Goal: Task Accomplishment & Management: Use online tool/utility

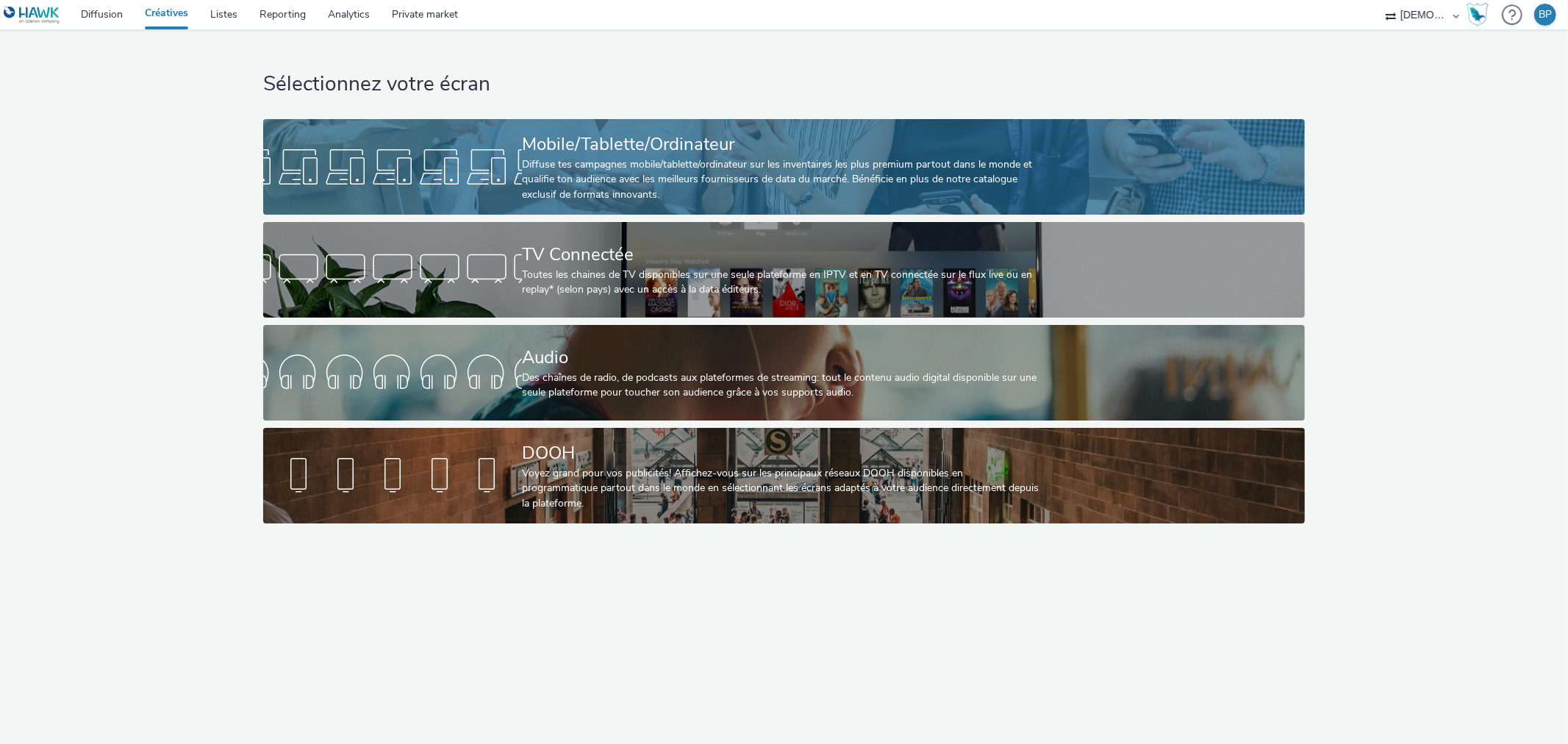
click at [879, 167] on div "Diffuse tes campagnes mobile/tablette/ordinateur sur les inventaires les plus p…" at bounding box center [781, 179] width 518 height 45
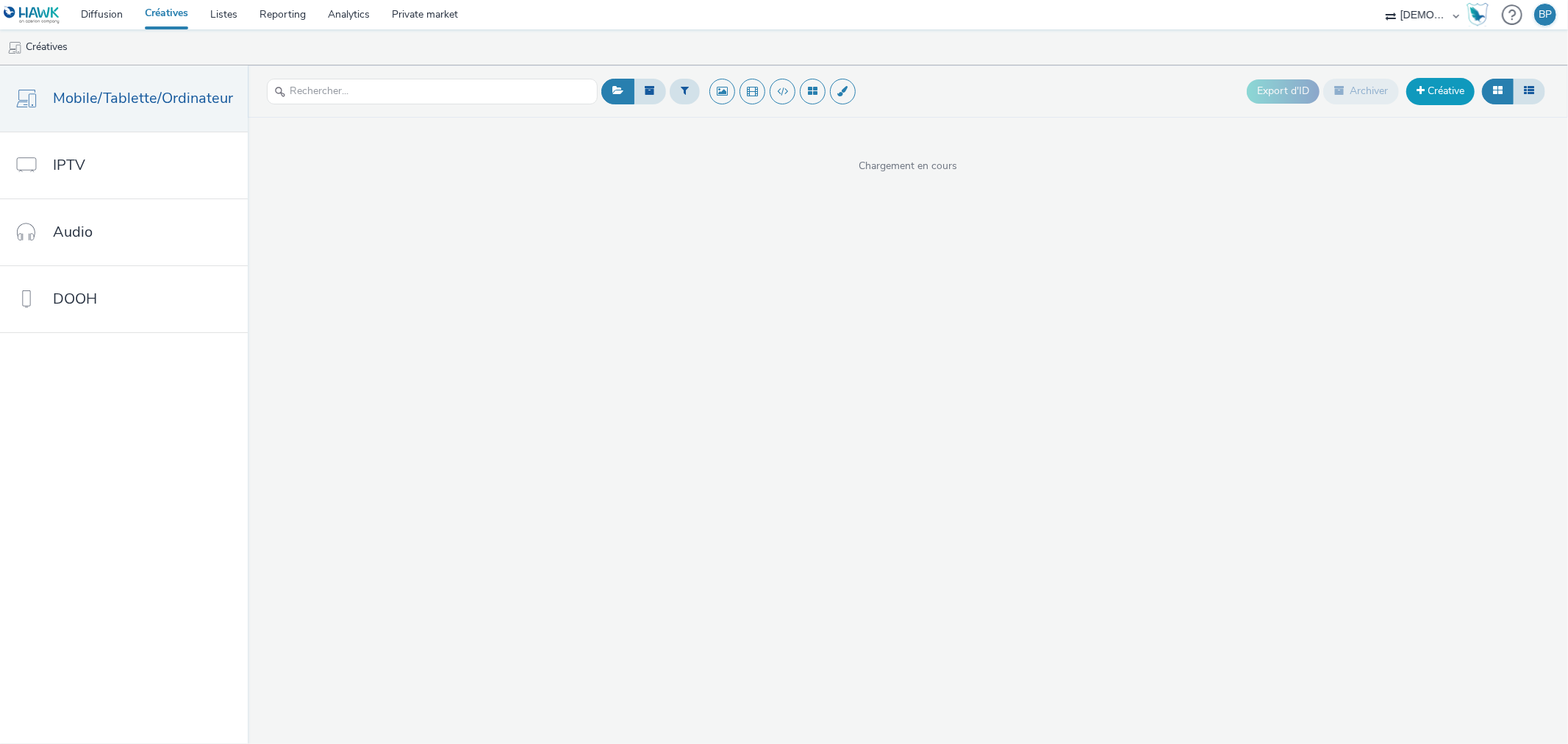
click at [1437, 91] on link "Créative" at bounding box center [1440, 91] width 69 height 26
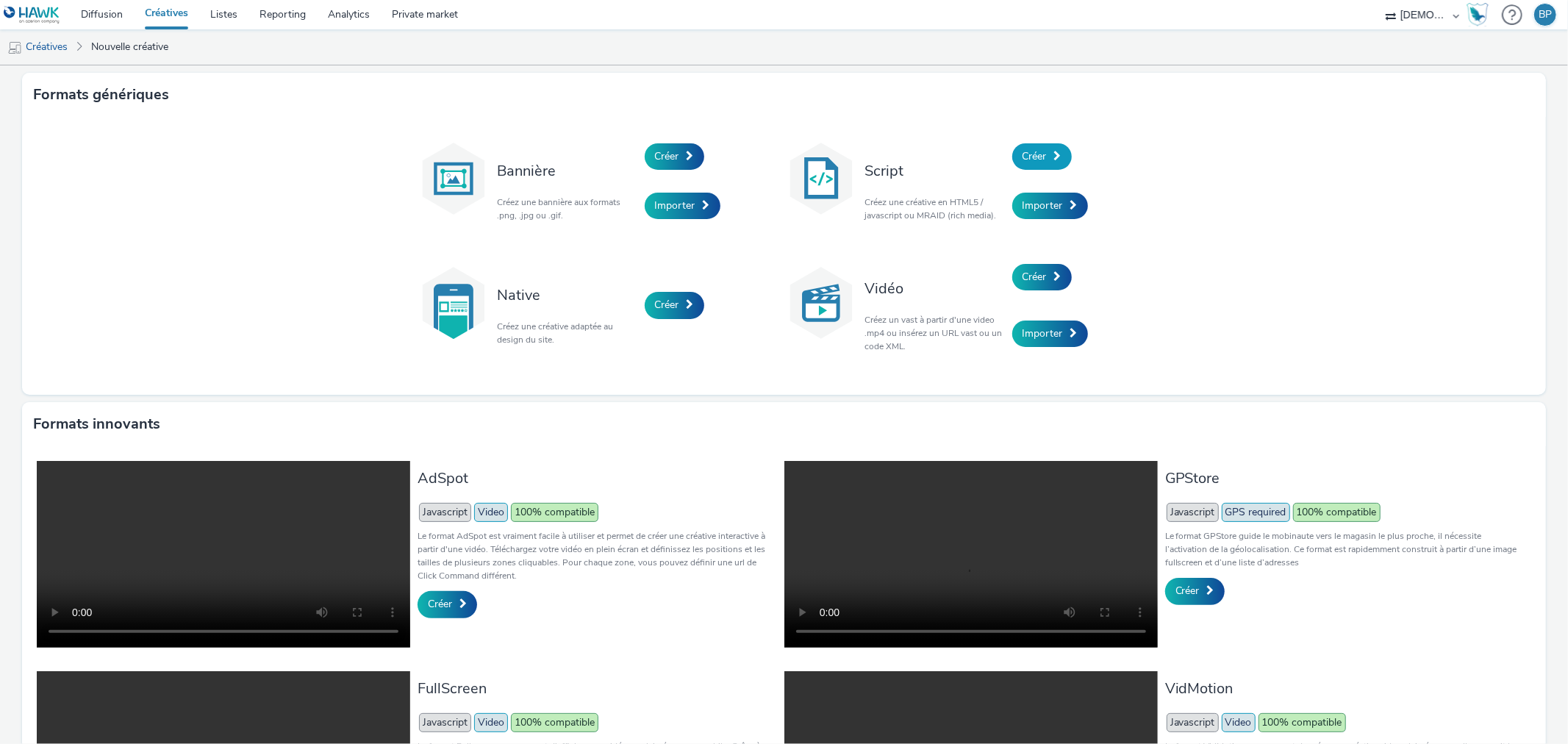
click at [1047, 139] on div "Créer" at bounding box center [1081, 156] width 139 height 50
click at [1046, 148] on link "Créer" at bounding box center [1042, 157] width 60 height 26
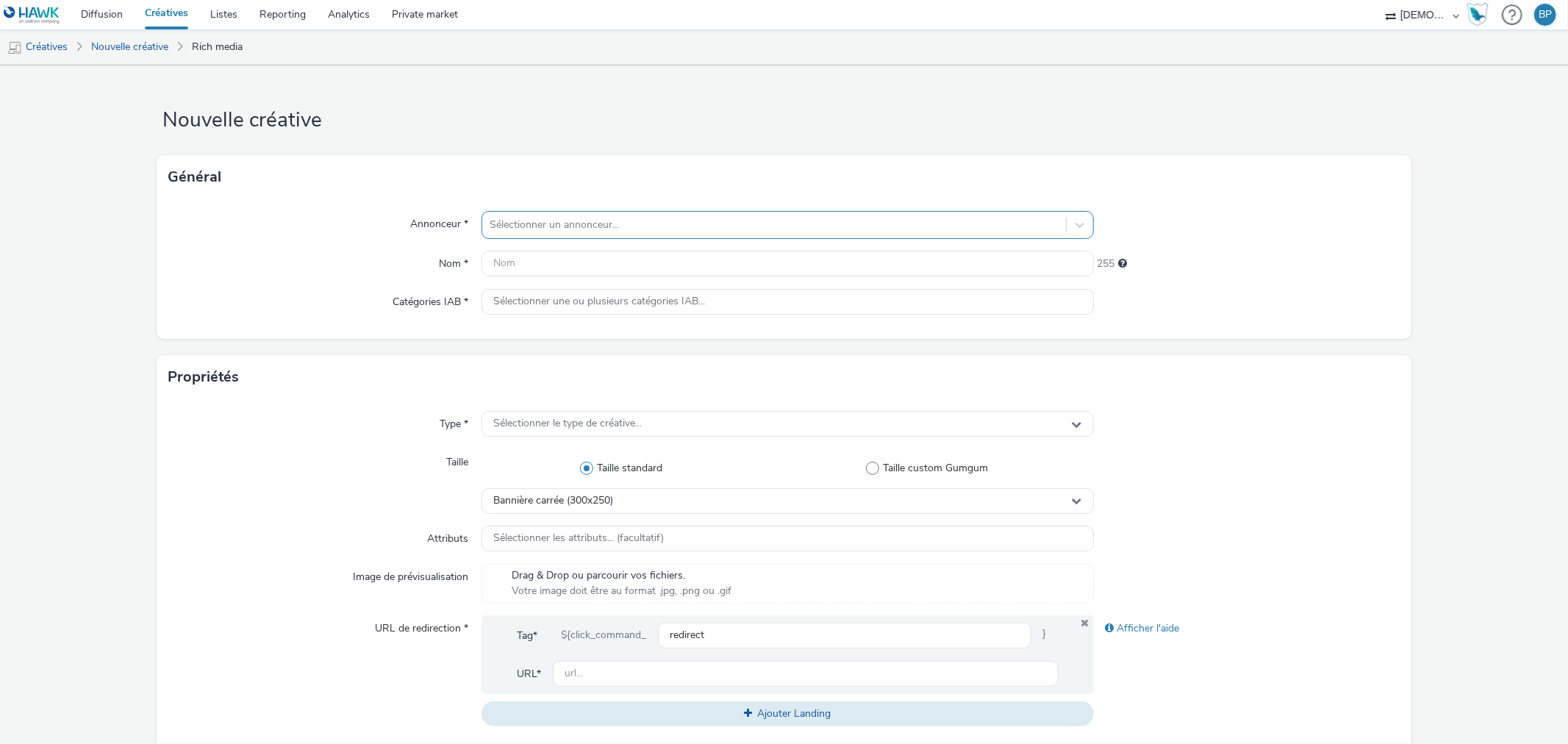
click at [704, 211] on div "Sélectionner un annonceur..." at bounding box center [787, 225] width 612 height 28
click at [573, 225] on div at bounding box center [773, 225] width 568 height 18
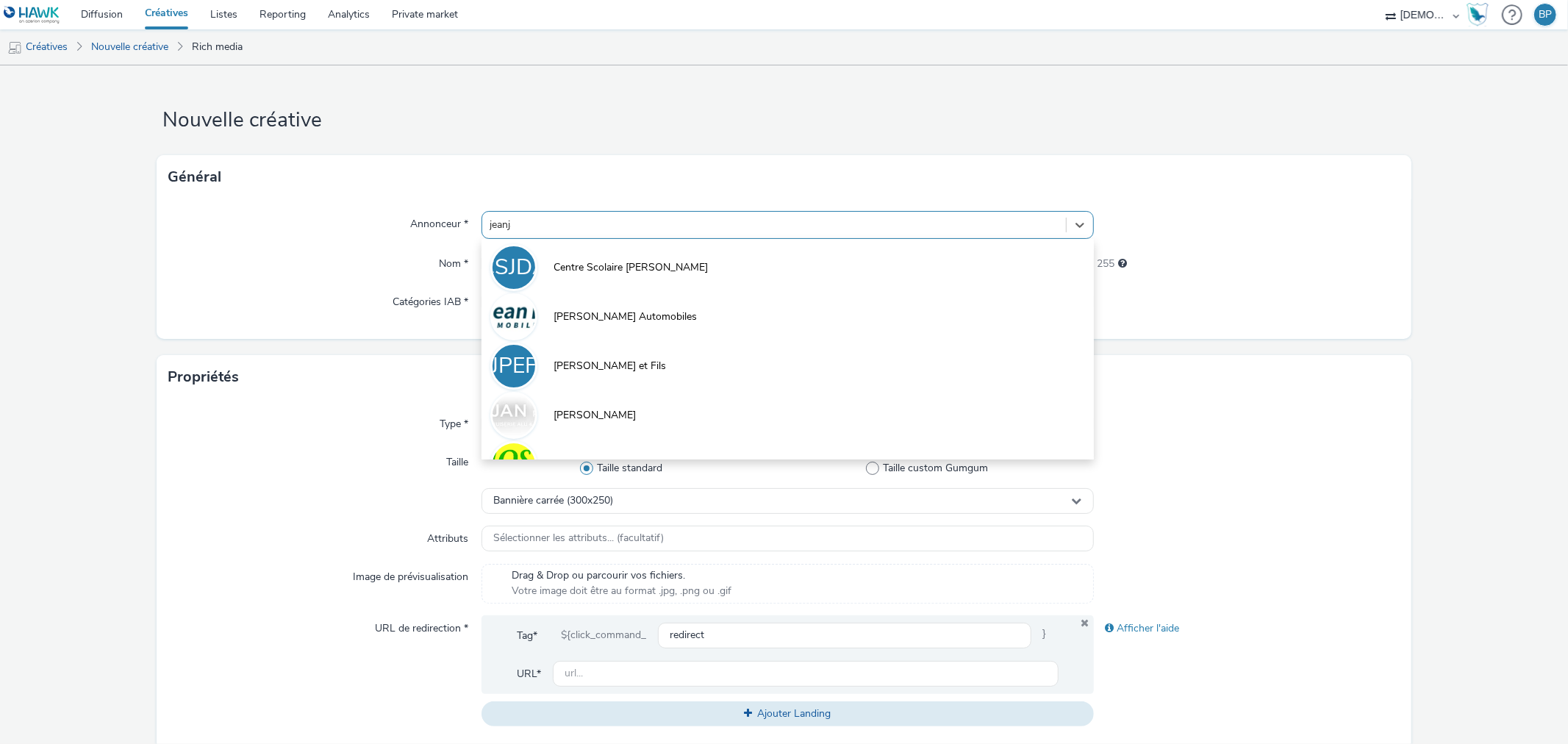
type input "[PERSON_NAME]"
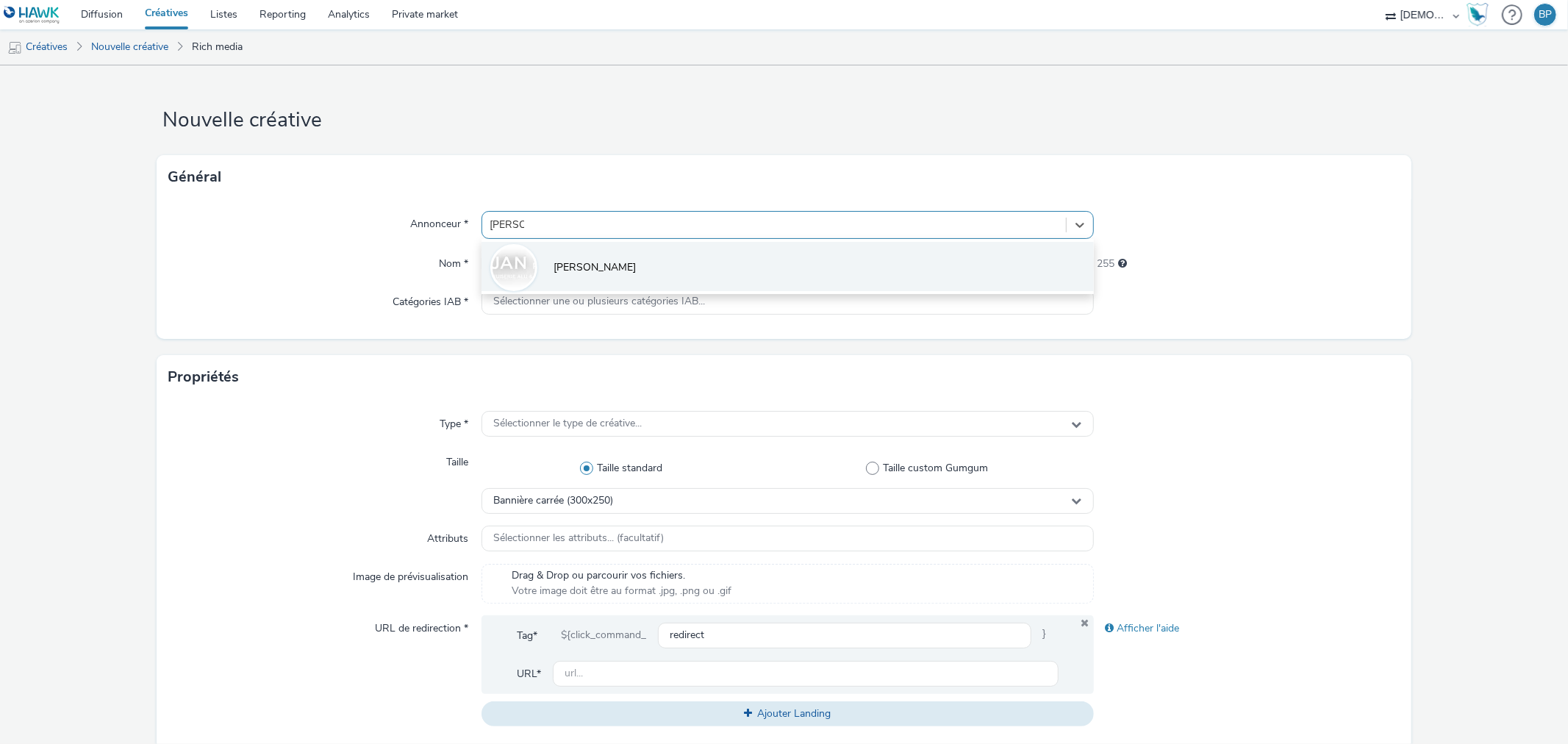
click at [583, 248] on li "[PERSON_NAME]" at bounding box center [787, 266] width 612 height 49
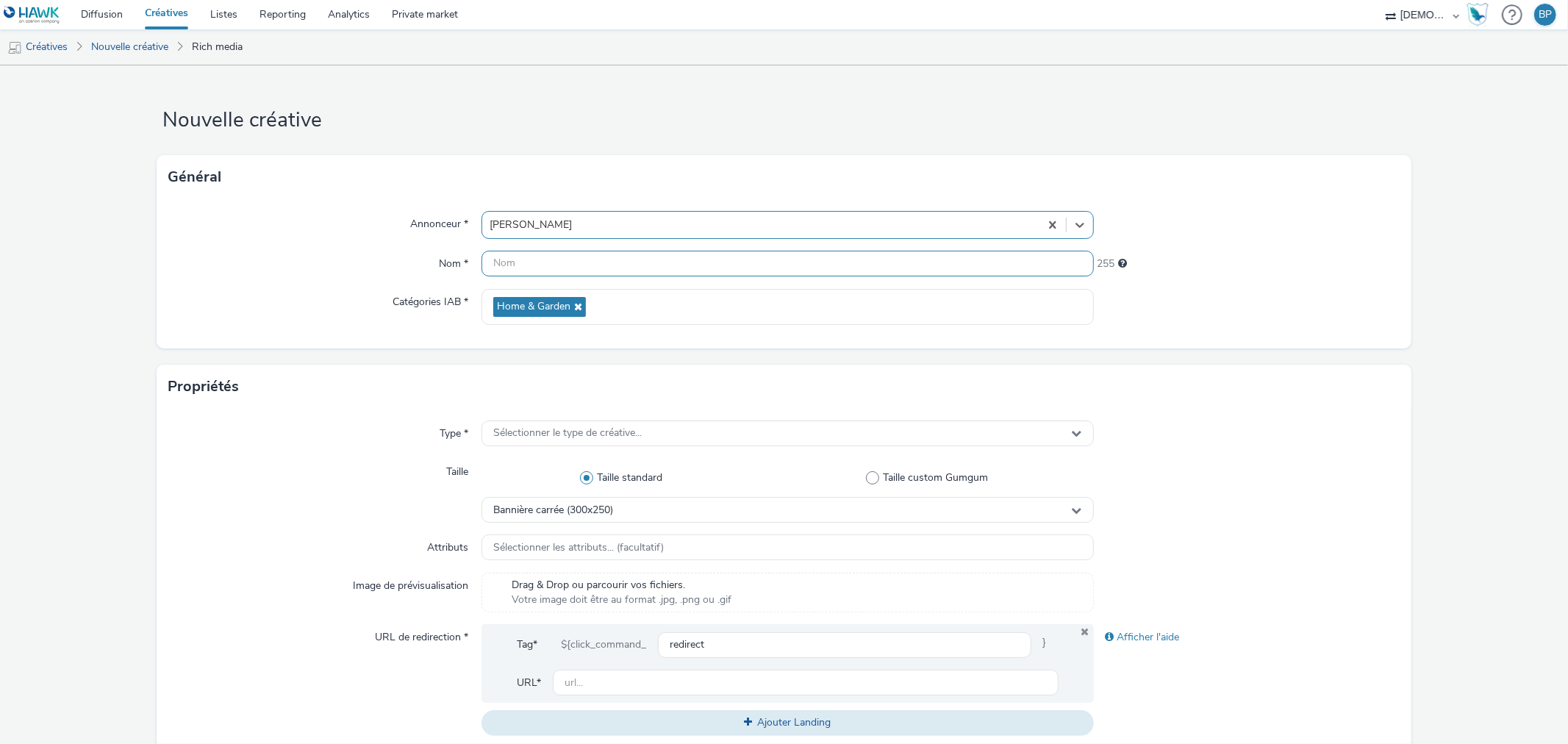
click at [573, 250] on input "text" at bounding box center [787, 263] width 612 height 26
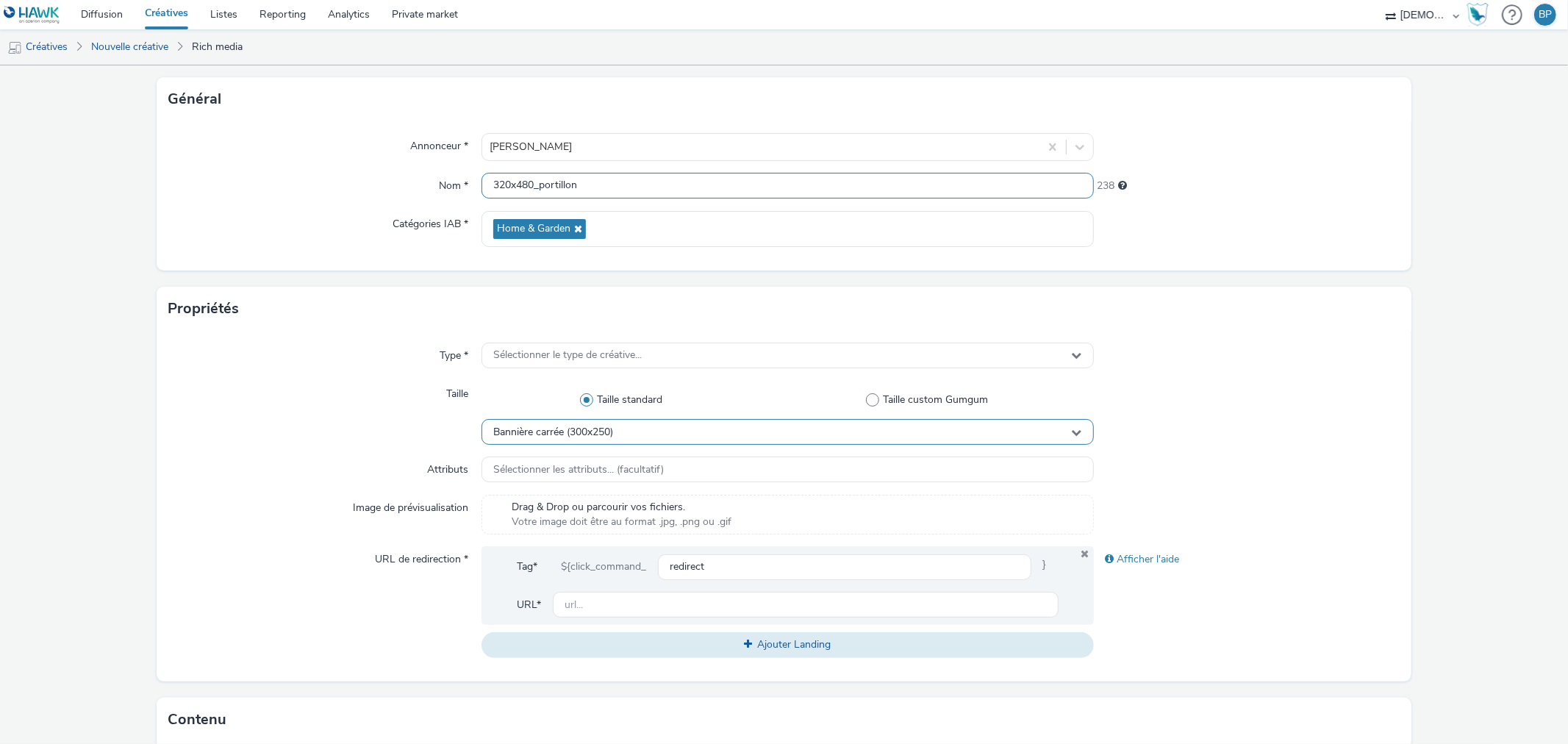
scroll to position [163, 0]
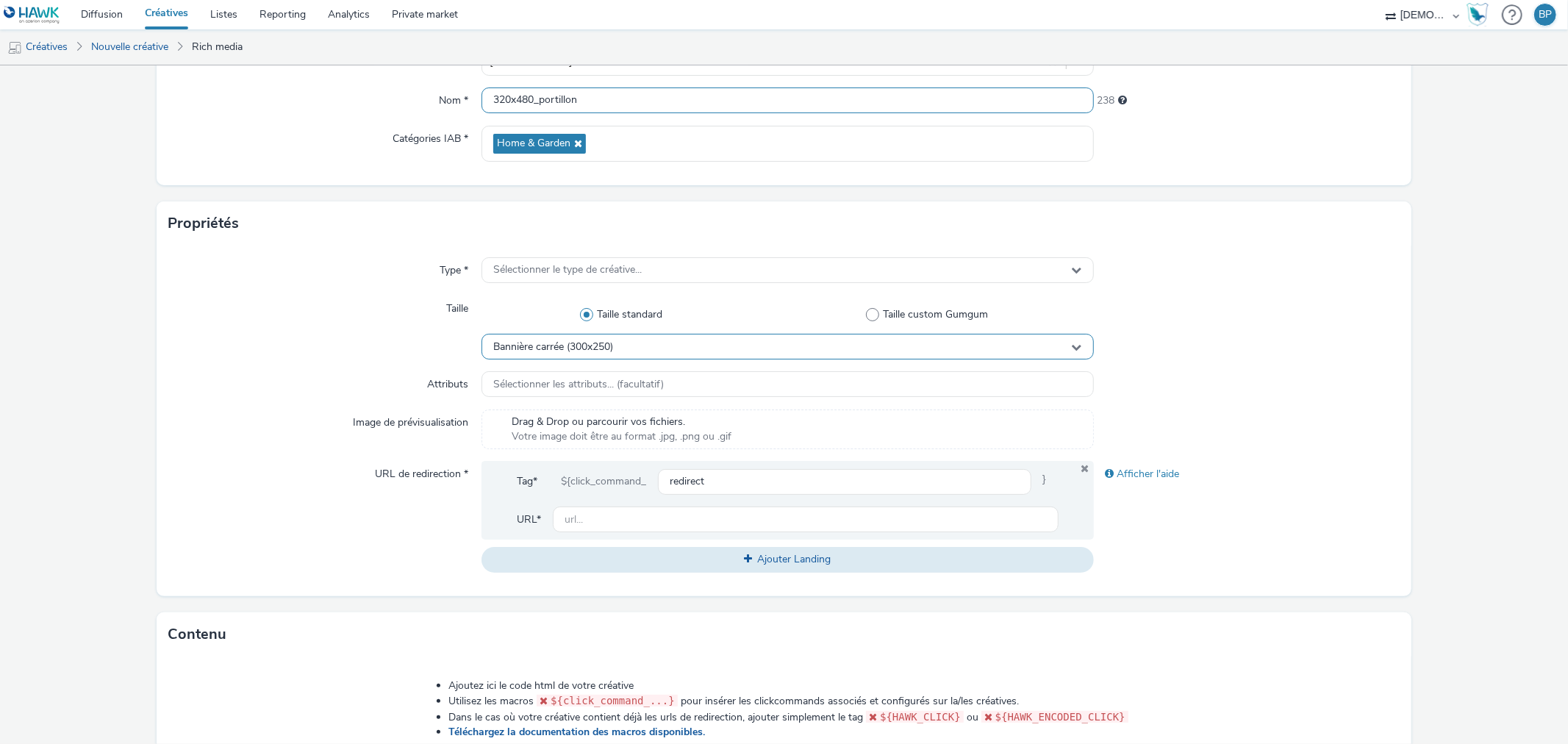
type input "320x480_portillon"
click at [621, 357] on div "Bannière carrée (300x250)" at bounding box center [787, 346] width 612 height 26
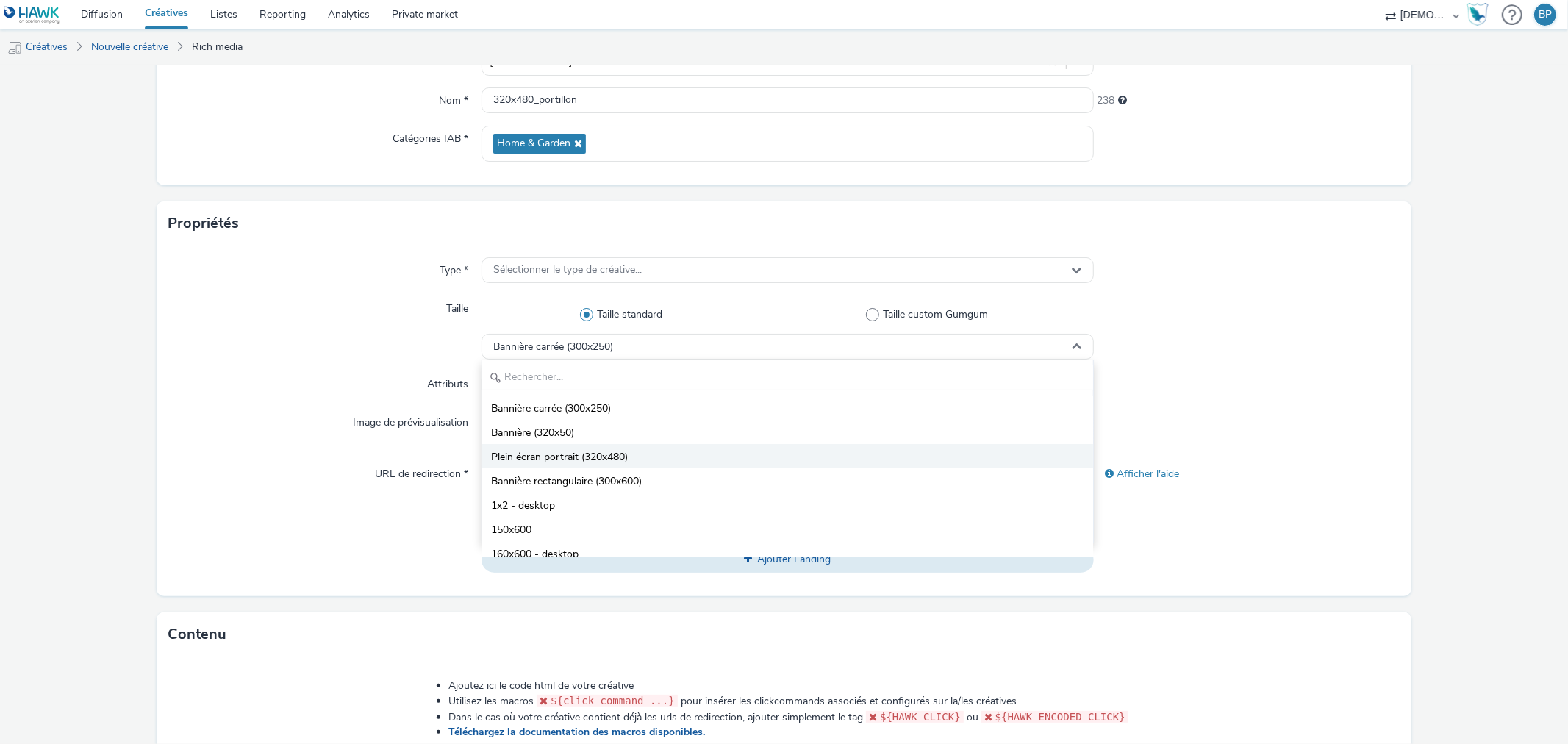
click at [584, 454] on span "Plein écran portrait (320x480)" at bounding box center [559, 457] width 137 height 15
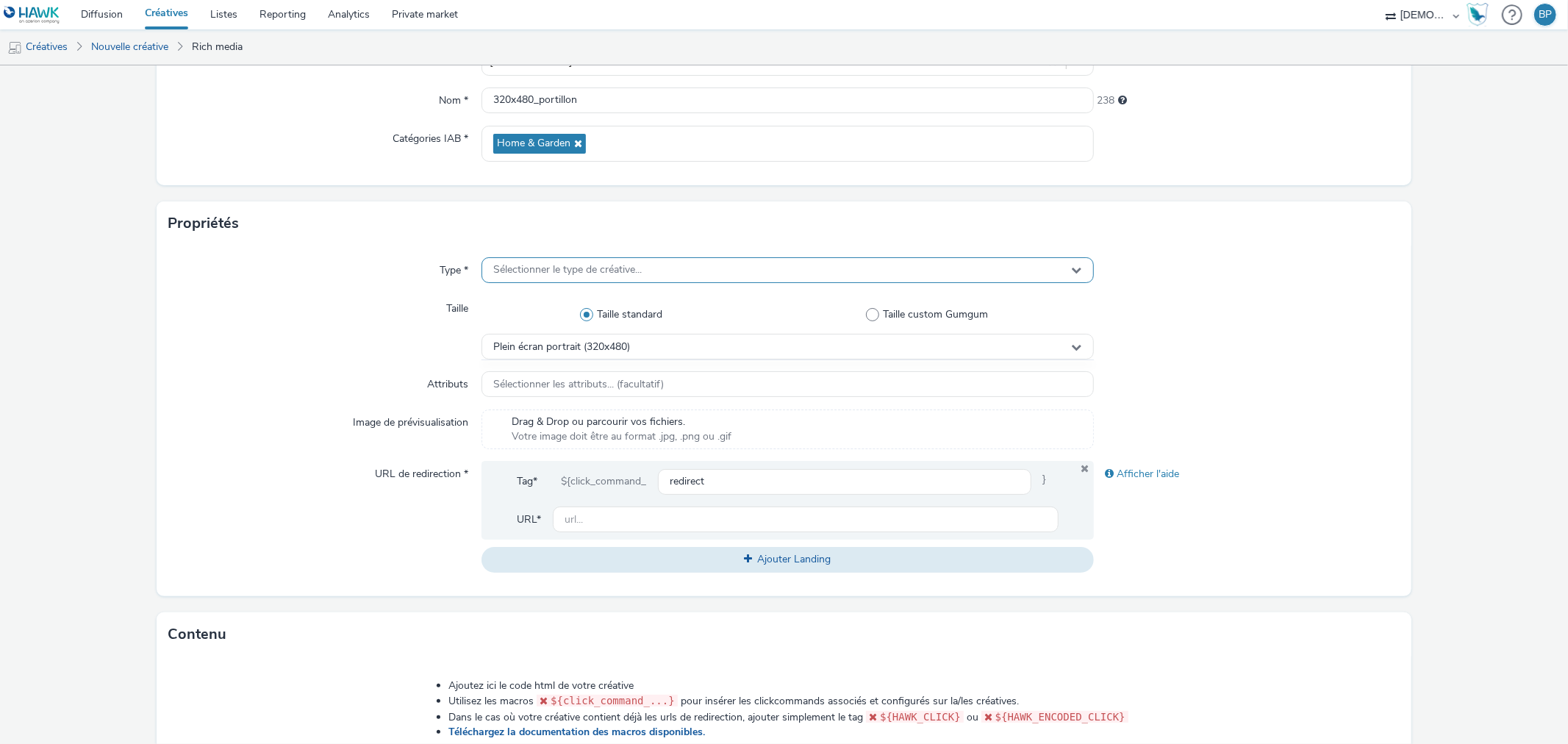
click at [568, 264] on span "Sélectionner le type de créative..." at bounding box center [568, 270] width 148 height 12
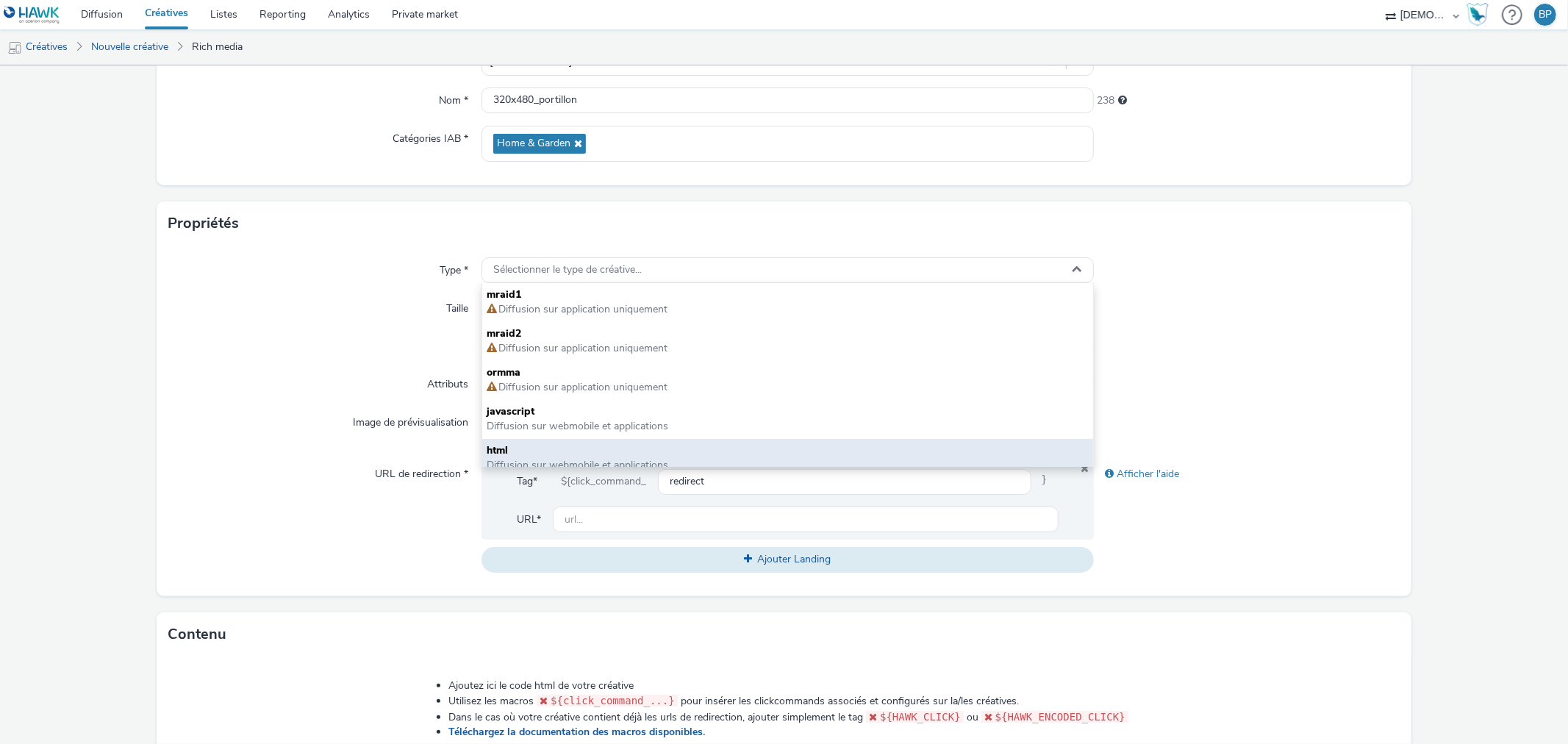
click at [527, 450] on span "html" at bounding box center [787, 450] width 601 height 15
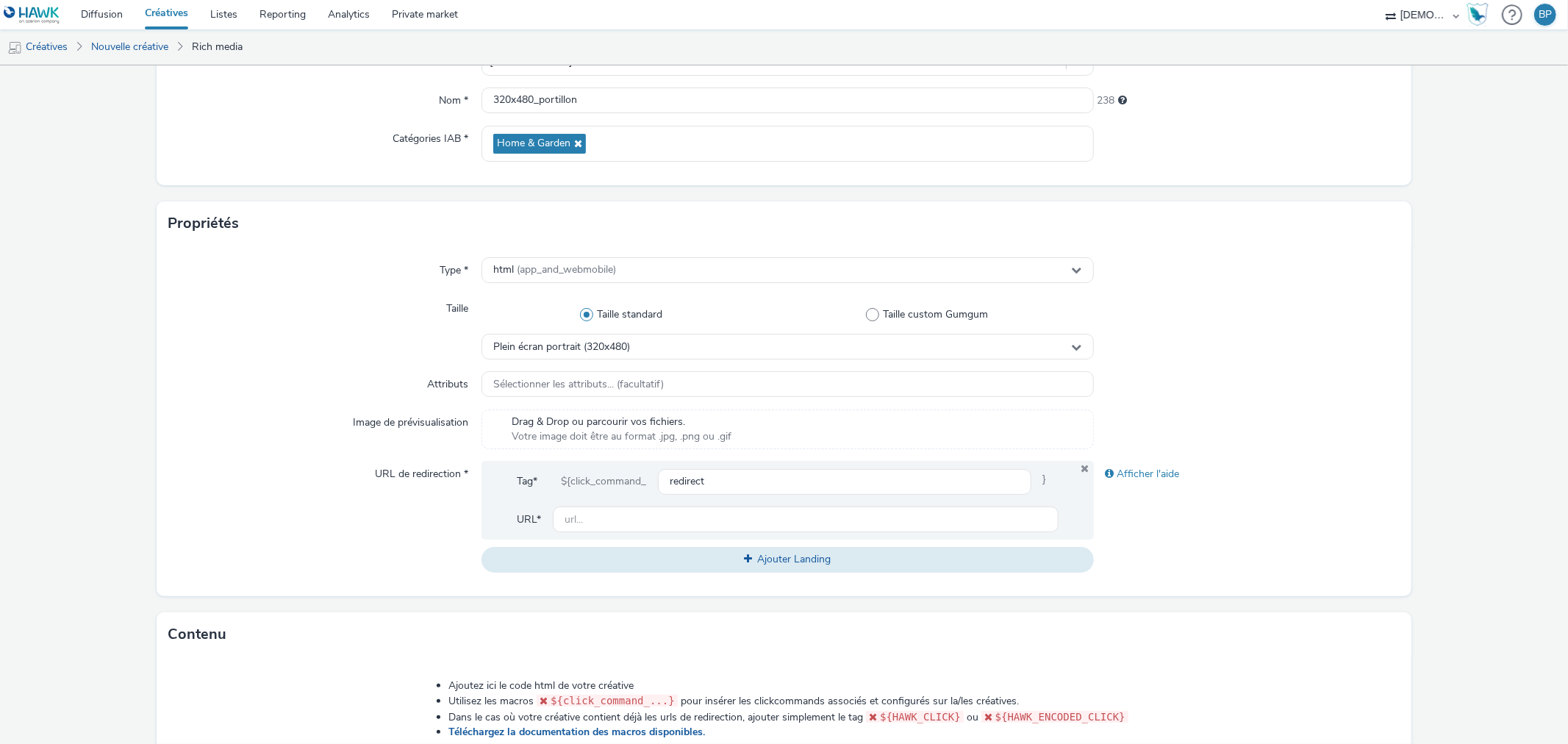
click at [333, 251] on div "Type * html (app_and_webmobile) Taille Taille standard Taille custom Gumgum Ple…" at bounding box center [784, 421] width 1254 height 351
click at [600, 512] on input "text" at bounding box center [805, 519] width 505 height 26
paste input "[URL][DOMAIN_NAME]"
type input "[URL][DOMAIN_NAME]"
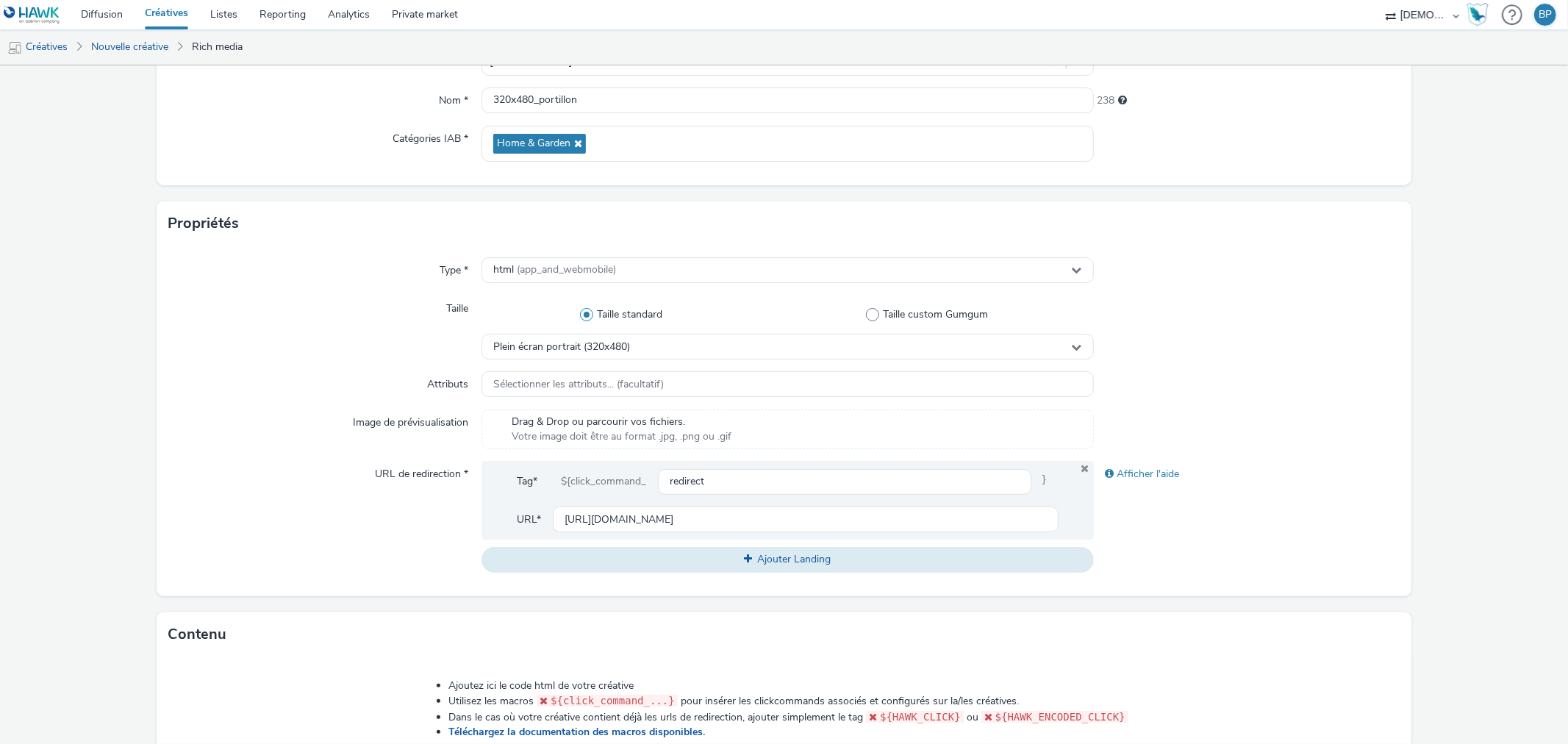
scroll to position [0, 0]
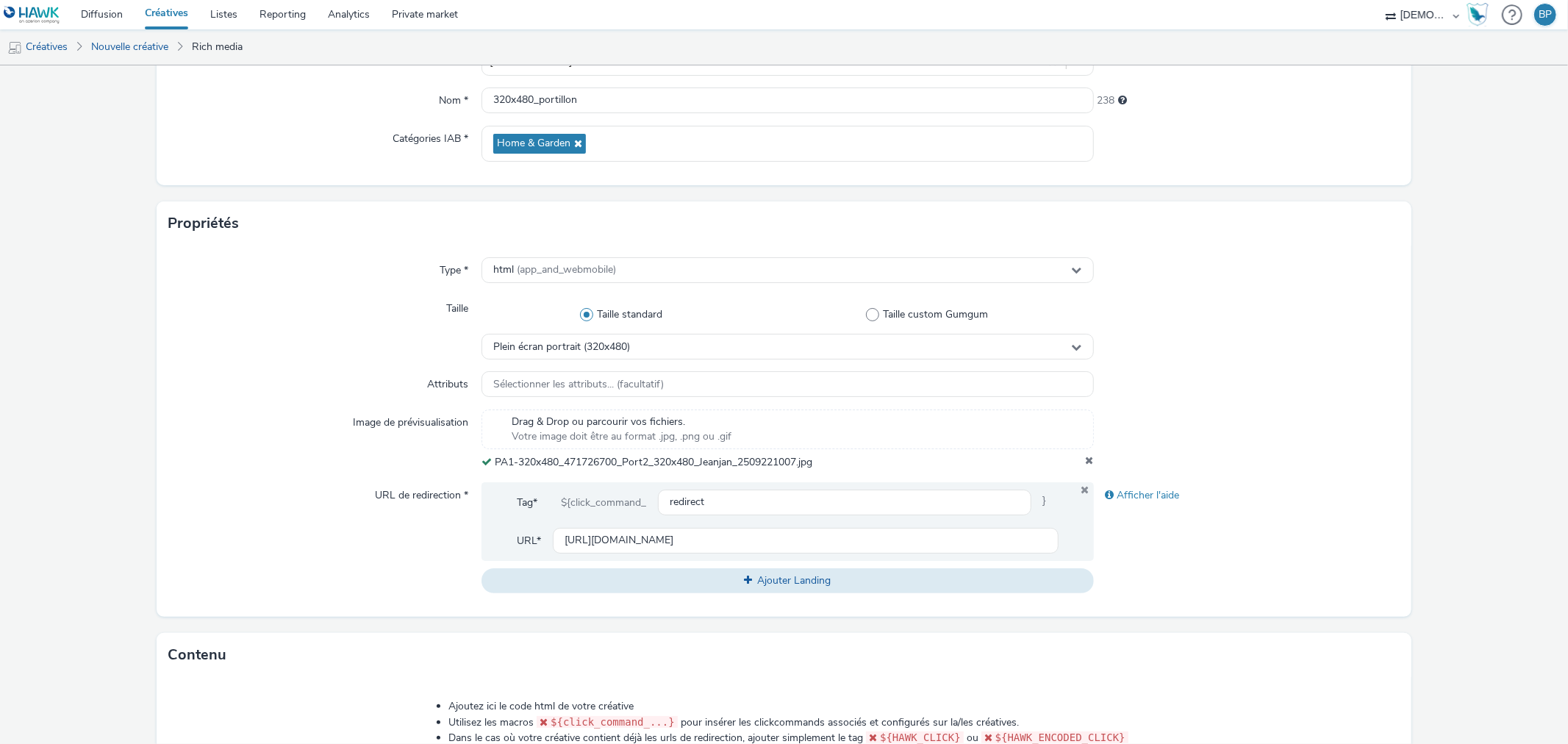
click at [1251, 377] on div at bounding box center [1246, 384] width 306 height 26
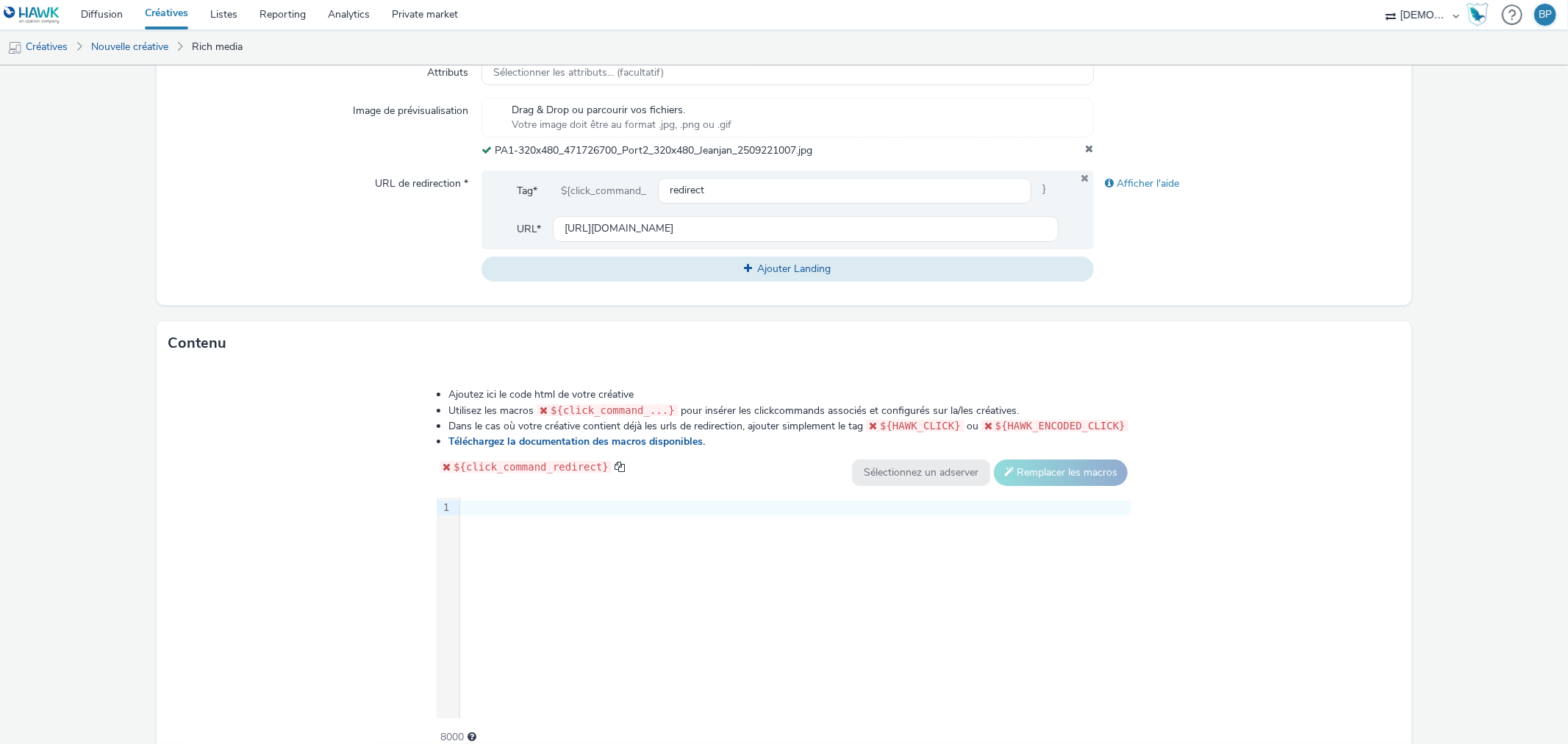
scroll to position [547, 0]
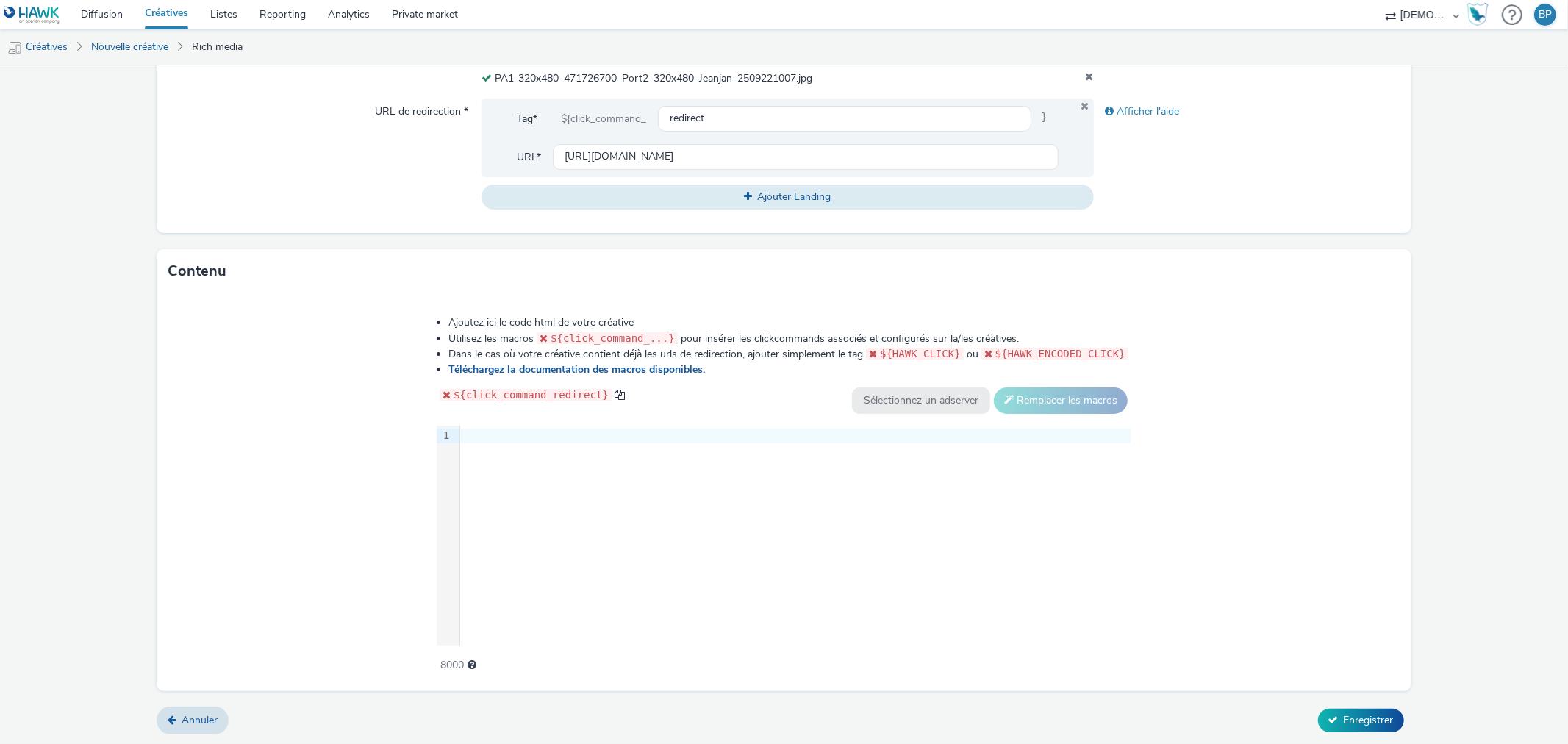
click at [575, 435] on div at bounding box center [795, 435] width 671 height 15
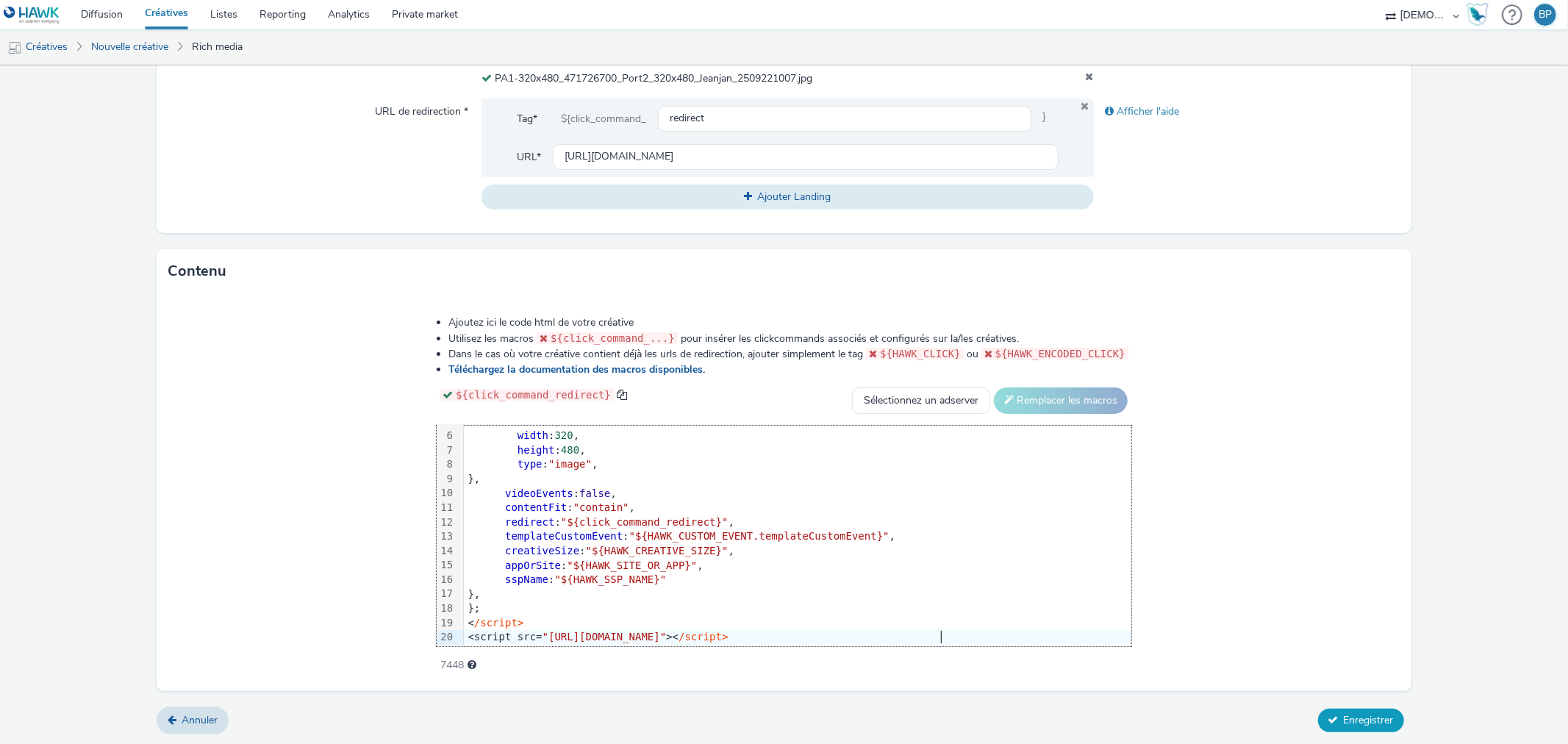
click at [1349, 718] on span "Enregistrer" at bounding box center [1368, 720] width 50 height 14
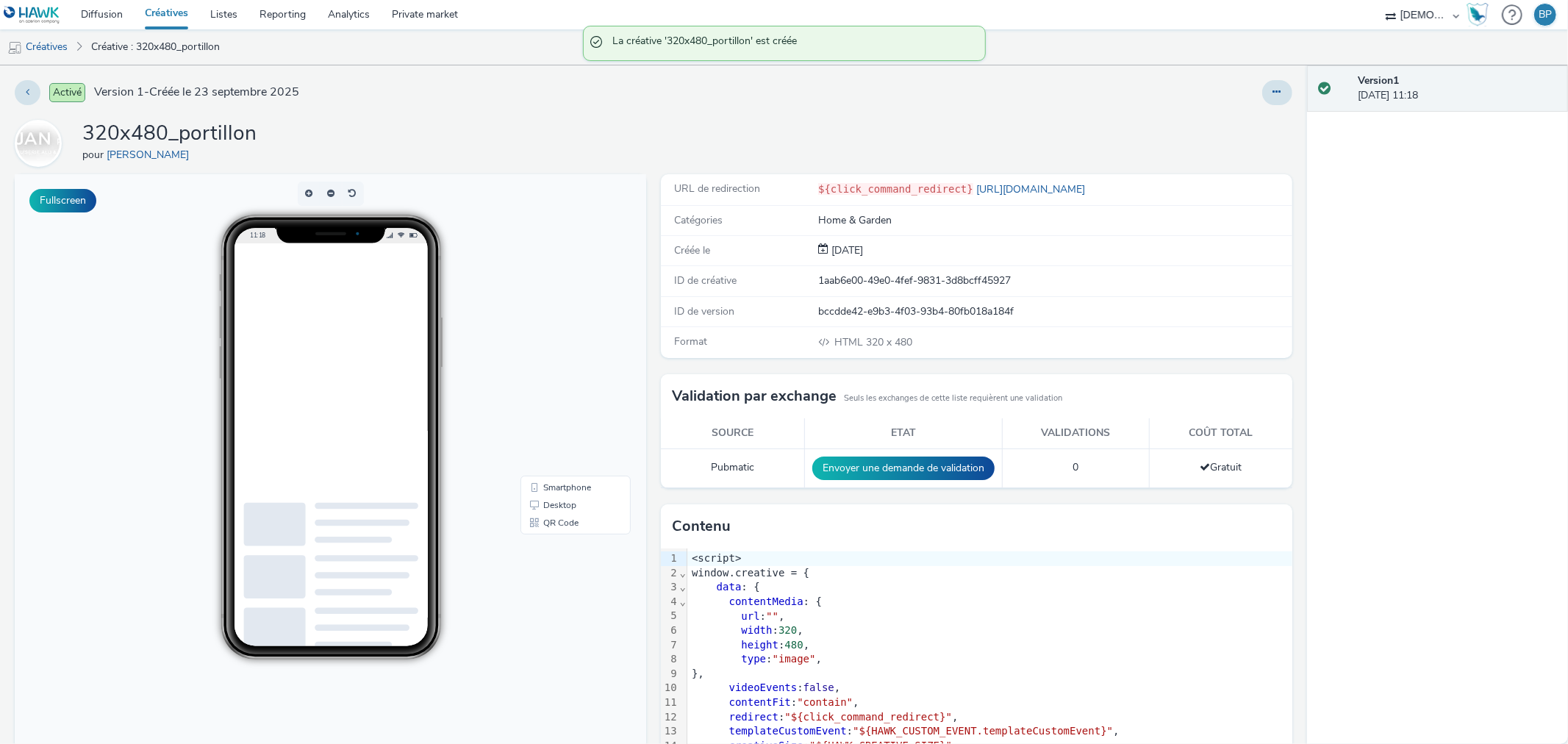
click at [1246, 93] on div at bounding box center [1037, 93] width 511 height 25
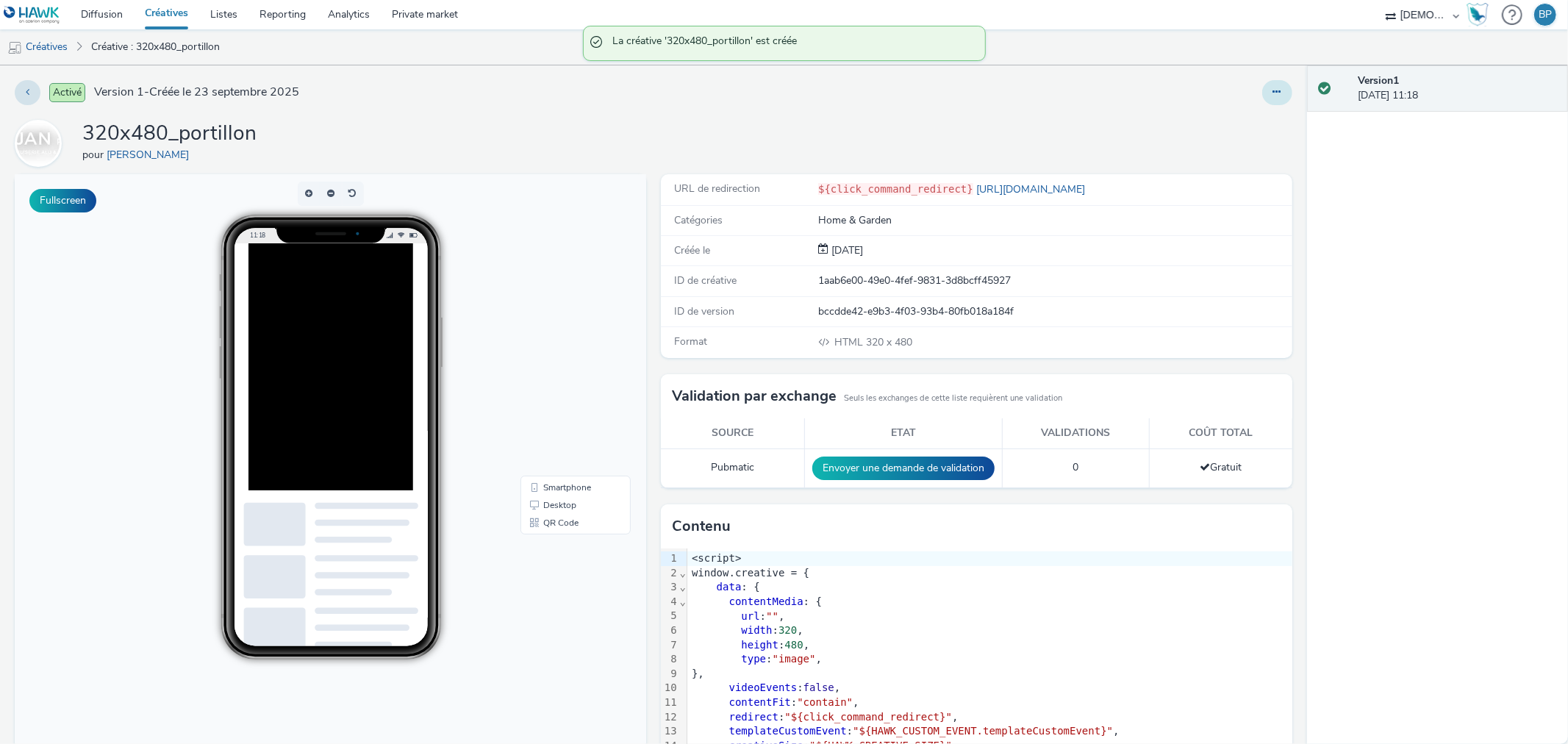
click at [1262, 97] on button at bounding box center [1277, 93] width 30 height 25
click at [1215, 130] on link "Modifier" at bounding box center [1237, 122] width 110 height 29
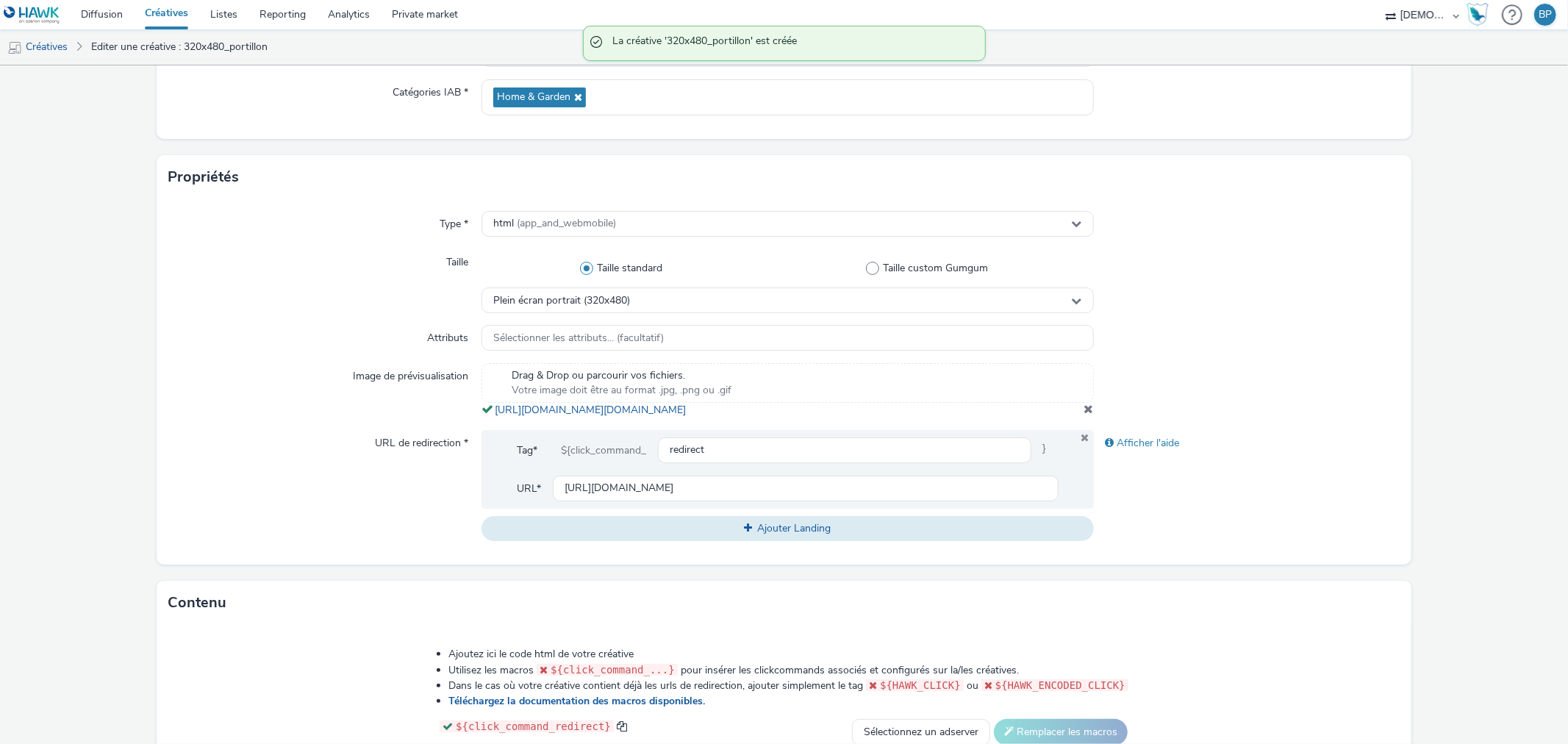
scroll to position [326, 0]
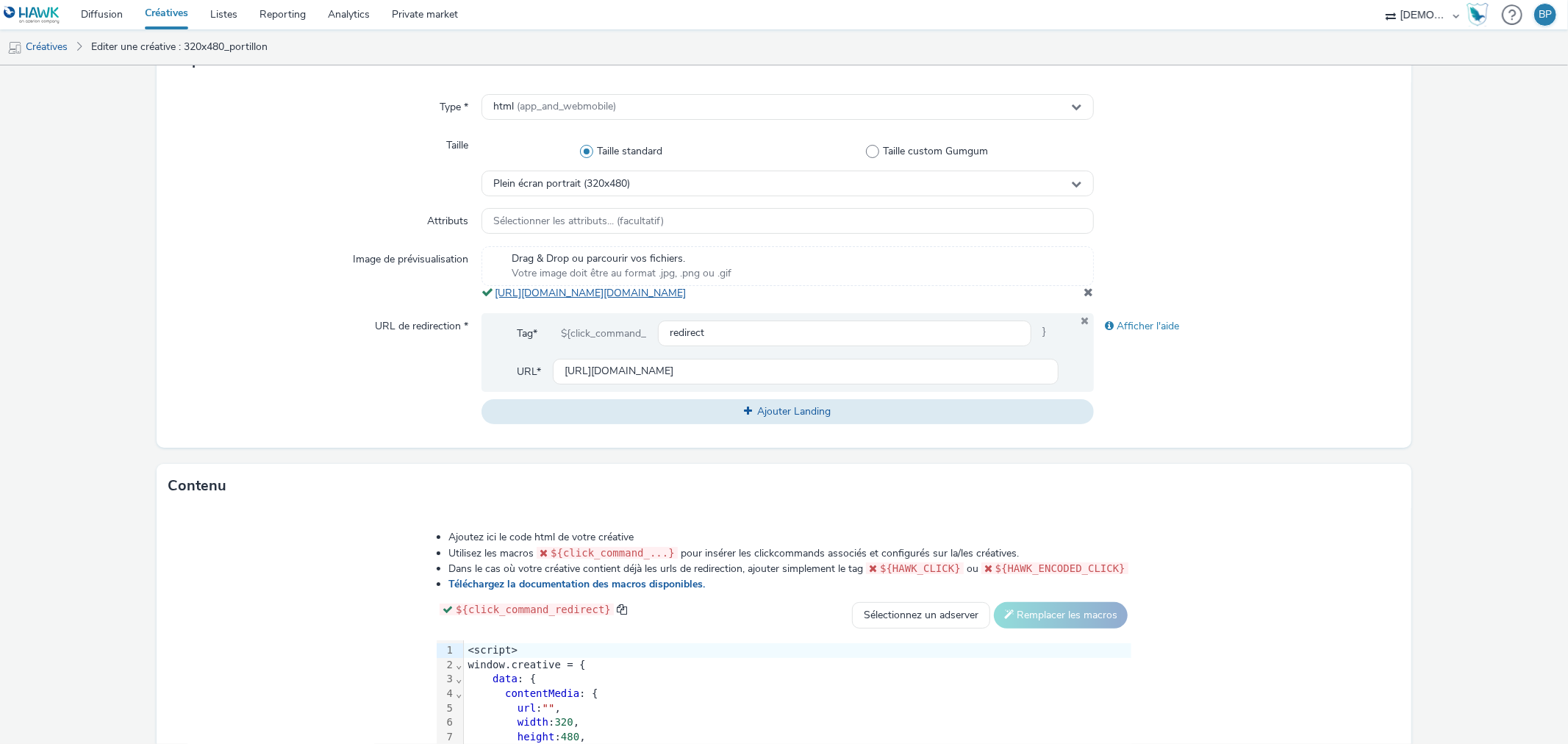
copy link "[URL][DOMAIN_NAME][DOMAIN_NAME]"
drag, startPoint x: 863, startPoint y: 309, endPoint x: 494, endPoint y: 292, distance: 369.4
click at [494, 292] on div "Drag & Drop ou parcourir vos fichiers. Votre image doit être au format .jpg, .p…" at bounding box center [787, 273] width 612 height 55
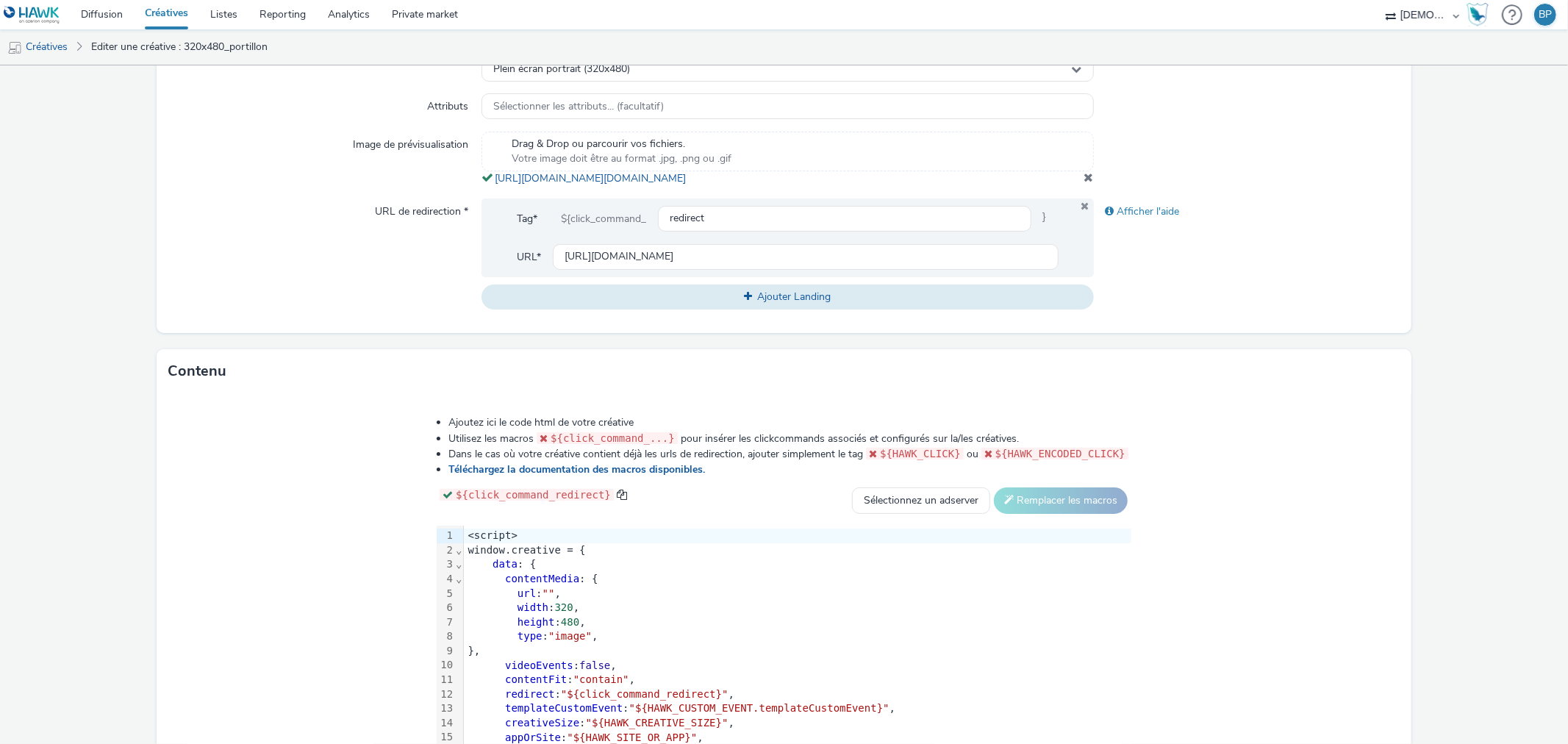
scroll to position [555, 0]
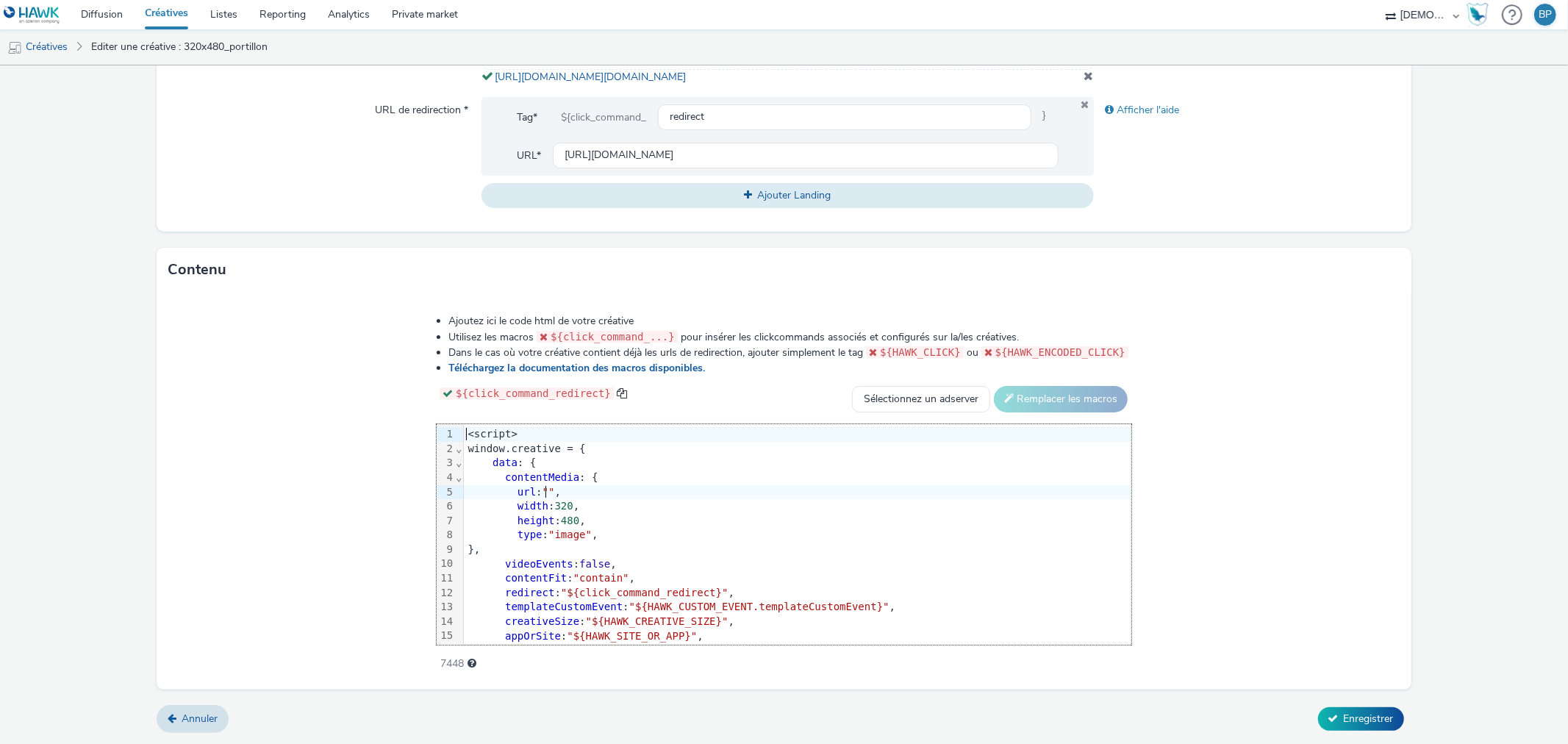
click at [549, 487] on span """" at bounding box center [548, 491] width 12 height 11
click at [1343, 722] on span "Enregistrer" at bounding box center [1368, 718] width 50 height 14
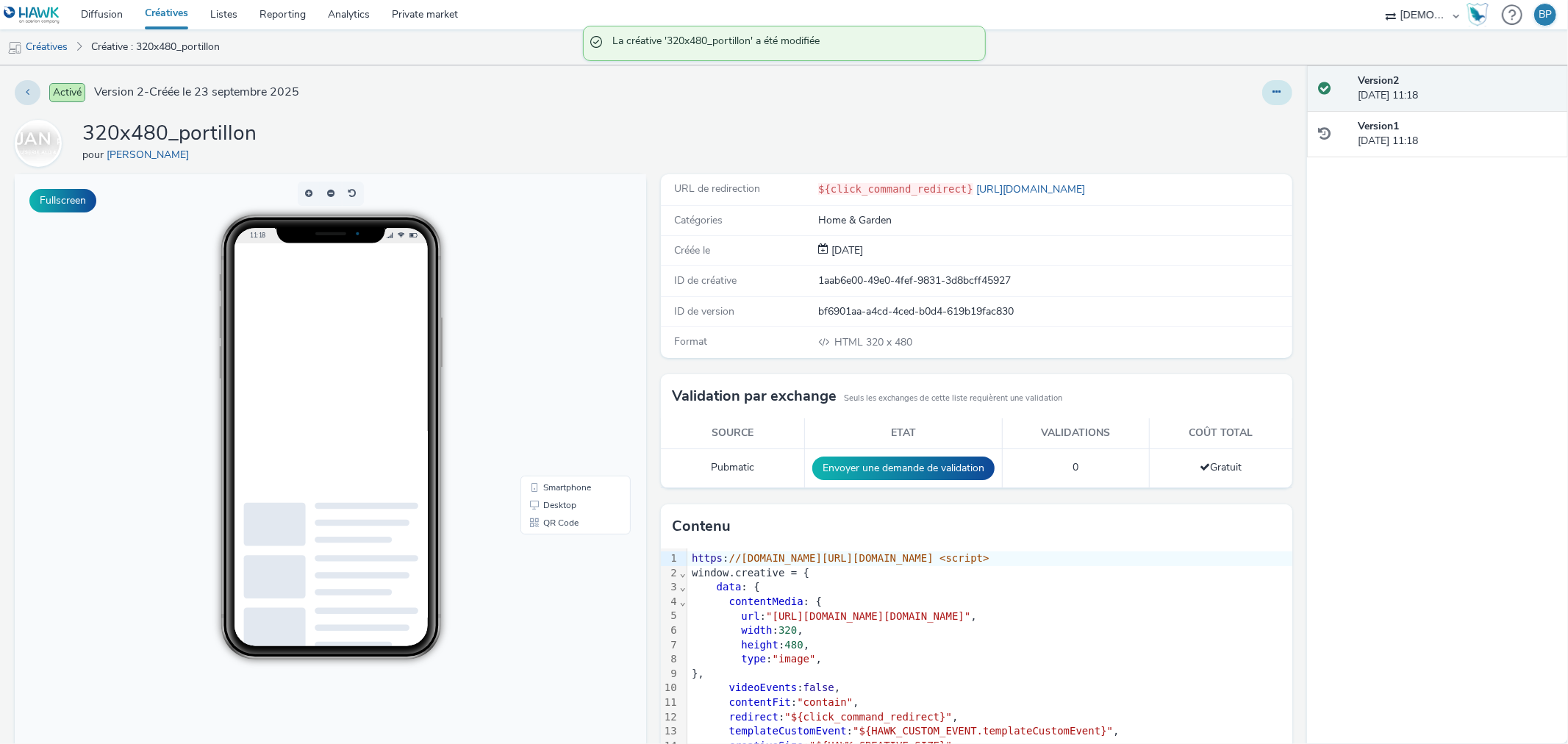
click at [1265, 100] on button at bounding box center [1277, 93] width 30 height 25
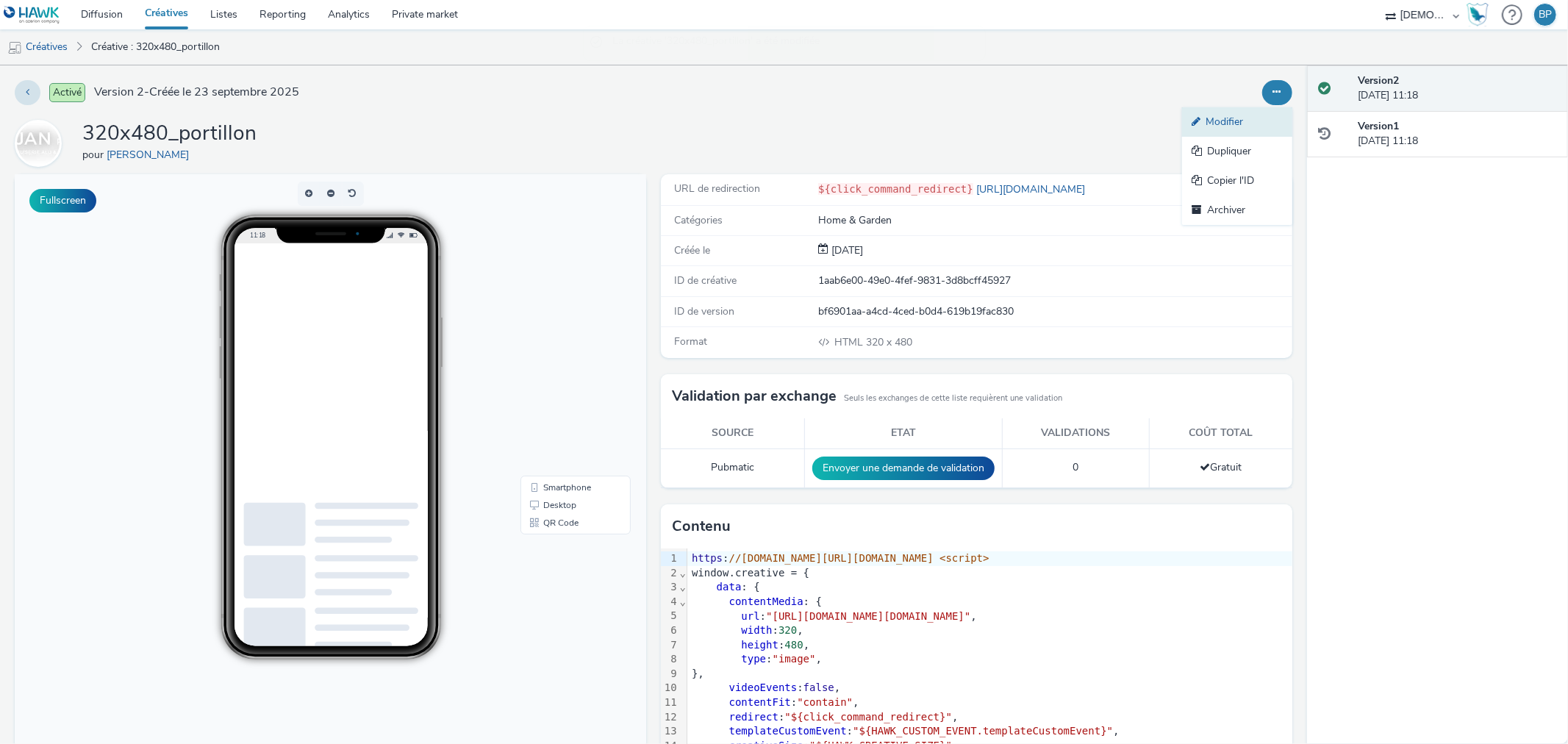
click at [1239, 127] on link "Modifier" at bounding box center [1237, 122] width 110 height 29
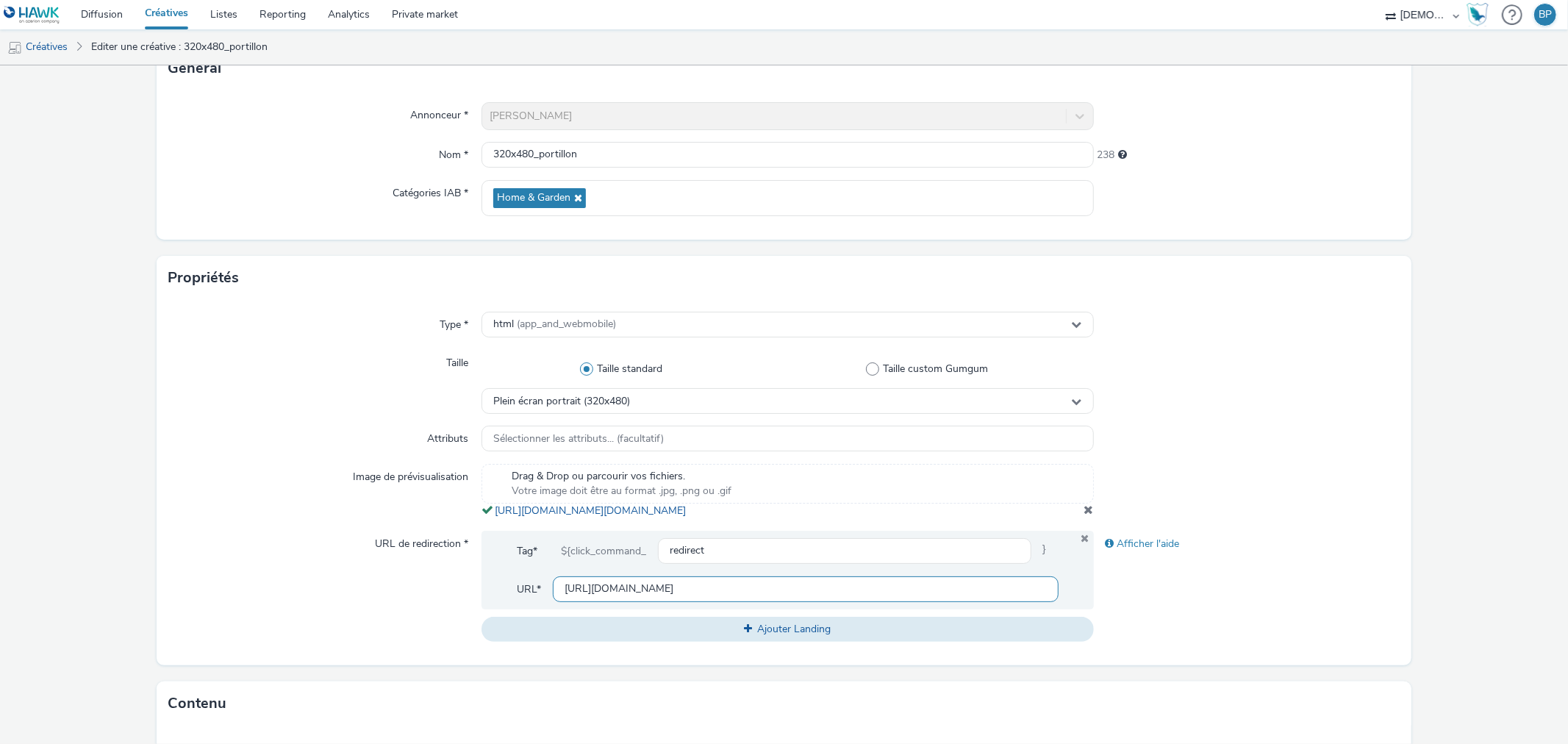
scroll to position [555, 0]
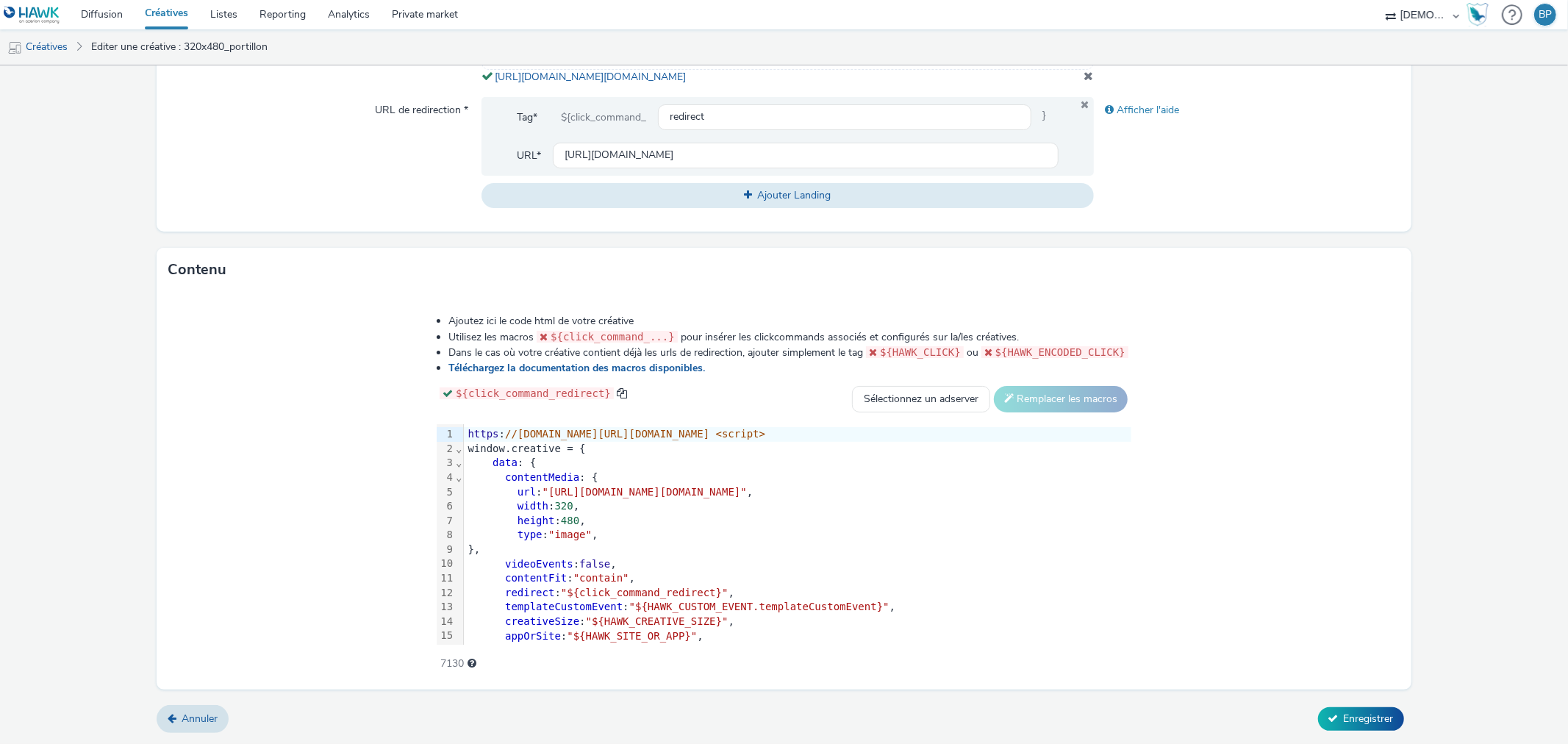
click at [857, 612] on div "templateCustomEvent : "${HAWK_CUSTOM_EVENT.templateCustomEvent}" ," at bounding box center [797, 606] width 667 height 15
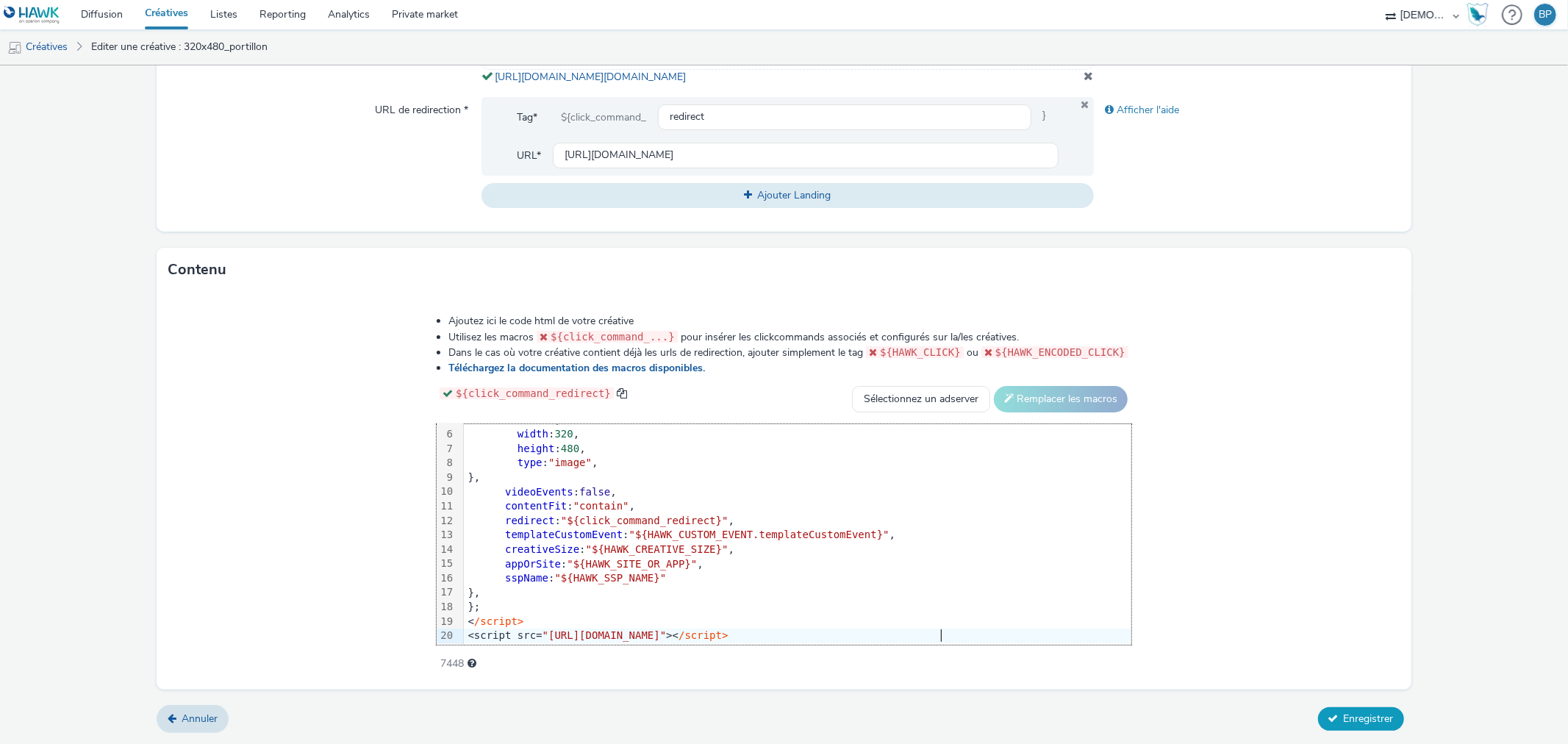
click at [1361, 722] on span "Enregistrer" at bounding box center [1368, 718] width 50 height 14
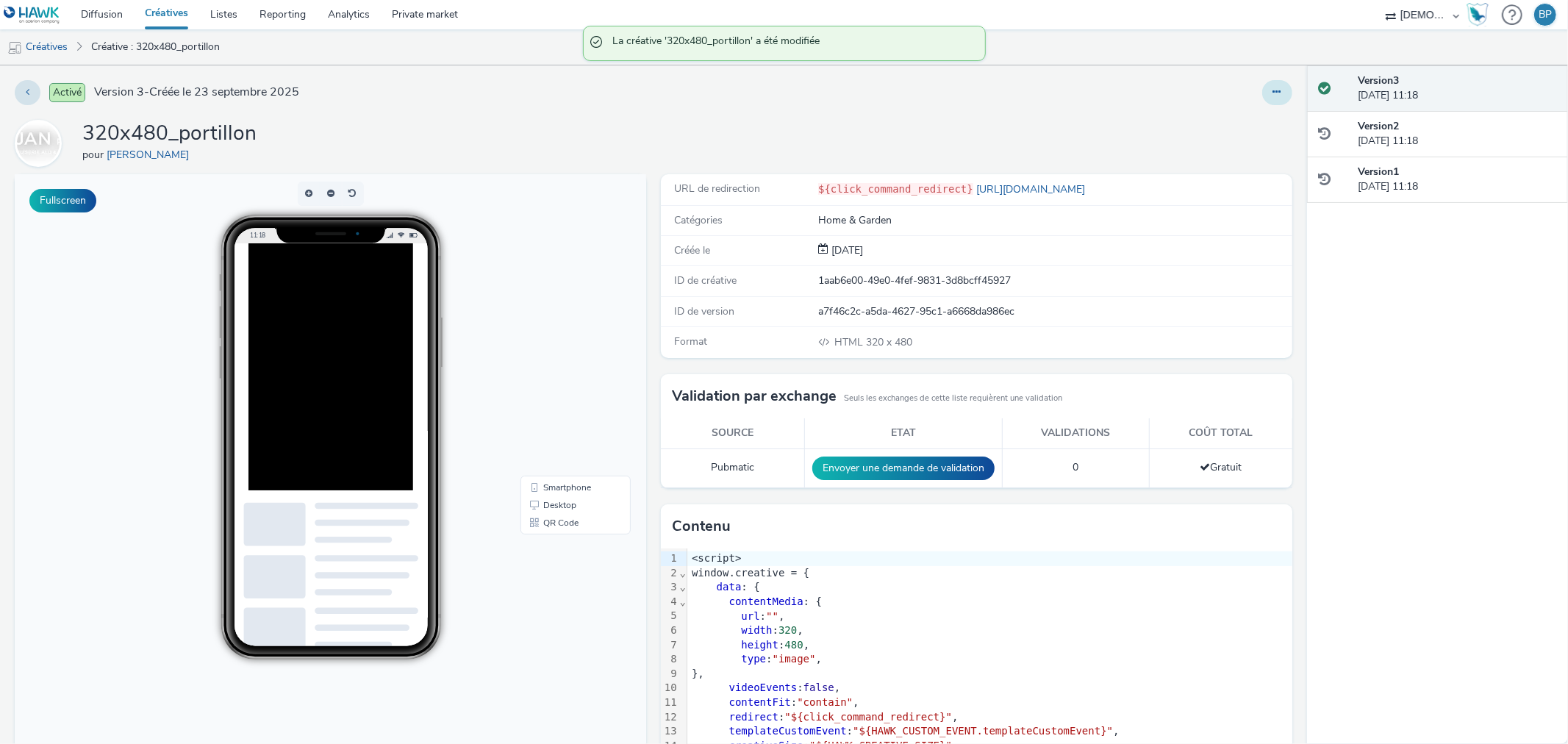
click at [1273, 90] on icon at bounding box center [1276, 92] width 8 height 11
click at [1246, 119] on link "Modifier" at bounding box center [1237, 122] width 110 height 29
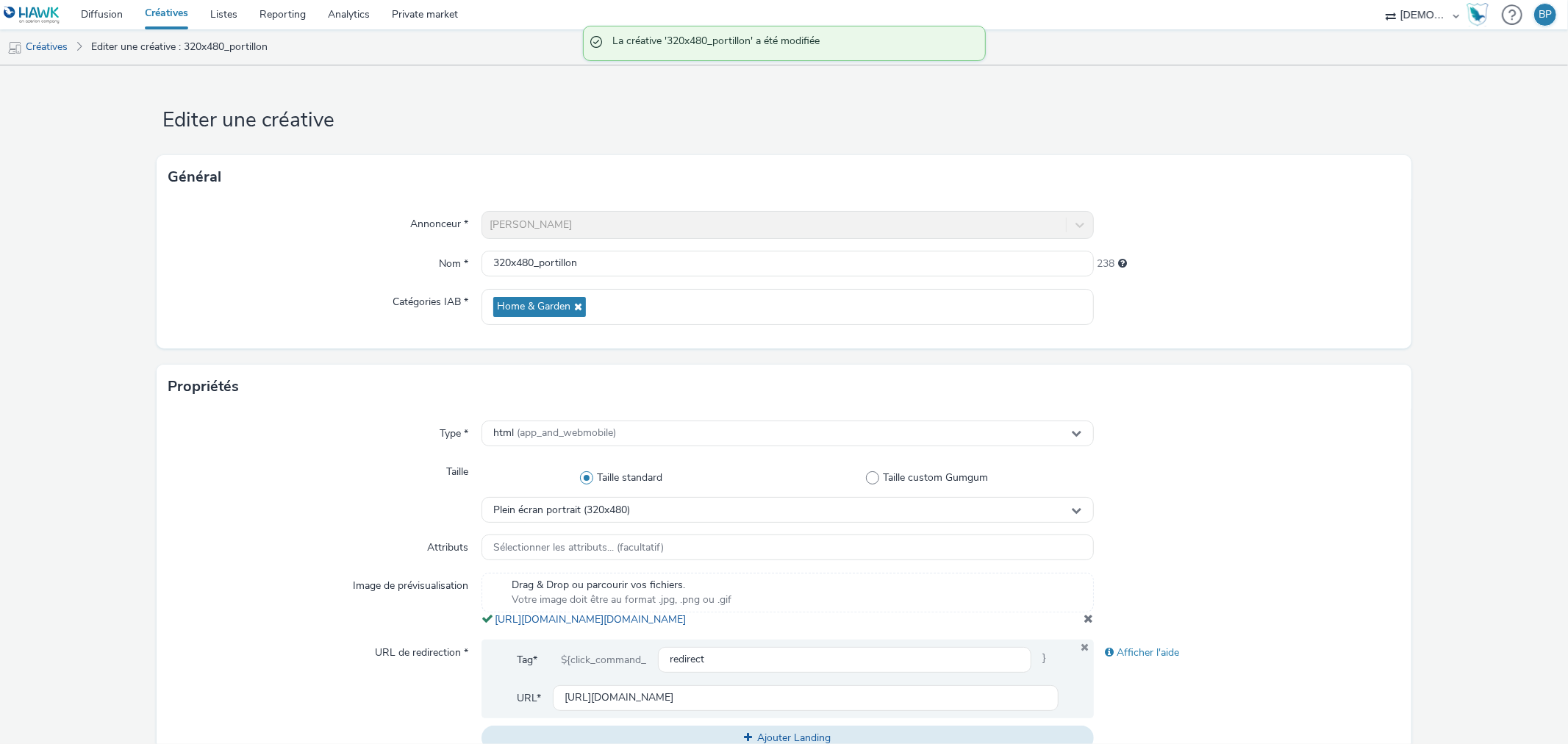
scroll to position [37, 0]
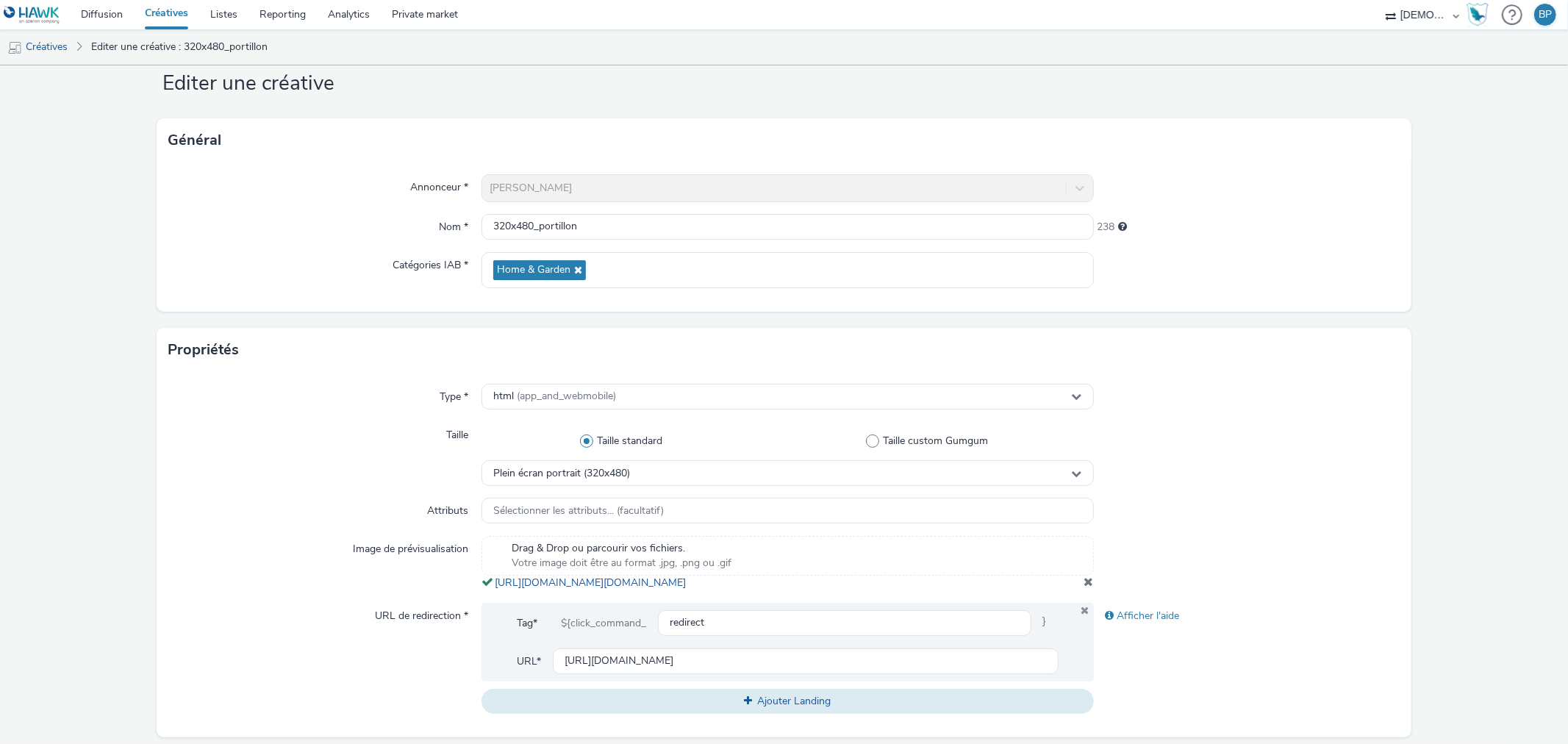
copy link "[URL][DOMAIN_NAME][DOMAIN_NAME]"
drag, startPoint x: 830, startPoint y: 599, endPoint x: 687, endPoint y: 606, distance: 143.2
click at [490, 583] on div "Drag & Drop ou parcourir vos fichiers. Votre image doit être au format .jpg, .p…" at bounding box center [787, 563] width 612 height 55
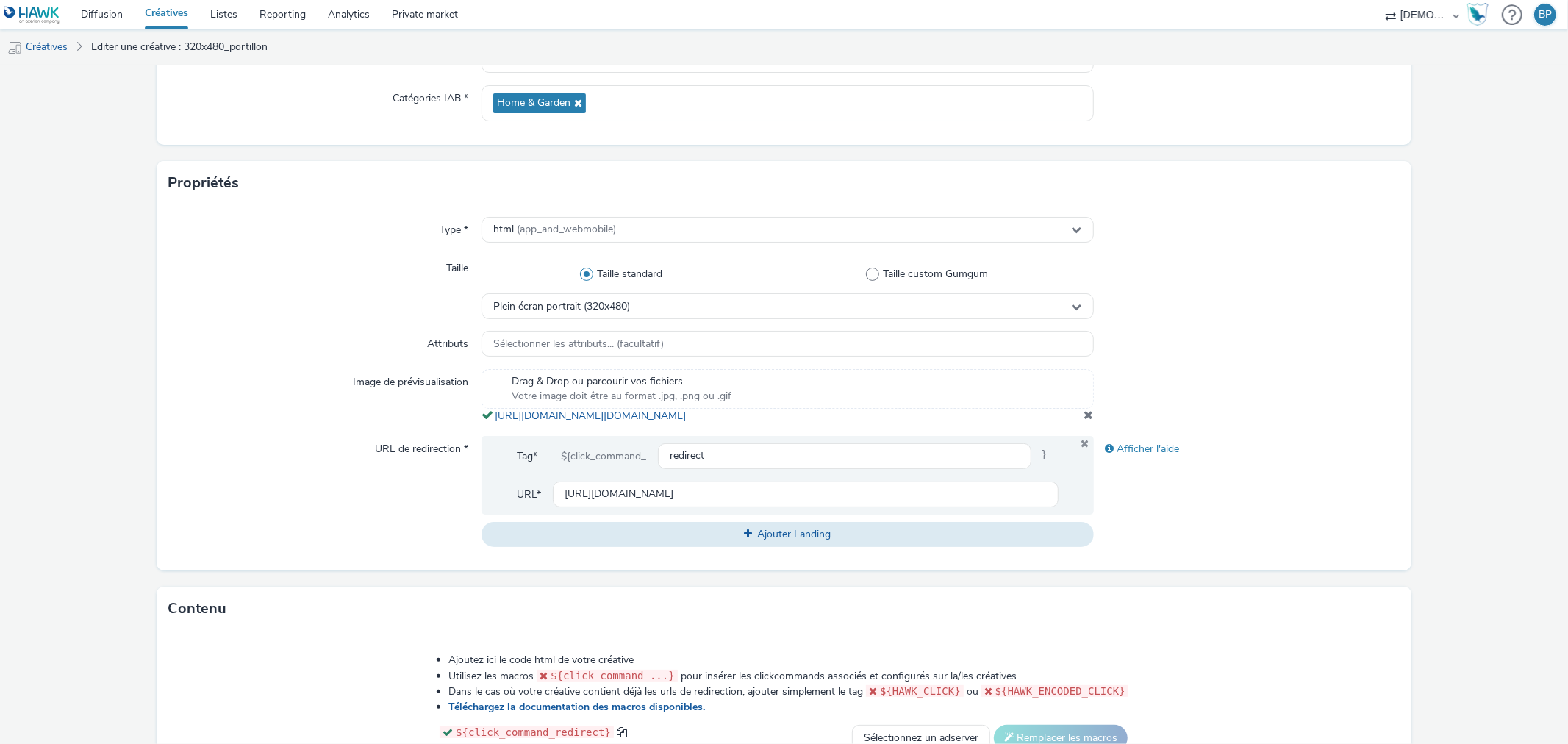
scroll to position [526, 0]
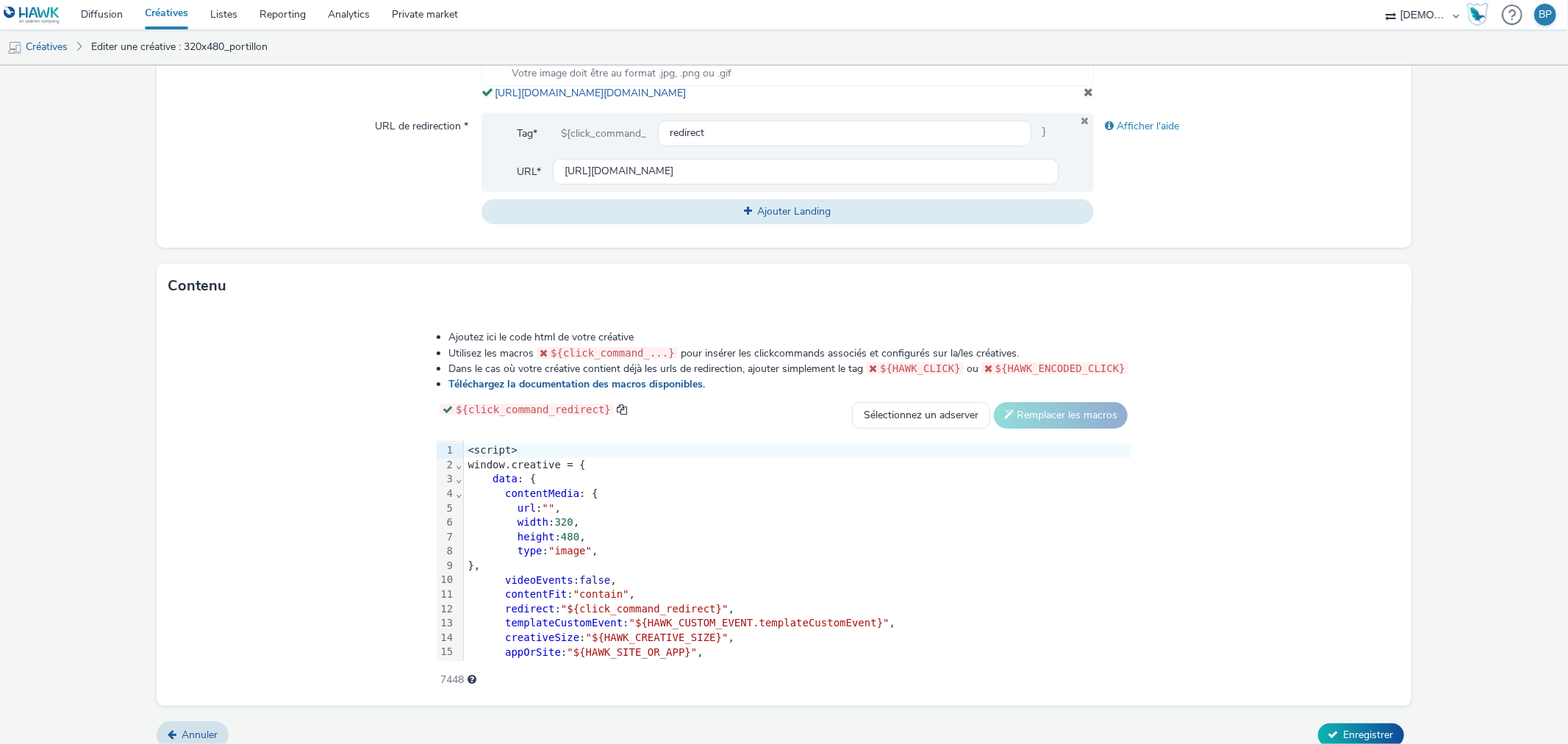
click at [548, 514] on span """" at bounding box center [548, 508] width 12 height 11
click at [1355, 627] on div "Ajoutez ici le code html de votre créative Utilisez les macros ${click_command_…" at bounding box center [784, 506] width 1254 height 397
click at [1364, 737] on button "Enregistrer" at bounding box center [1361, 735] width 86 height 24
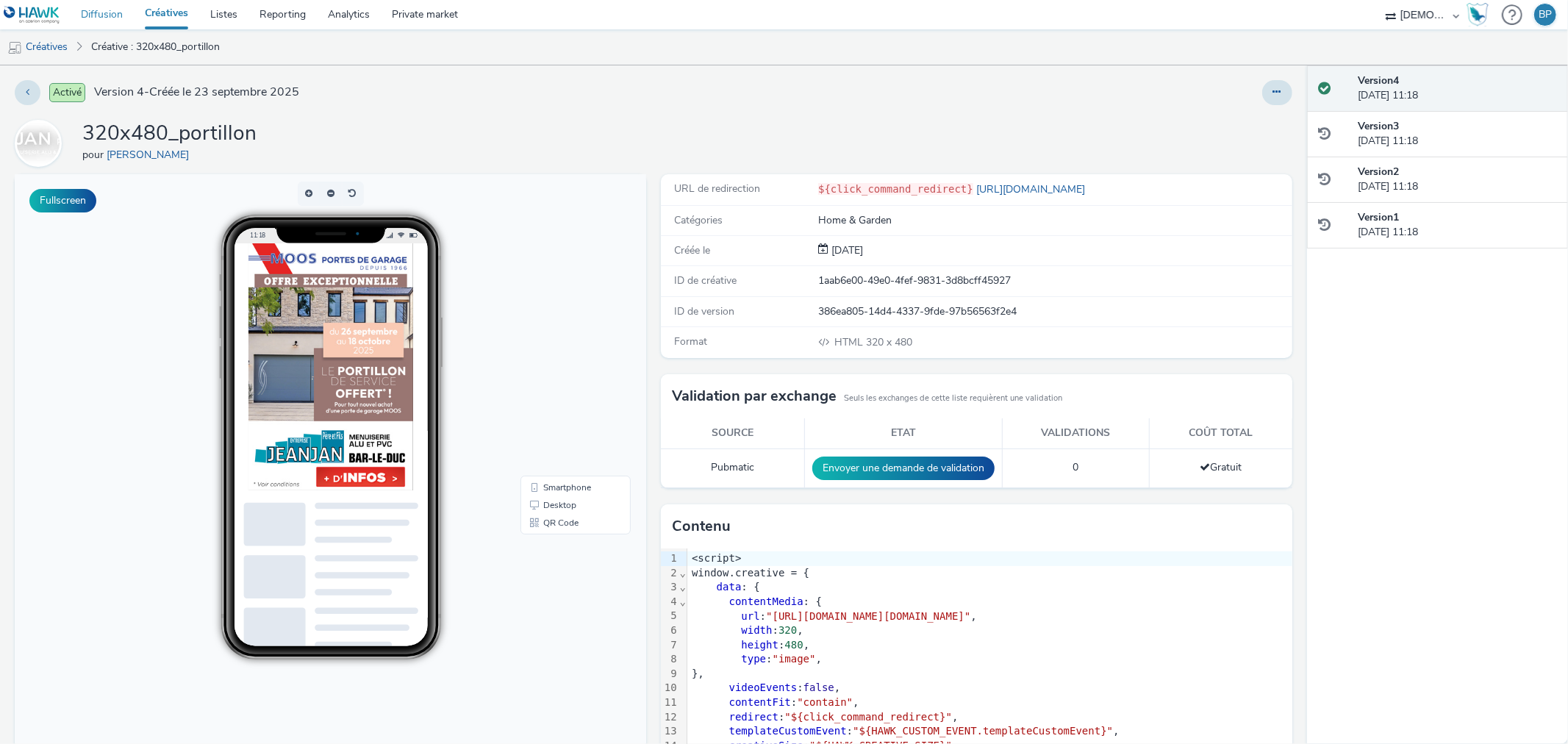
click at [86, 12] on link "Diffusion" at bounding box center [101, 14] width 64 height 29
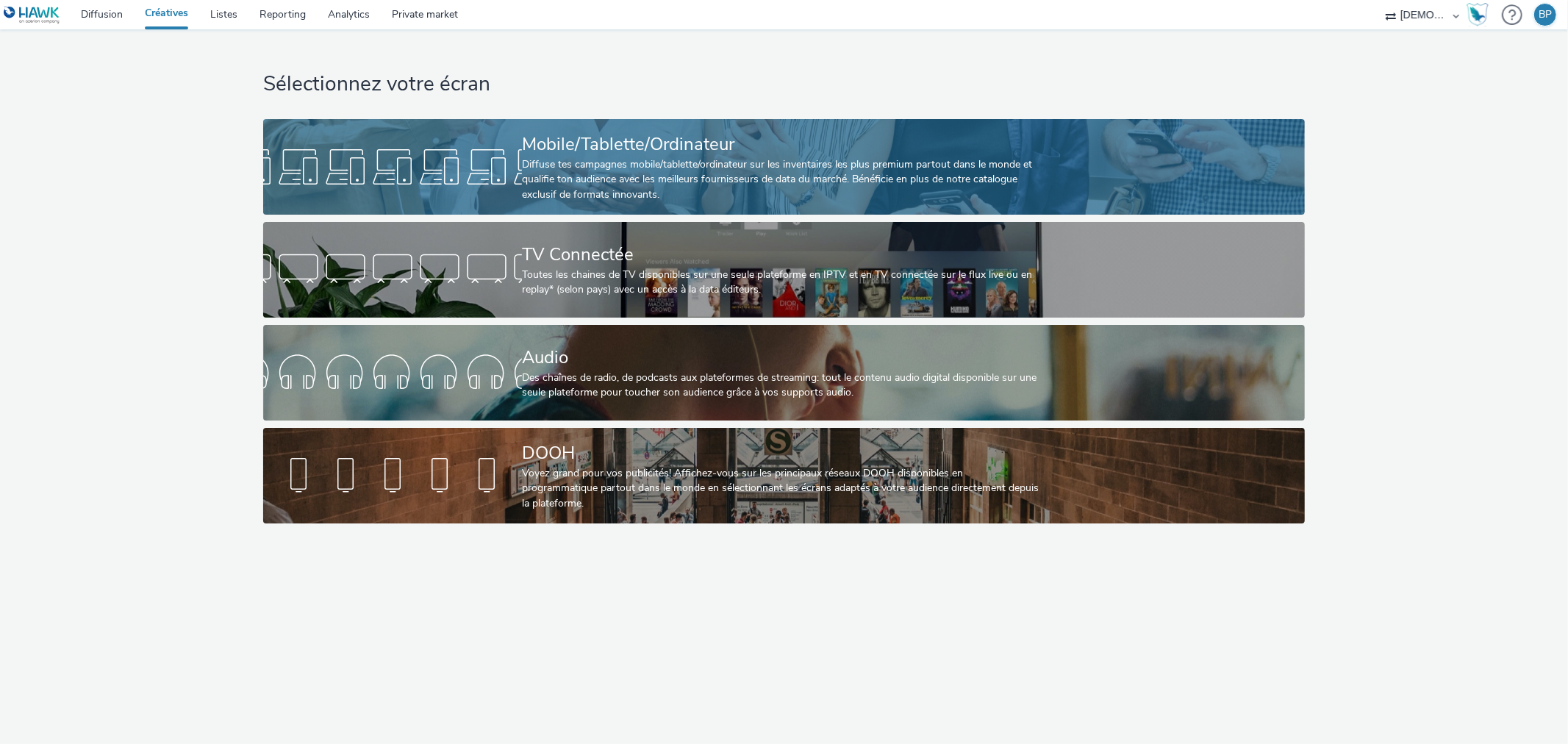
click at [1171, 188] on link "Mobile/Tablette/Ordinateur Diffuse tes campagnes mobile/tablette/ordinateur sur…" at bounding box center [784, 167] width 1042 height 95
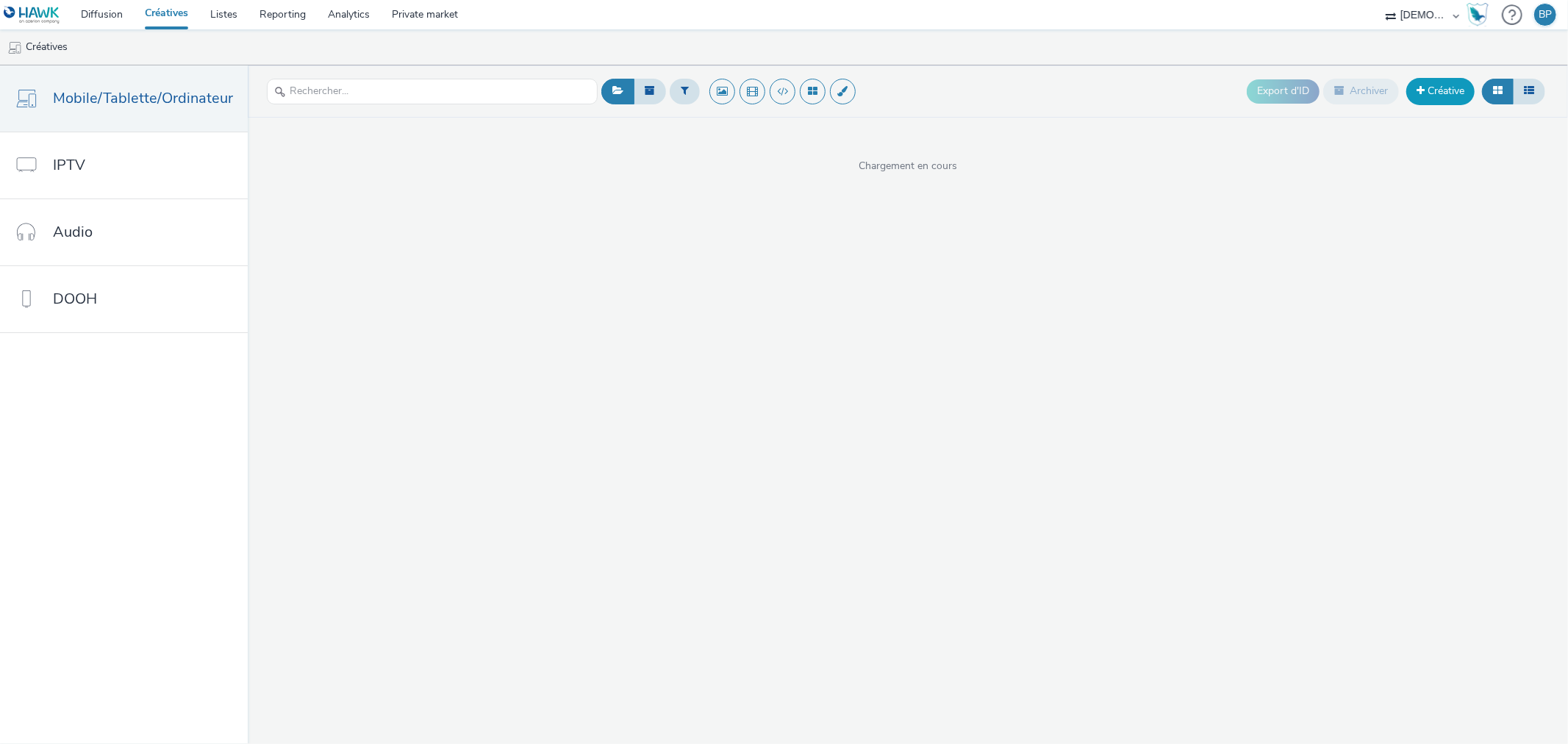
click at [1435, 88] on link "Créative" at bounding box center [1440, 91] width 69 height 26
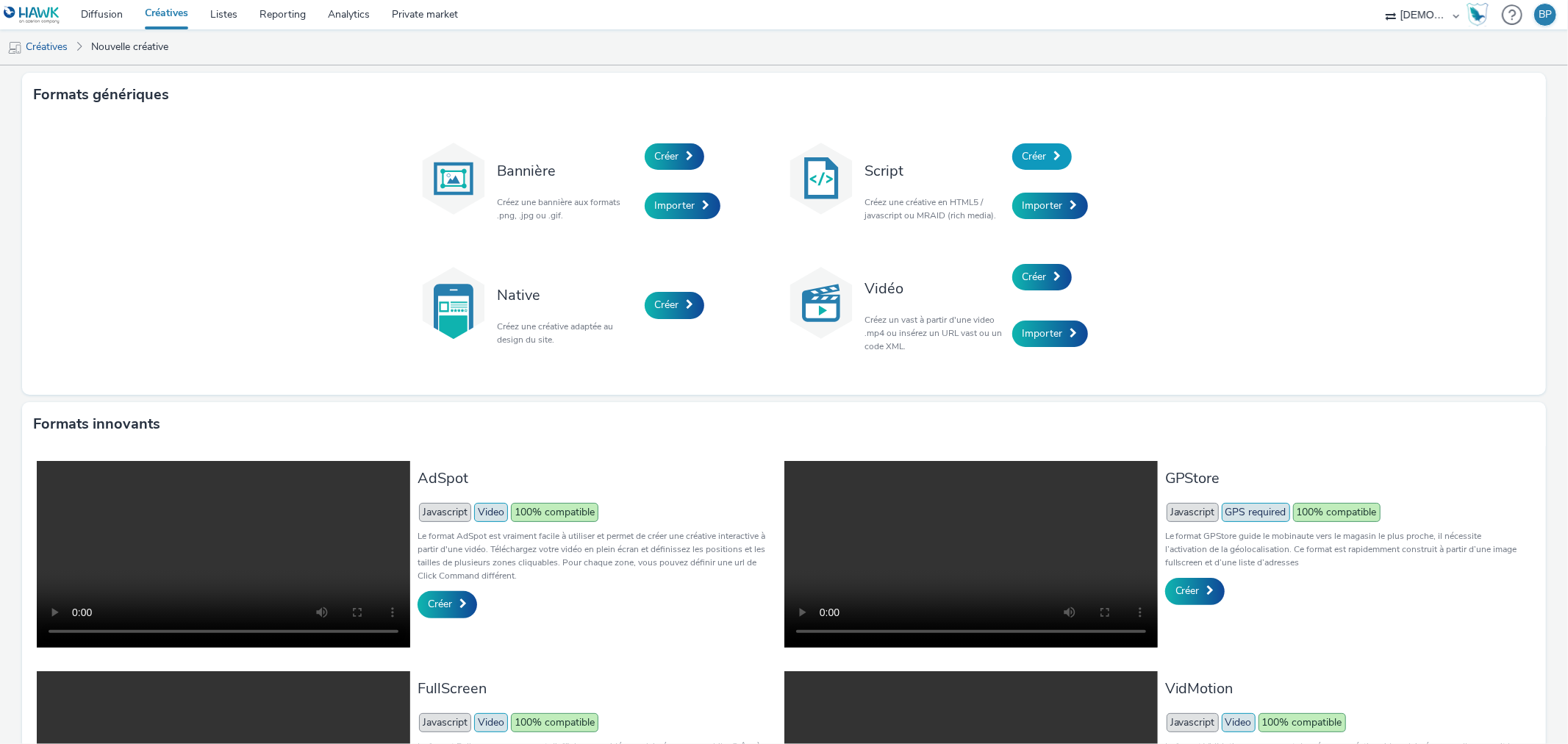
click at [1040, 148] on link "Créer" at bounding box center [1042, 157] width 60 height 26
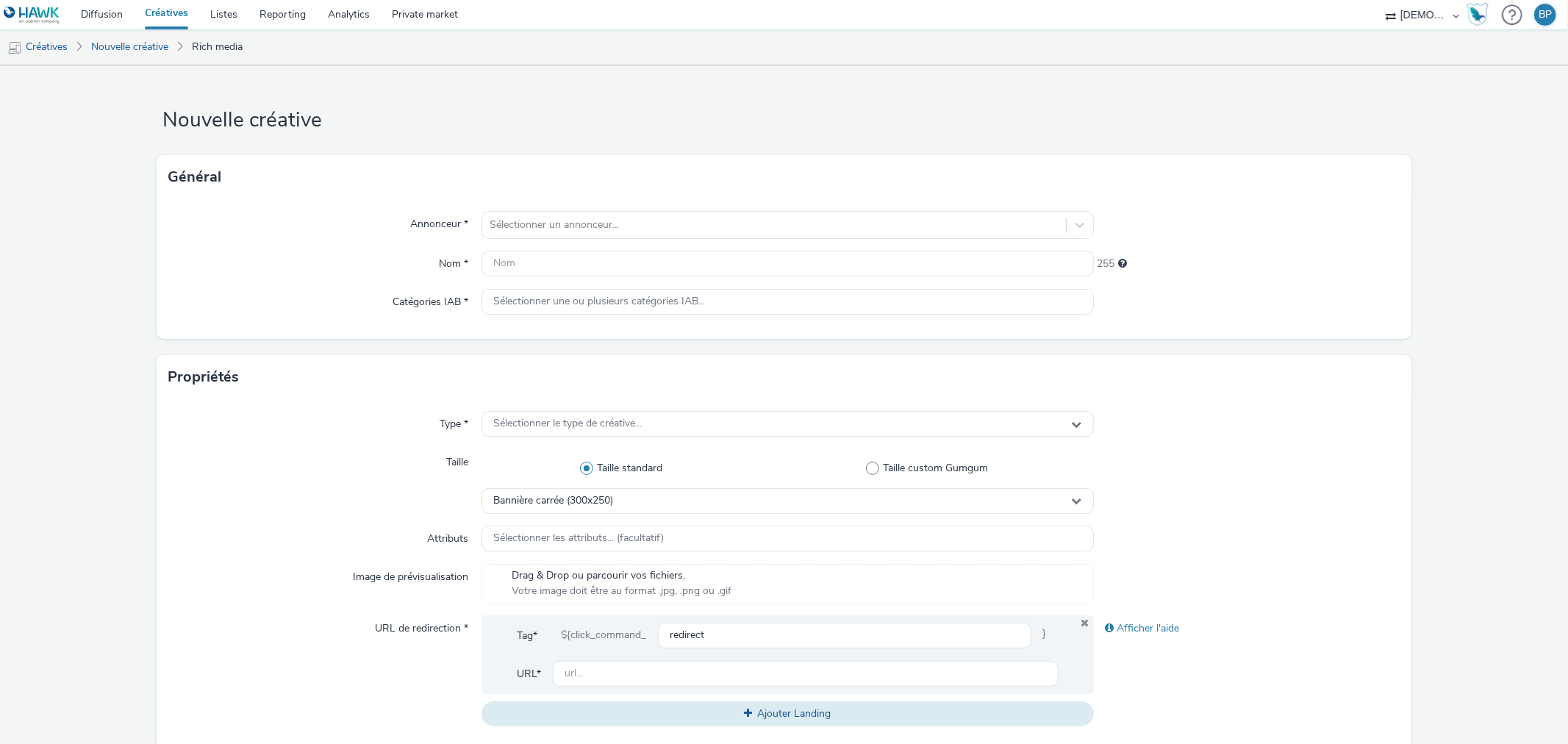
click at [574, 206] on div "Annonceur * Sélectionner un annonceur... Nom * 255 Catégories IAB * Sélectionne…" at bounding box center [784, 269] width 1254 height 139
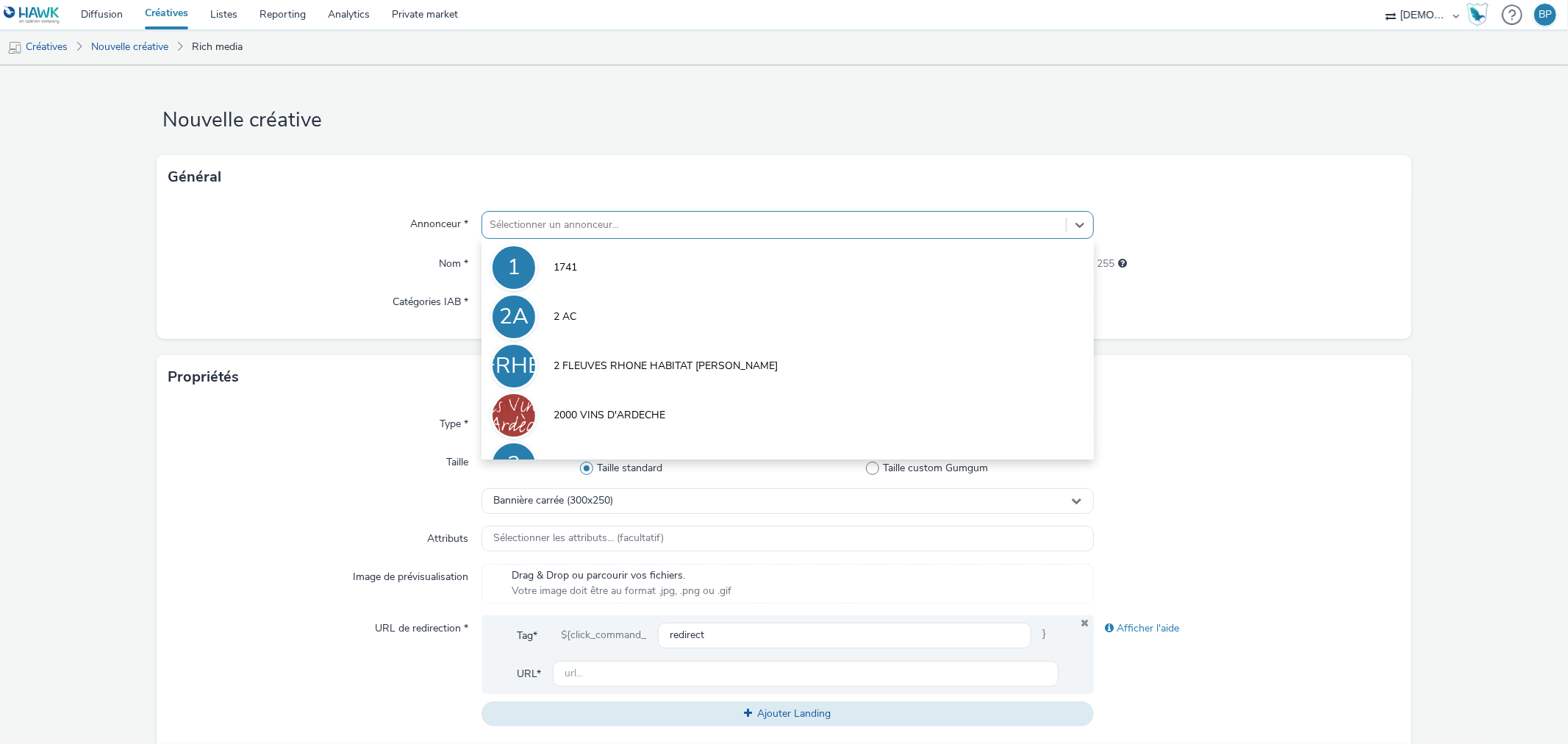
click at [577, 219] on div at bounding box center [773, 225] width 568 height 18
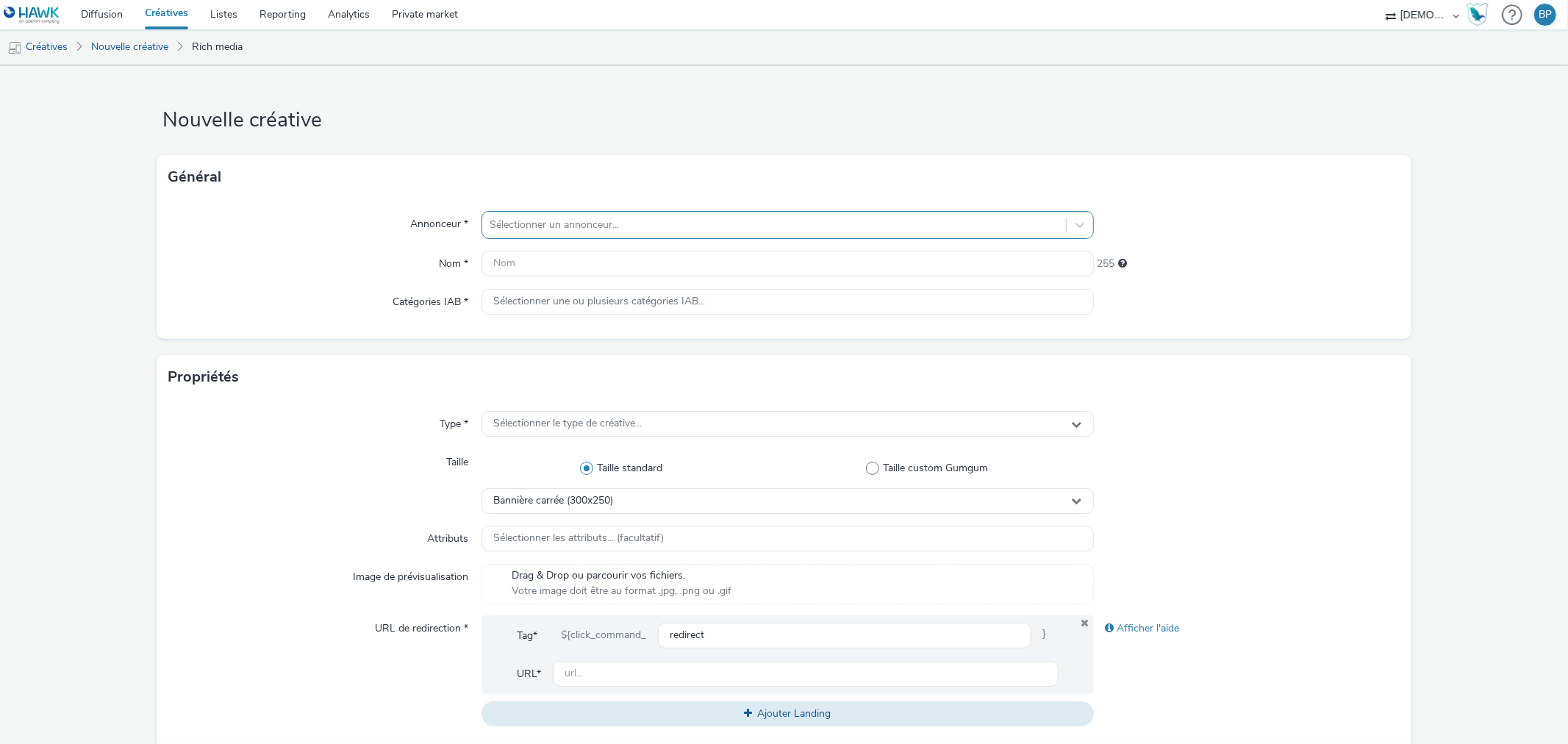
click at [652, 213] on div "Sélectionner un annonceur..." at bounding box center [773, 225] width 583 height 24
type input "jeanja"
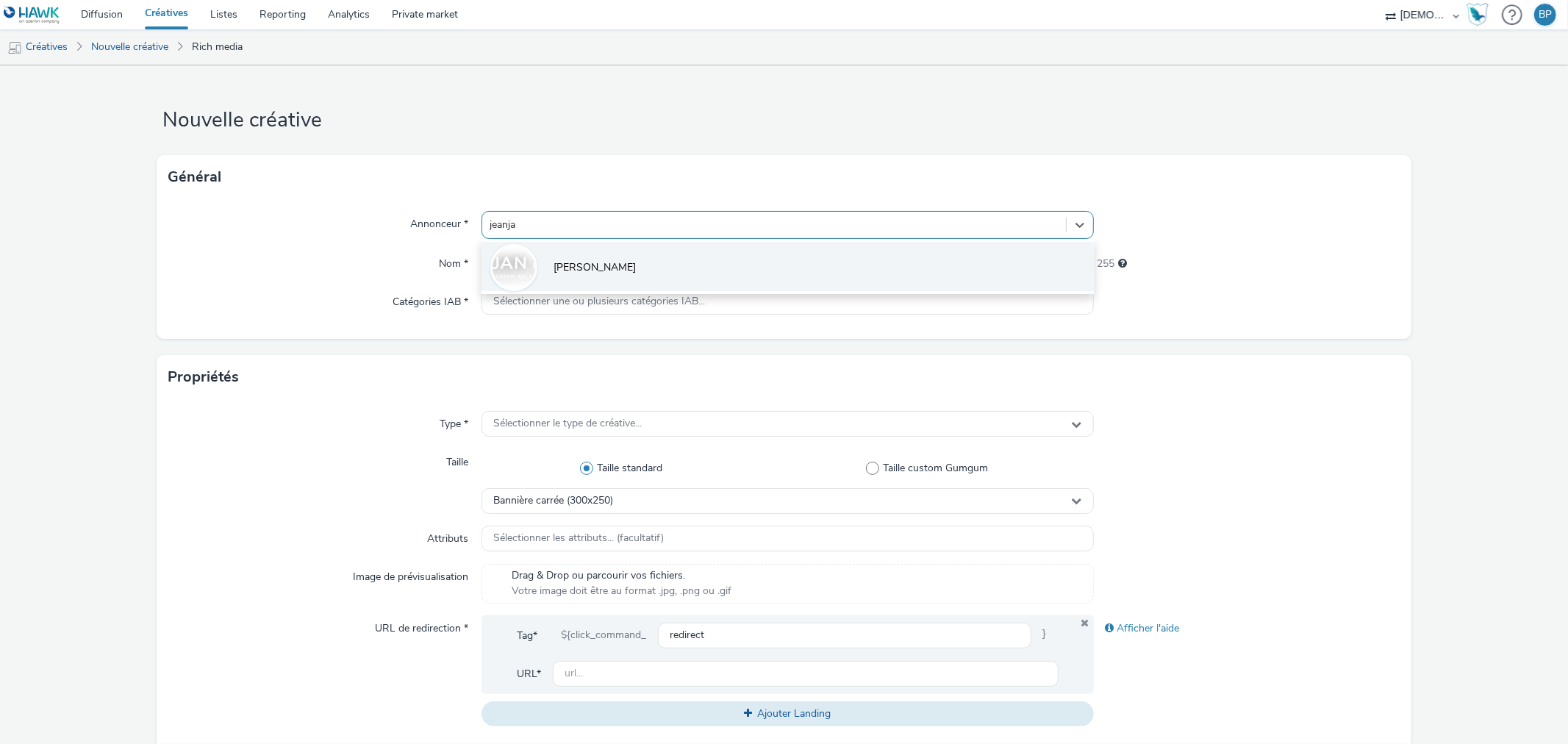
click at [653, 264] on li "[PERSON_NAME]" at bounding box center [787, 266] width 612 height 49
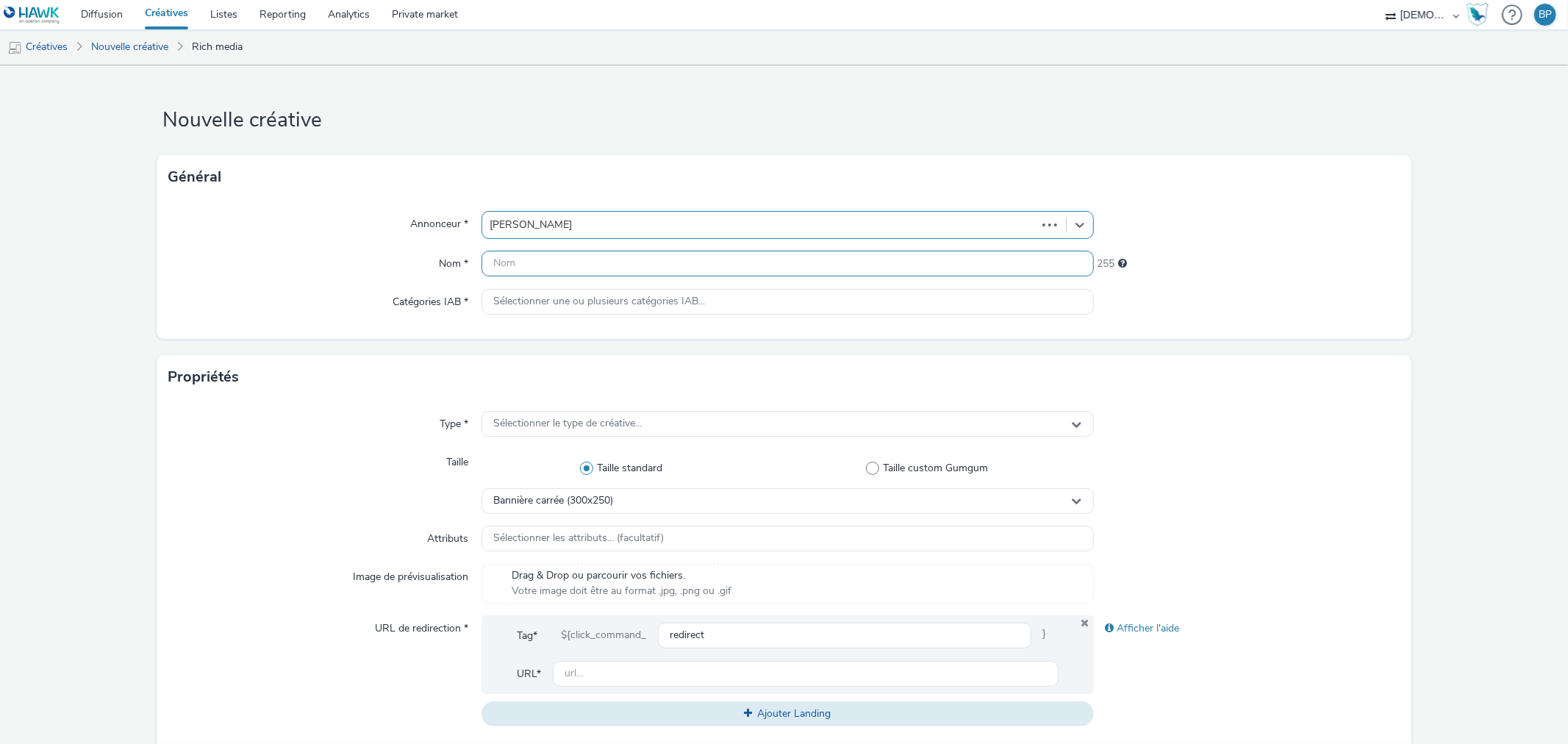
click at [649, 264] on input "text" at bounding box center [787, 263] width 612 height 26
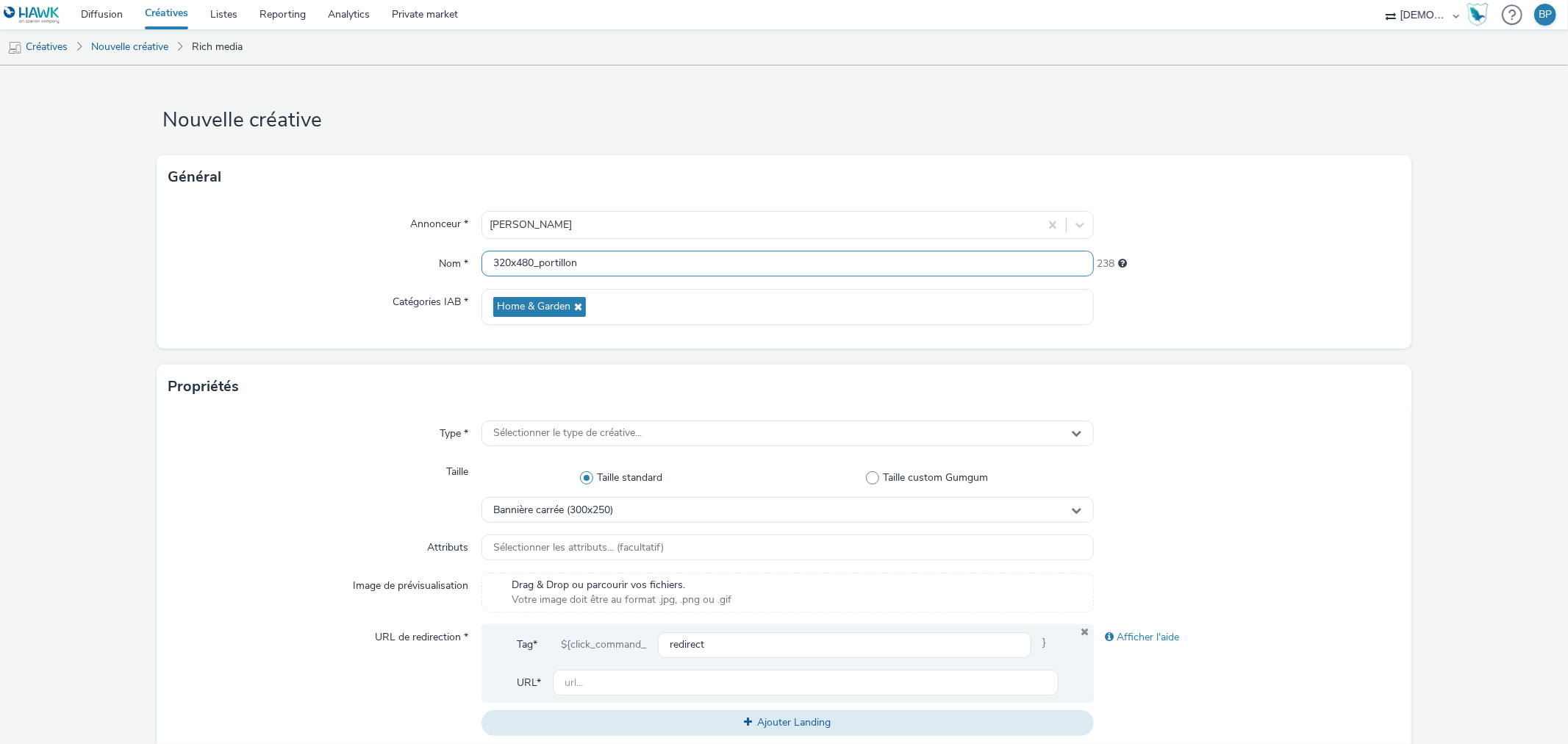
type input "320x480_portillon"
click at [1350, 310] on div at bounding box center [1246, 307] width 306 height 36
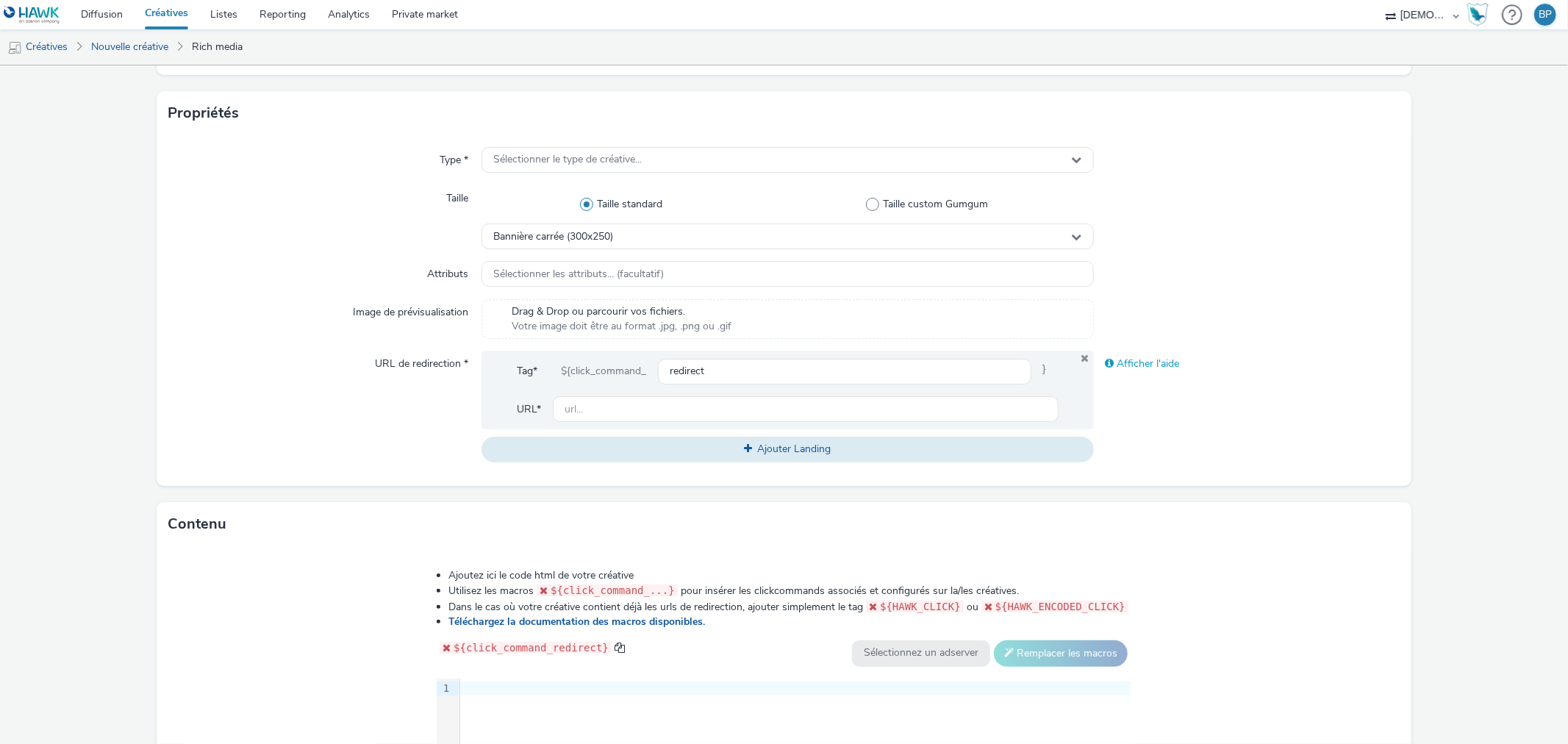
scroll to position [245, 0]
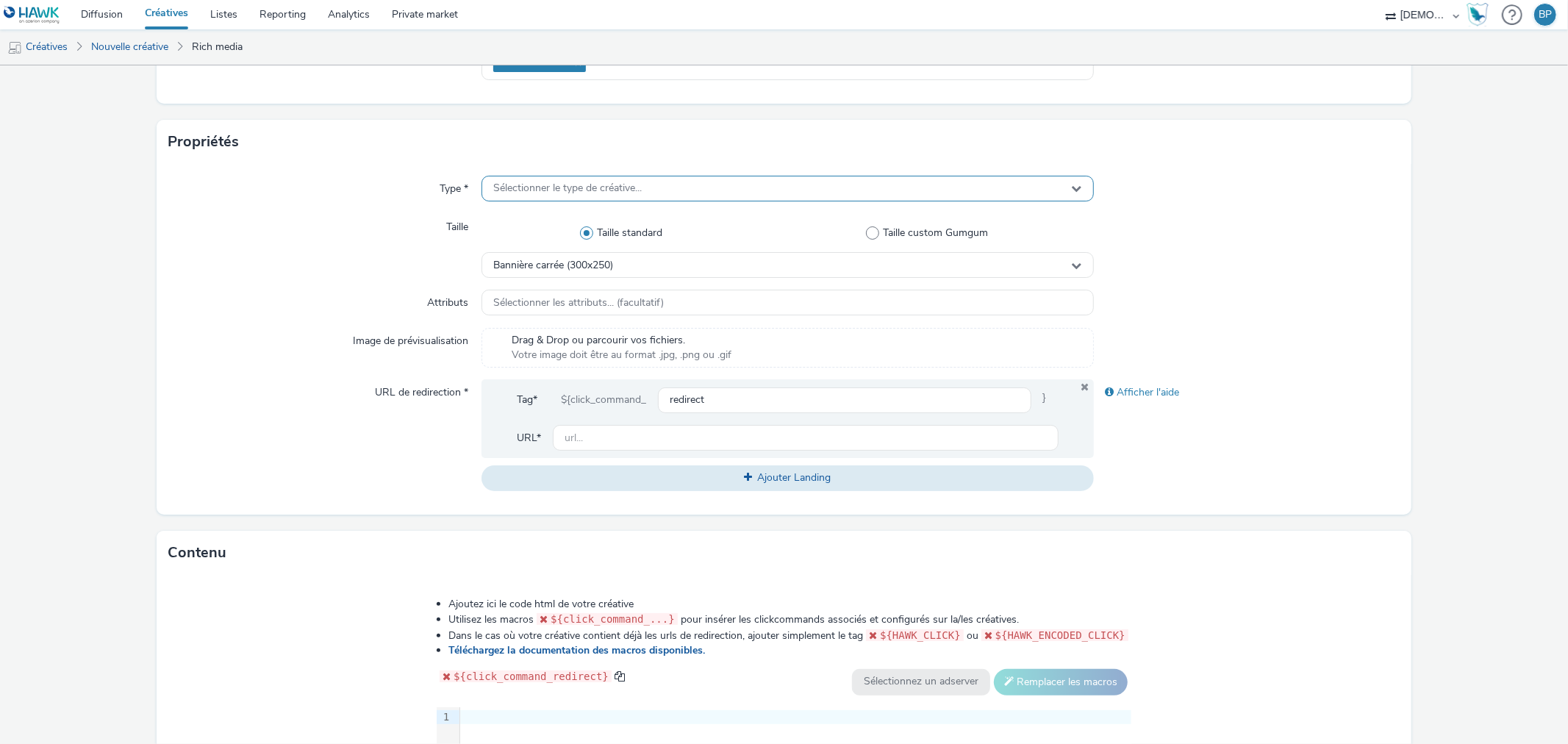
click at [828, 180] on div "Sélectionner le type de créative..." at bounding box center [787, 188] width 612 height 26
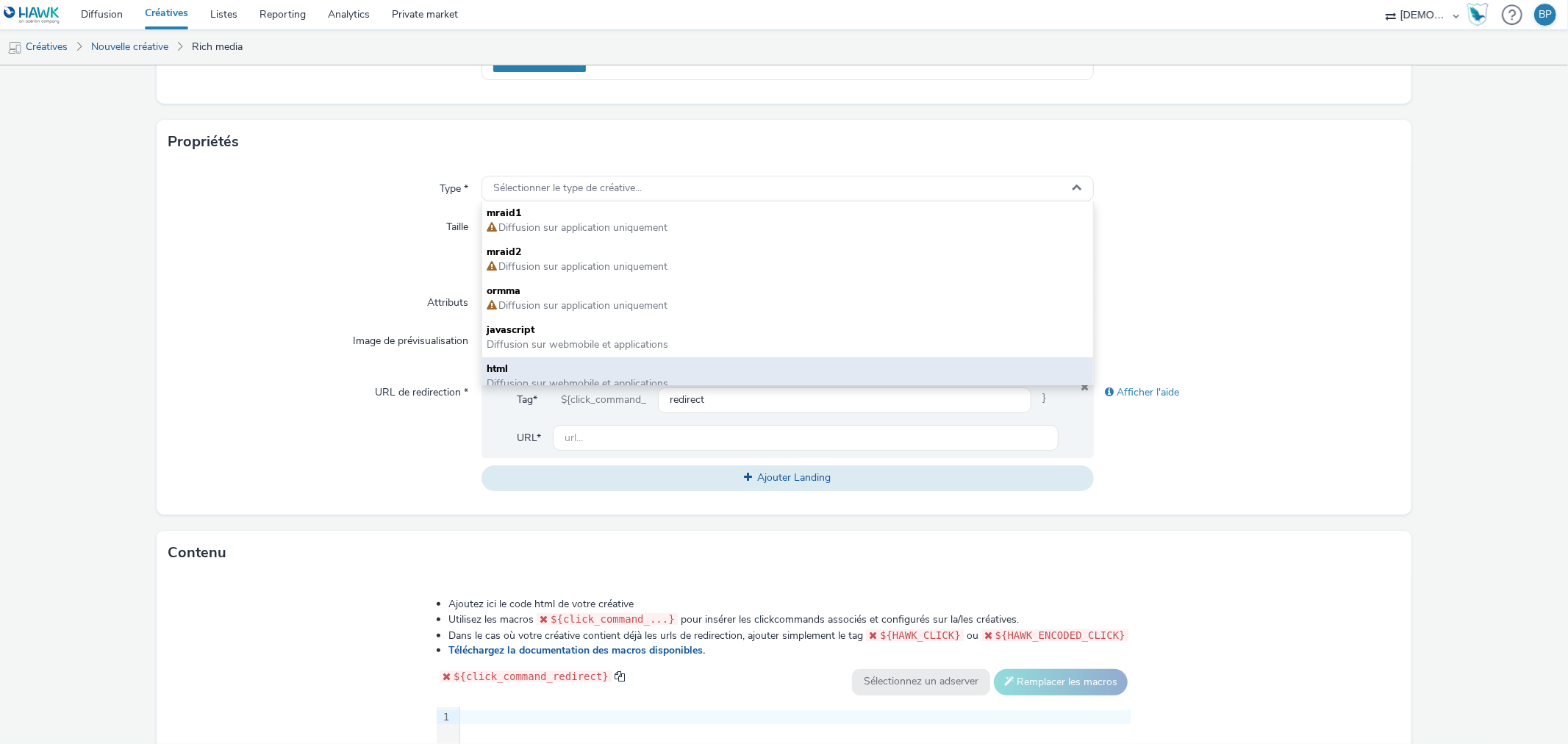
click at [593, 379] on span "Diffusion sur webmobile et applications" at bounding box center [577, 383] width 182 height 14
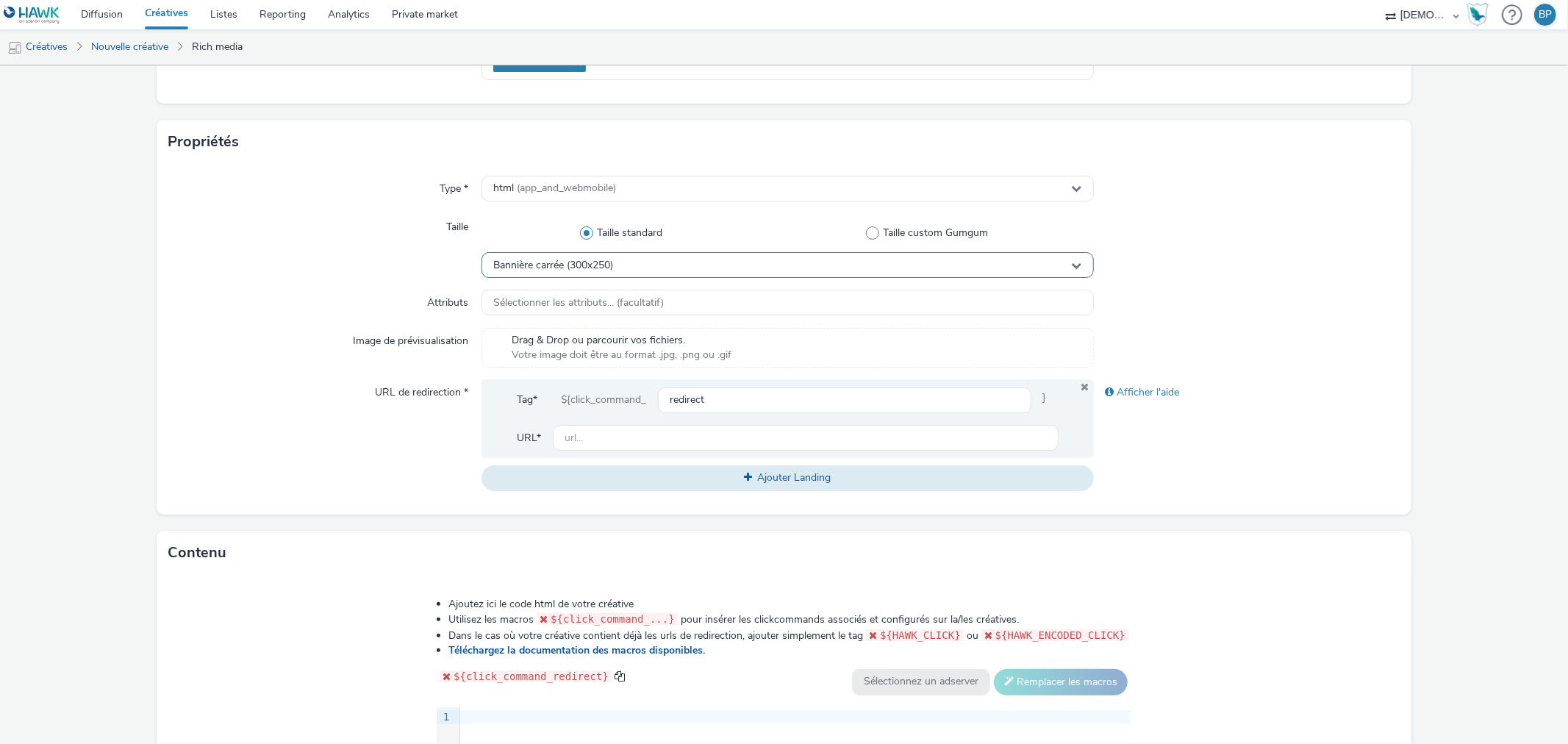
click at [669, 266] on div "Bannière carrée (300x250)" at bounding box center [787, 264] width 612 height 26
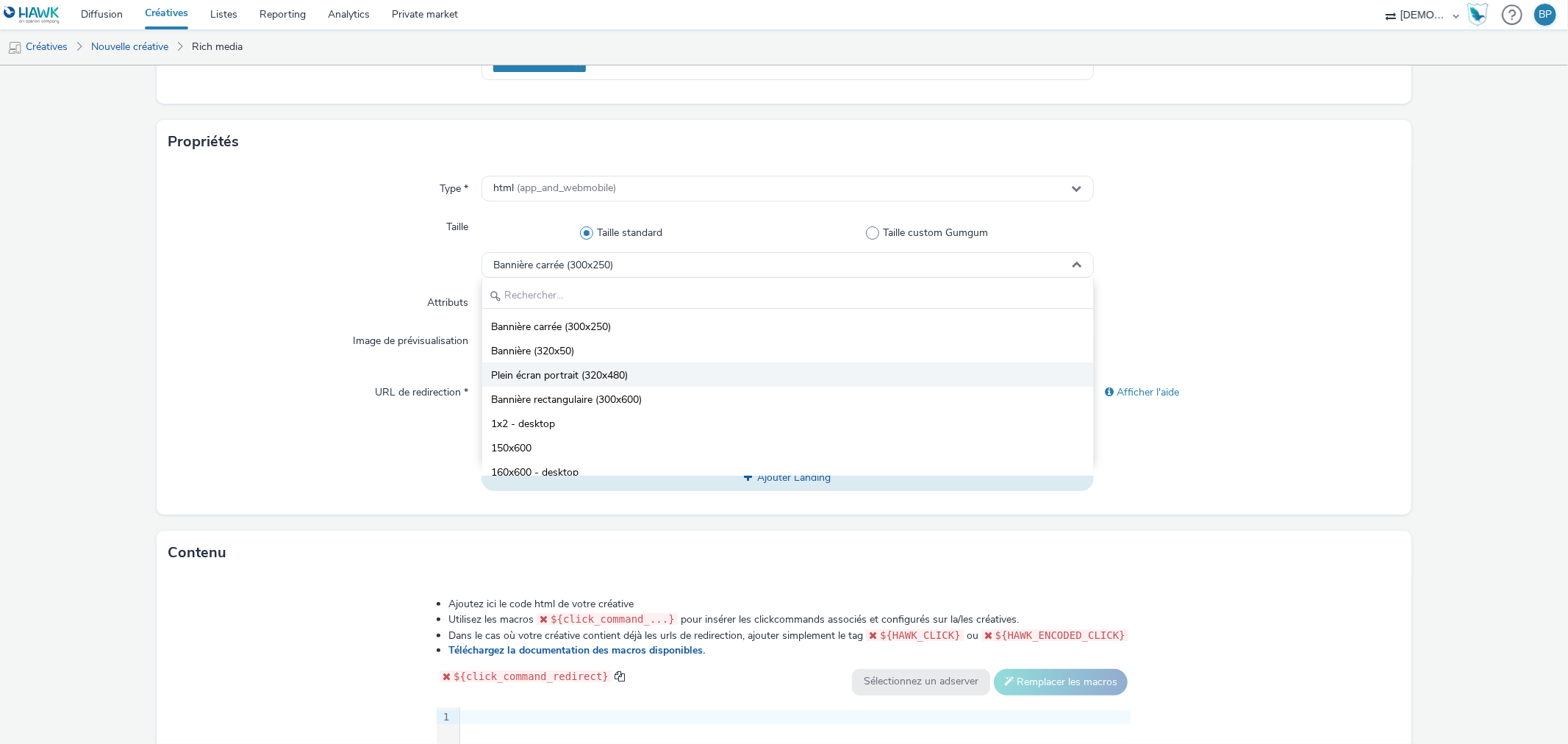
click at [611, 368] on span "Plein écran portrait (320x480)" at bounding box center [559, 376] width 137 height 15
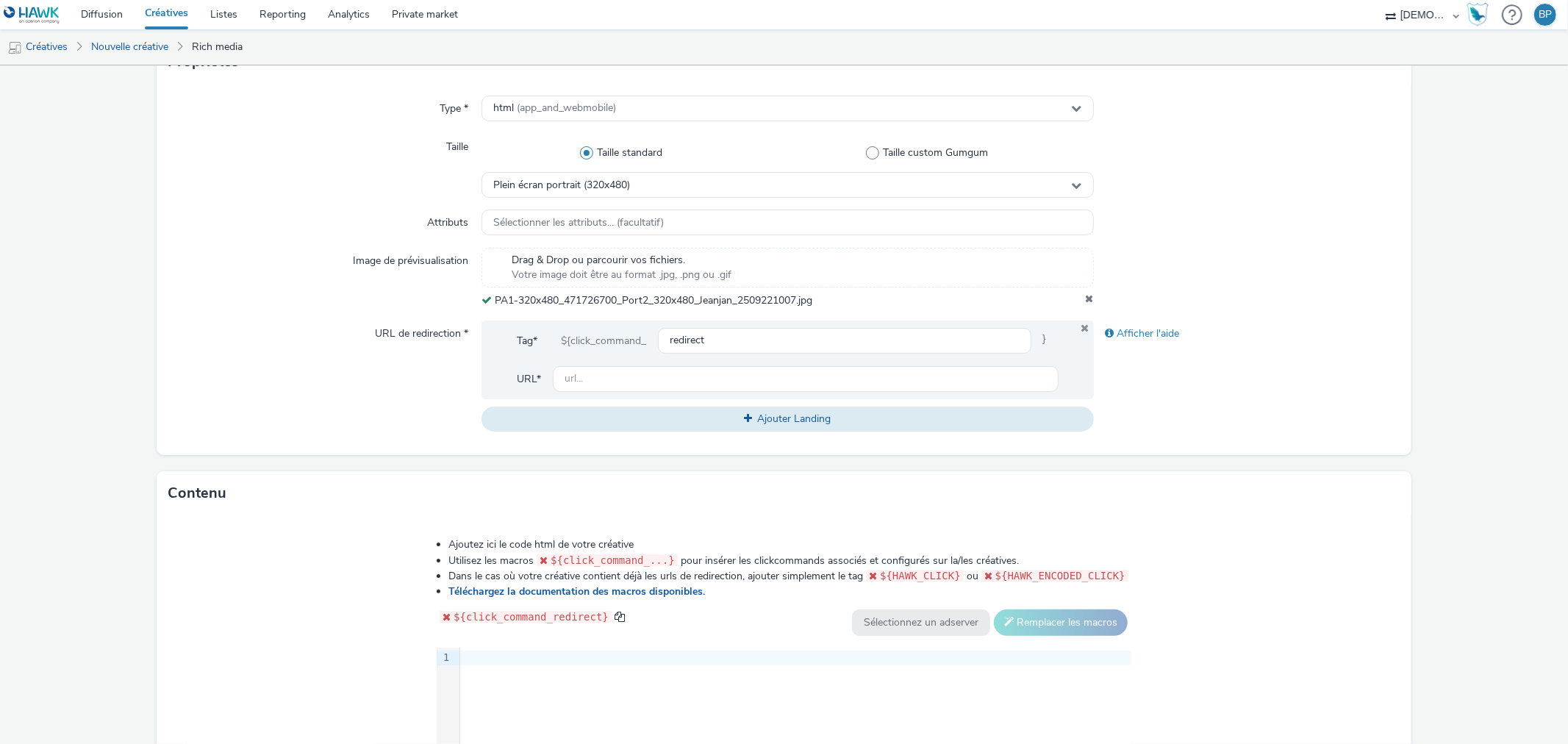
scroll to position [547, 0]
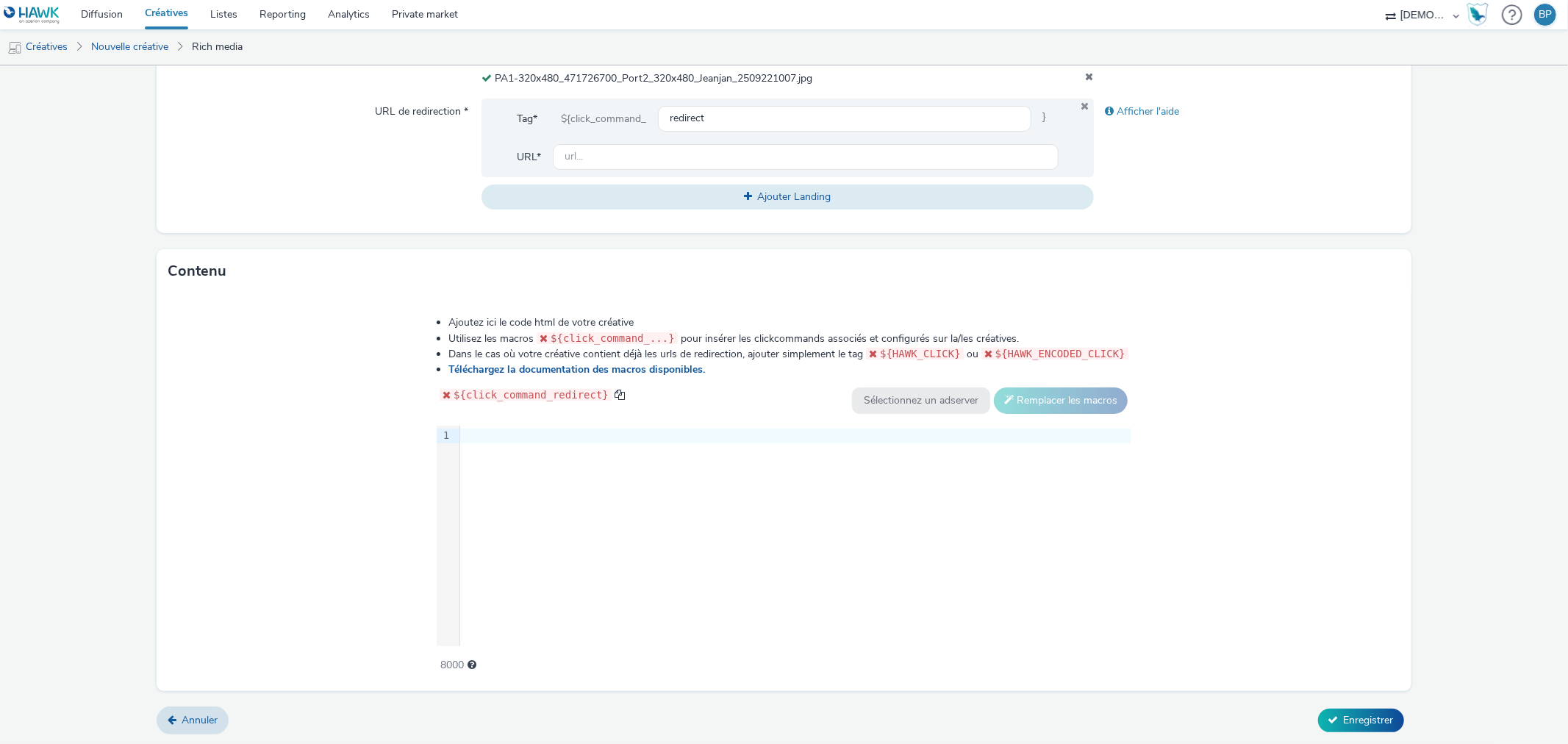
drag, startPoint x: 1297, startPoint y: 460, endPoint x: 1268, endPoint y: 459, distance: 29.0
click at [1297, 460] on div "Ajoutez ici le code html de votre créative Utilisez les macros ${click_command_…" at bounding box center [784, 492] width 1254 height 397
click at [797, 434] on div at bounding box center [795, 435] width 671 height 15
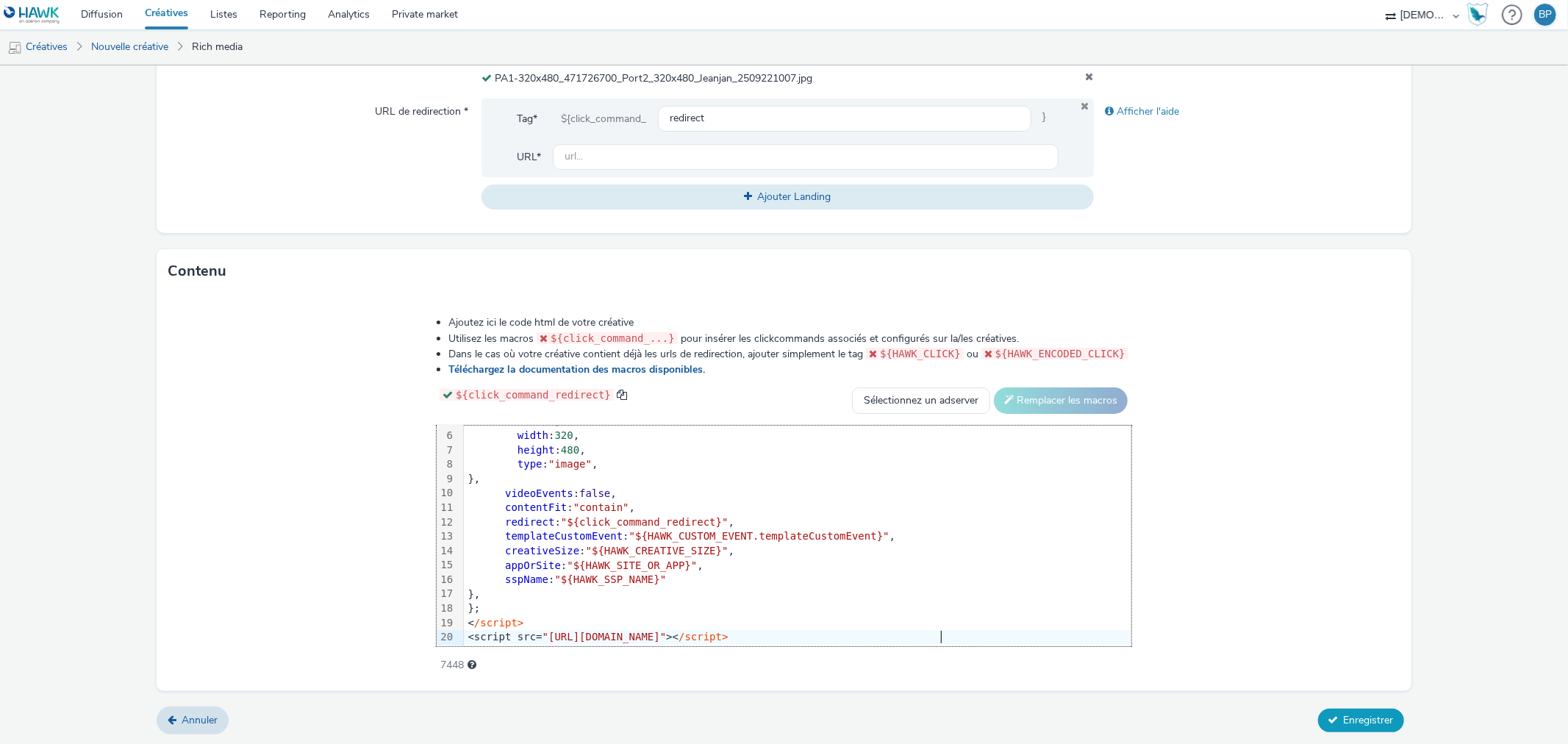
click at [1346, 718] on span "Enregistrer" at bounding box center [1368, 720] width 50 height 14
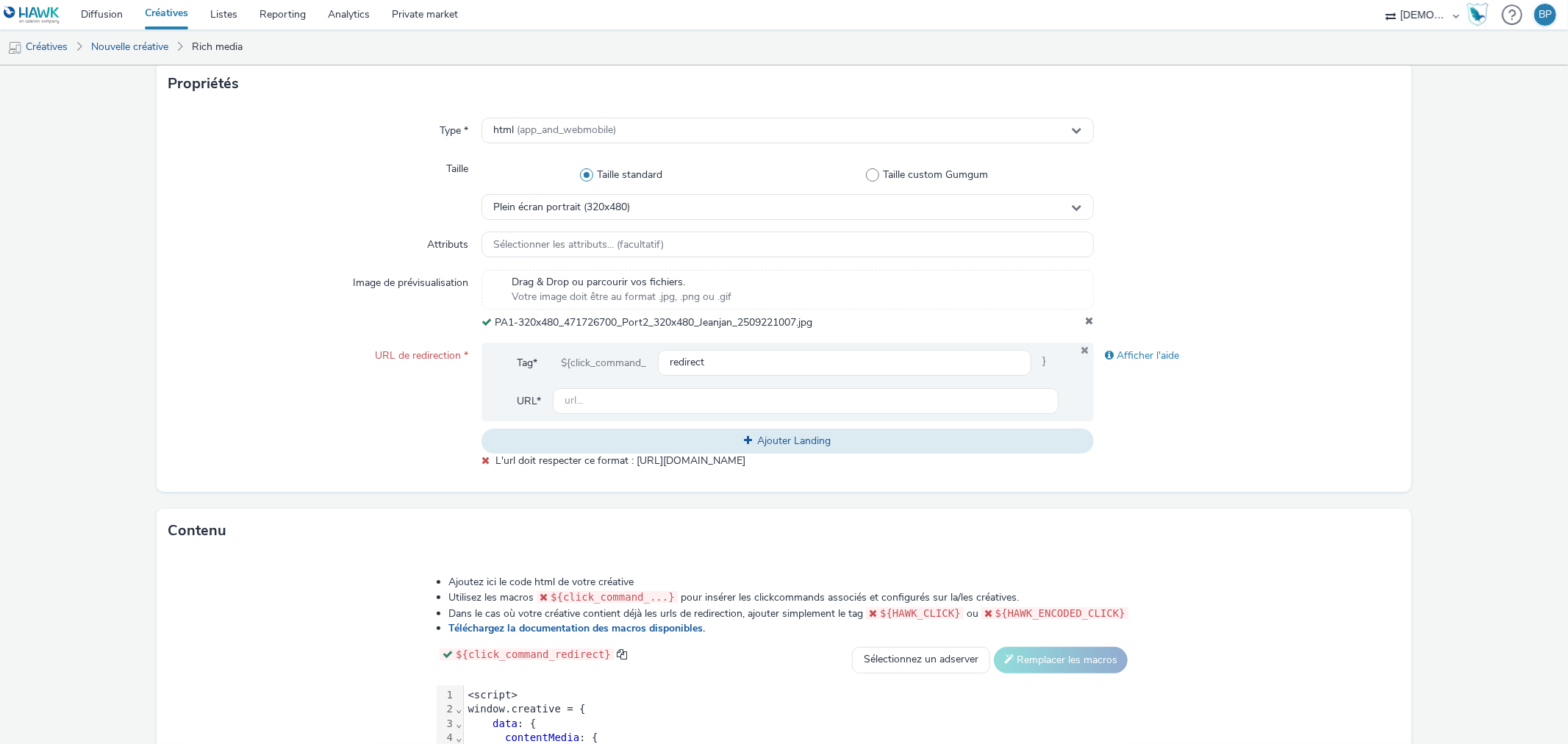
scroll to position [138, 0]
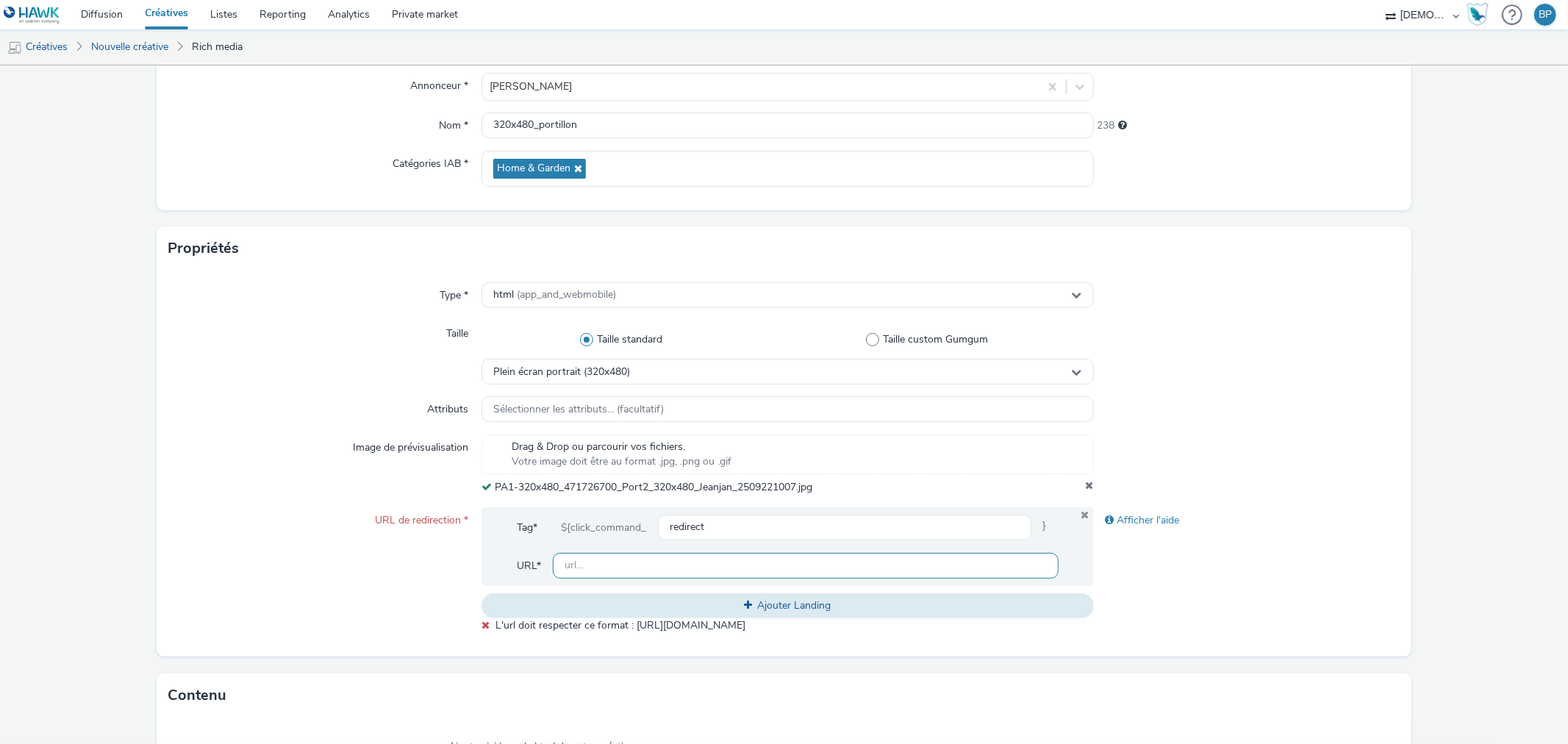
drag, startPoint x: 615, startPoint y: 569, endPoint x: 890, endPoint y: 577, distance: 275.1
click at [615, 569] on input "text" at bounding box center [805, 565] width 505 height 26
paste input "[URL][DOMAIN_NAME]"
type input "[URL][DOMAIN_NAME]"
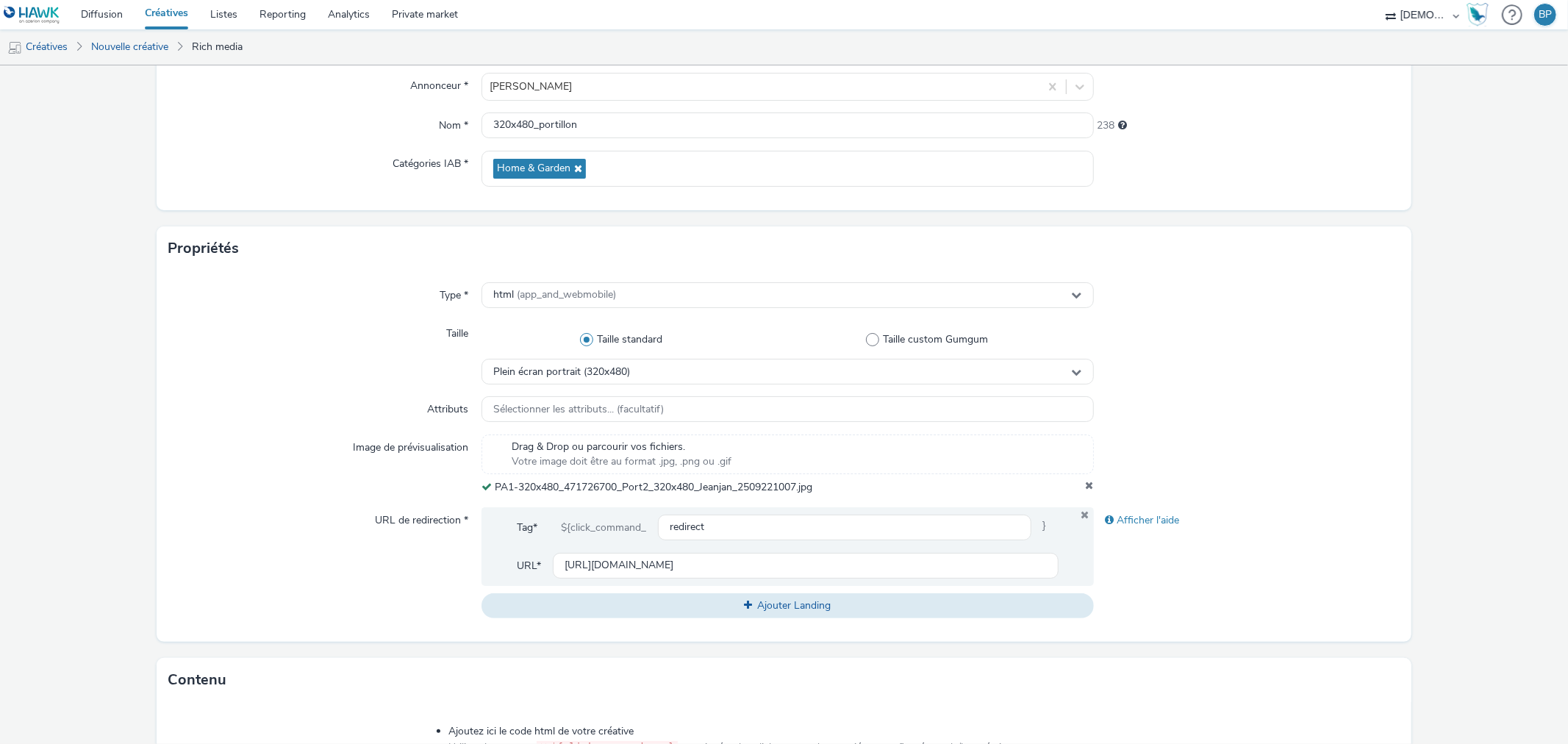
click at [1334, 564] on div "Afficher l'aide" at bounding box center [1246, 562] width 306 height 111
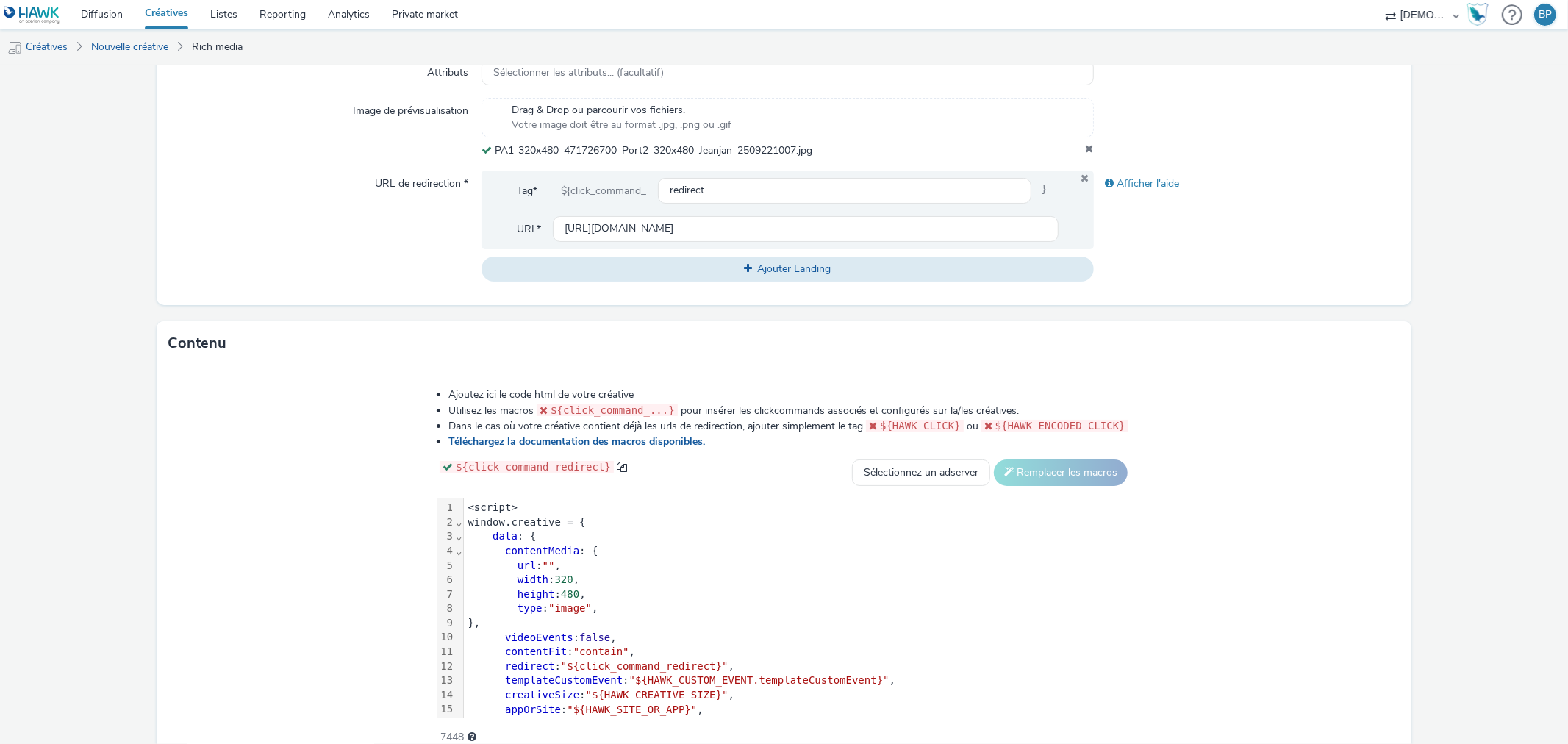
scroll to position [547, 0]
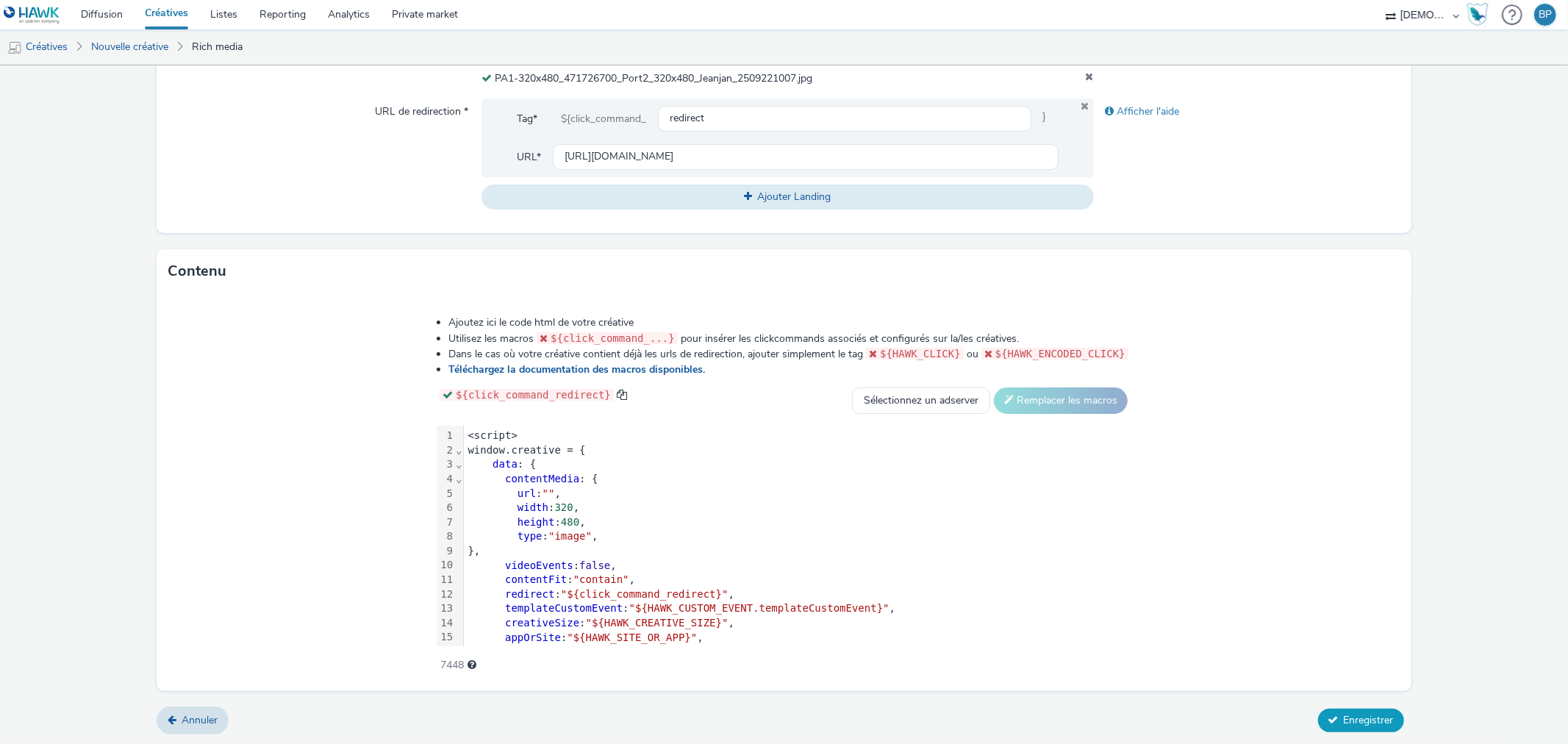
click at [1364, 713] on span "Enregistrer" at bounding box center [1368, 720] width 50 height 14
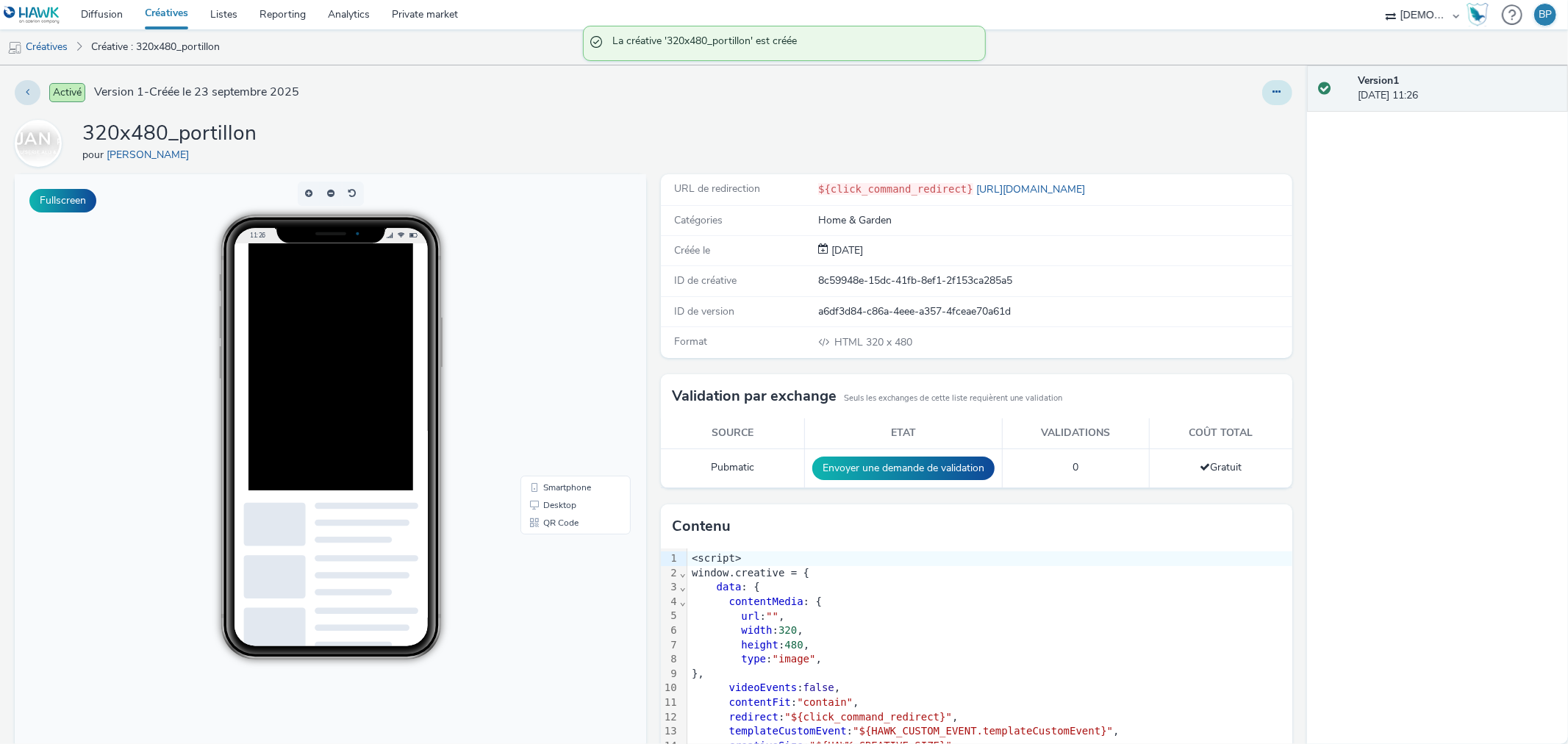
click at [1262, 97] on button at bounding box center [1277, 93] width 30 height 25
click at [1200, 126] on link "Modifier" at bounding box center [1237, 122] width 110 height 29
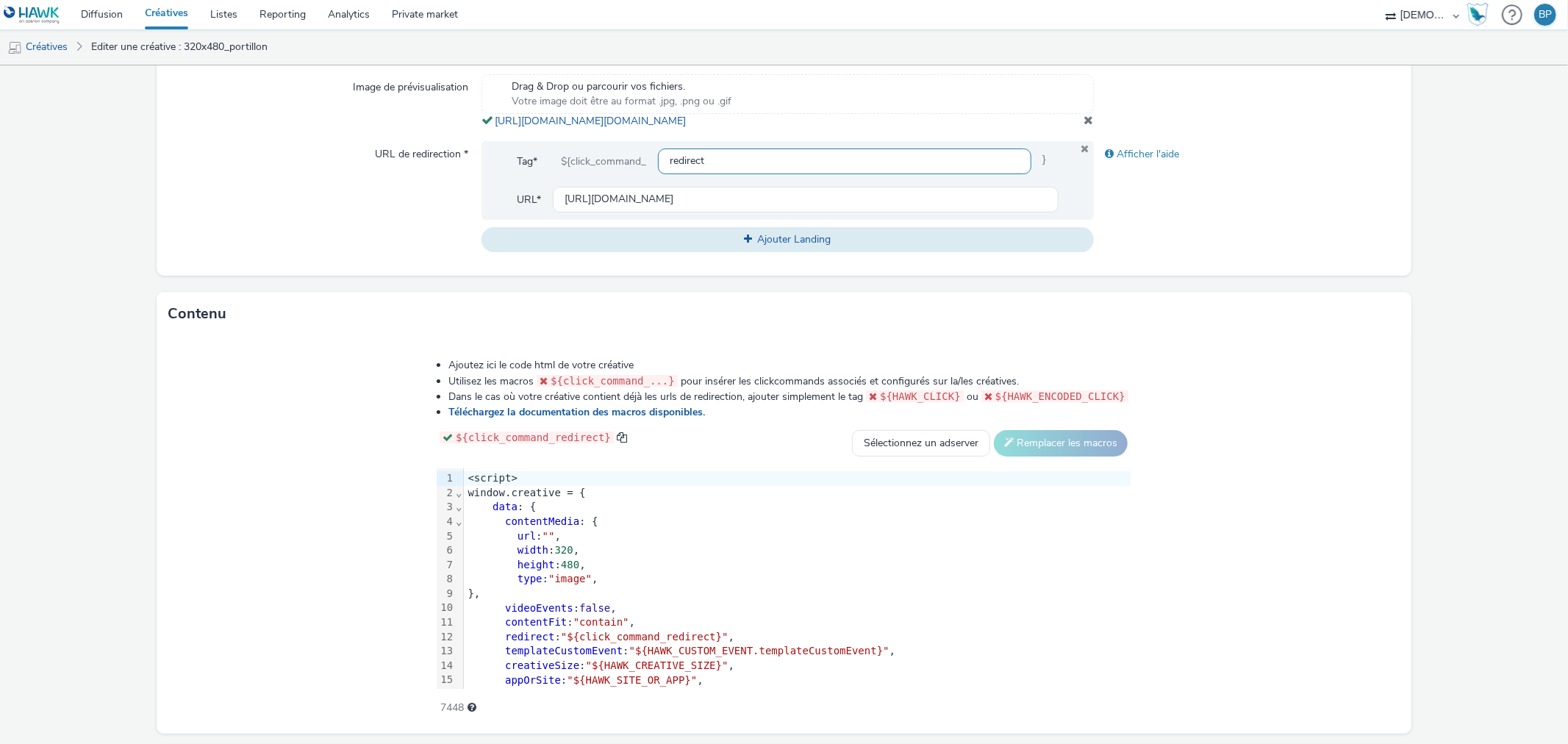
scroll to position [392, 0]
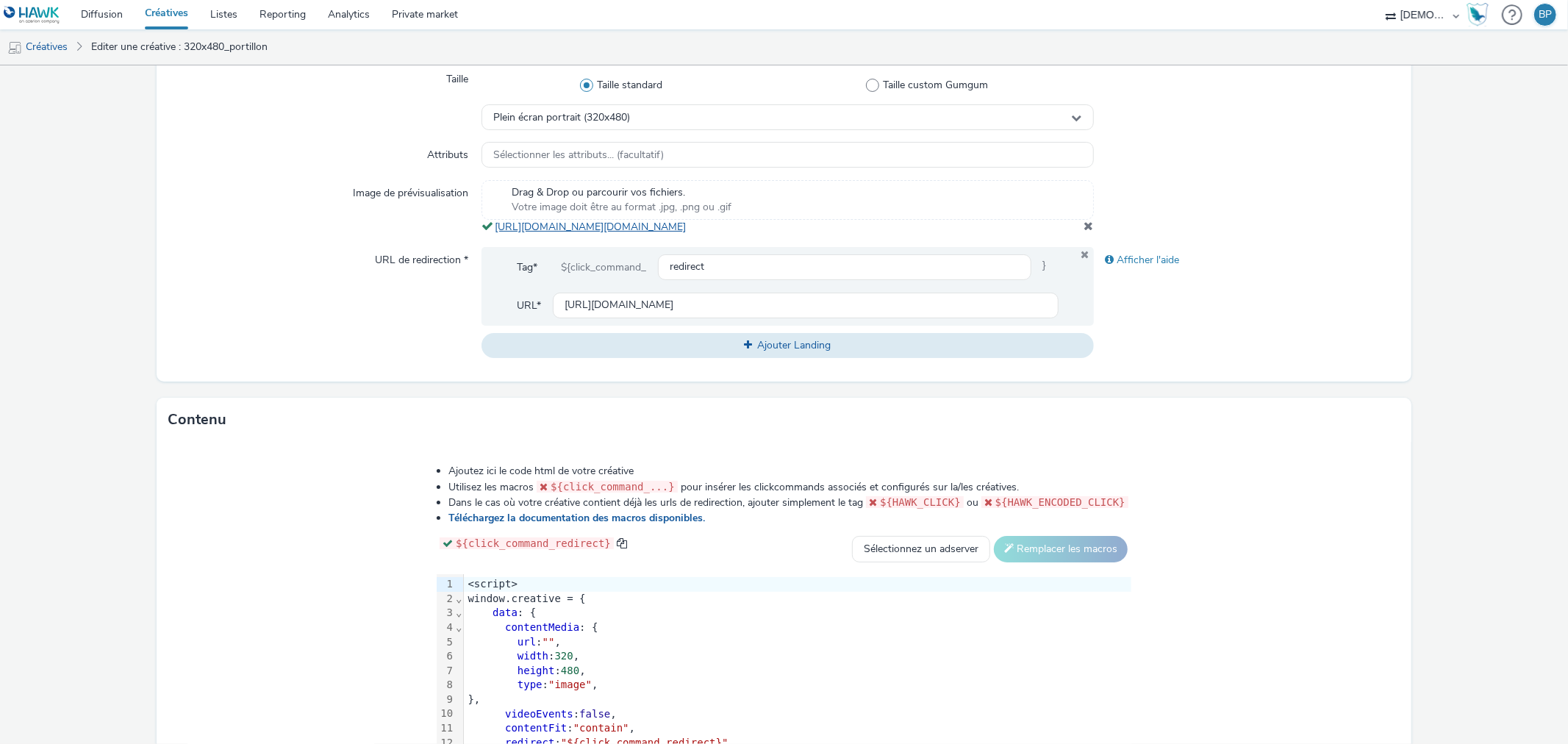
copy link "https://tabmo-cdn.s3.eu-west-1.amazonaws.com/hawk.tabmo.io/organizations/38dc92…"
drag, startPoint x: 832, startPoint y: 246, endPoint x: 493, endPoint y: 222, distance: 339.8
click at [493, 222] on div "Drag & Drop ou parcourir vos fichiers. Votre image doit être au format .jpg, .p…" at bounding box center [787, 207] width 612 height 55
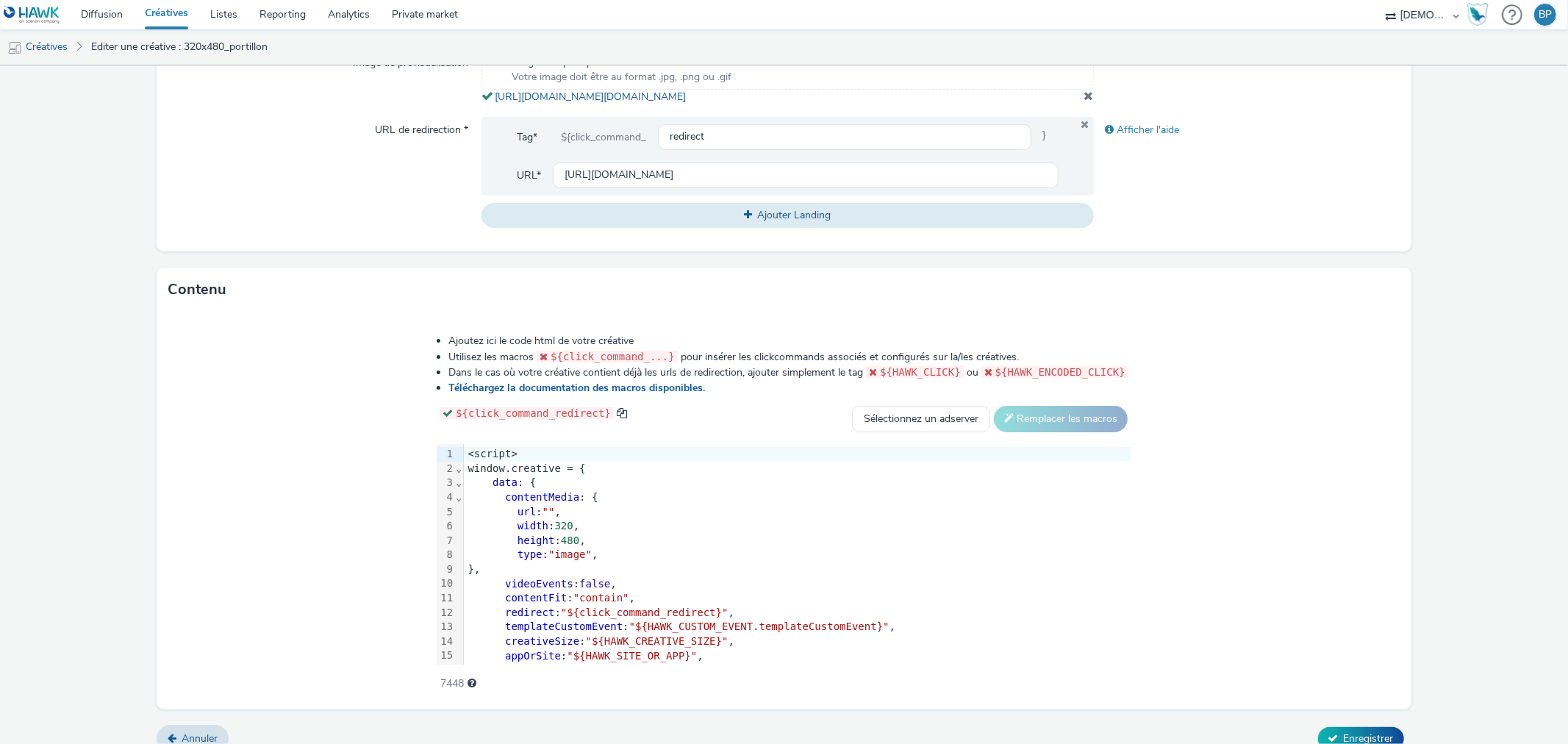
scroll to position [555, 0]
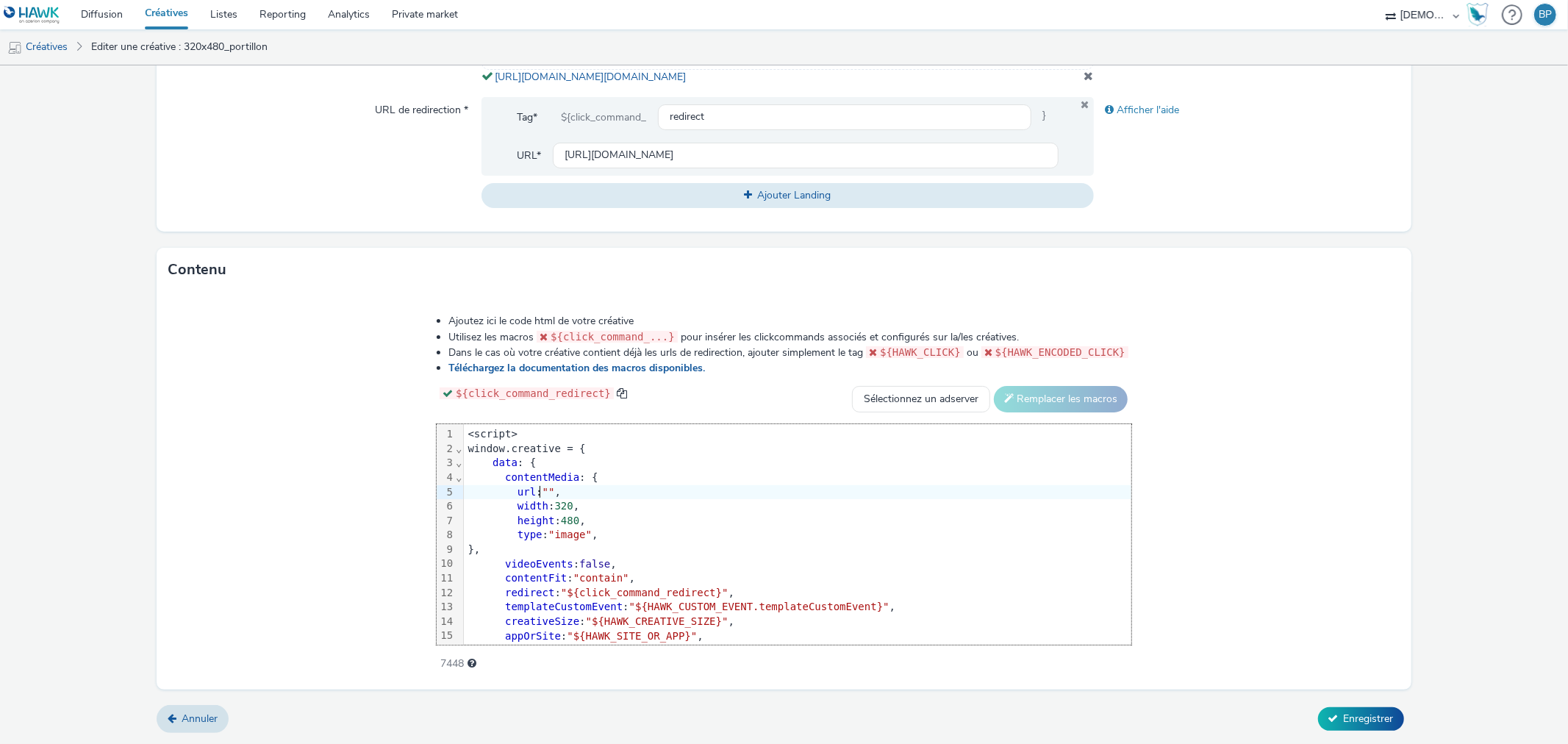
click at [546, 494] on span """" at bounding box center [548, 491] width 12 height 11
click at [551, 494] on span """" at bounding box center [548, 491] width 12 height 11
click at [1352, 704] on form "Editer une créative Général Annonceur * Jeanjan Nom * 320x480_portillon 238 Cat…" at bounding box center [784, 133] width 1568 height 1221
click at [1361, 718] on span "Enregistrer" at bounding box center [1368, 718] width 50 height 14
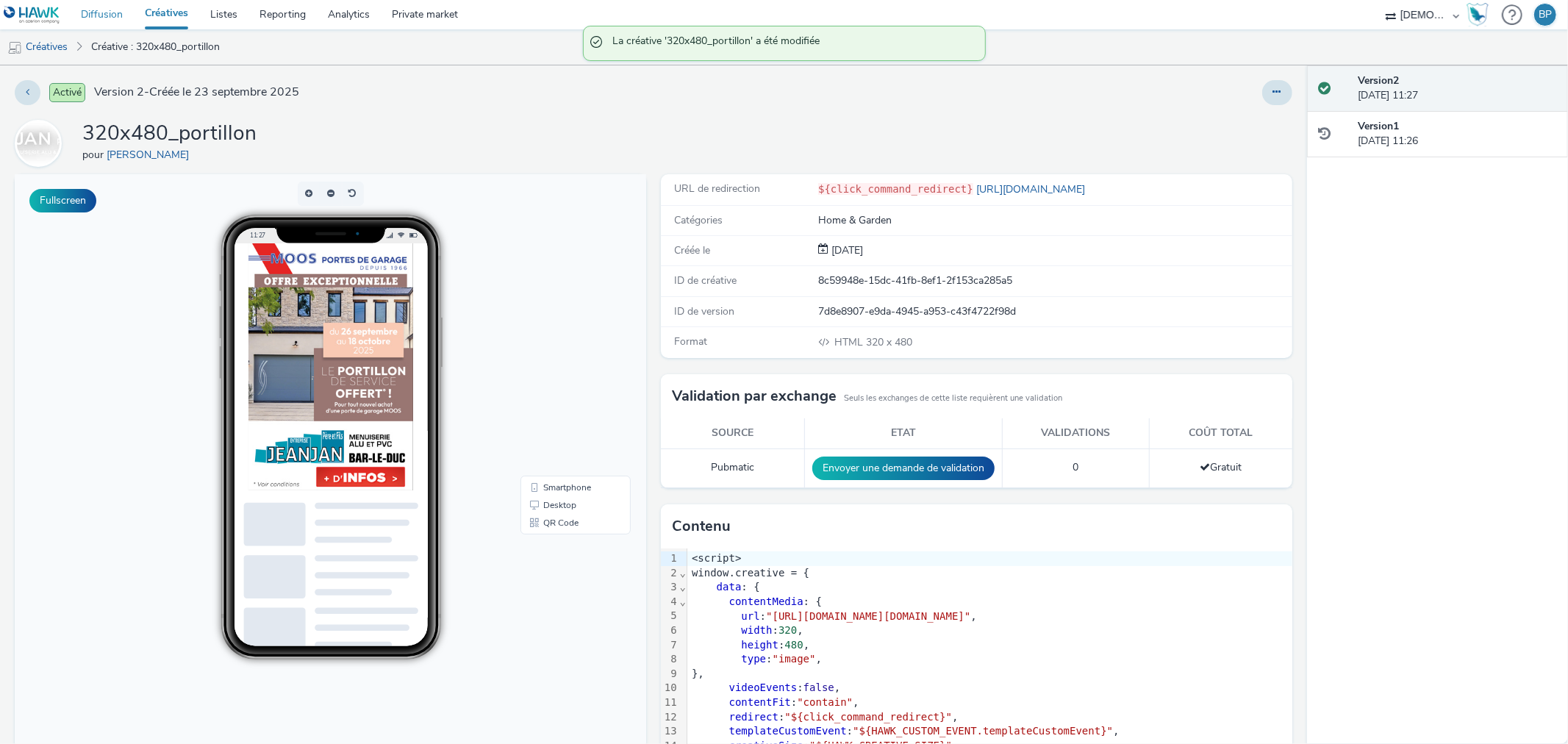
click at [113, 15] on link "Diffusion" at bounding box center [101, 14] width 64 height 29
